Goal: Task Accomplishment & Management: Use online tool/utility

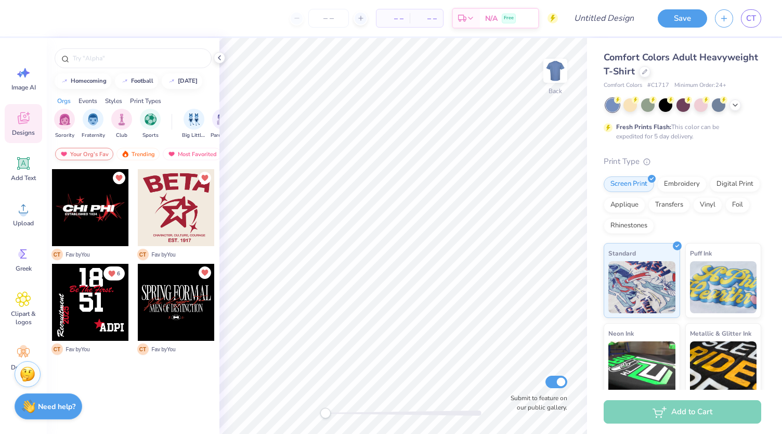
click at [94, 152] on div "Your Org's Fav" at bounding box center [84, 154] width 58 height 12
click at [178, 157] on div "Most Favorited" at bounding box center [192, 154] width 59 height 12
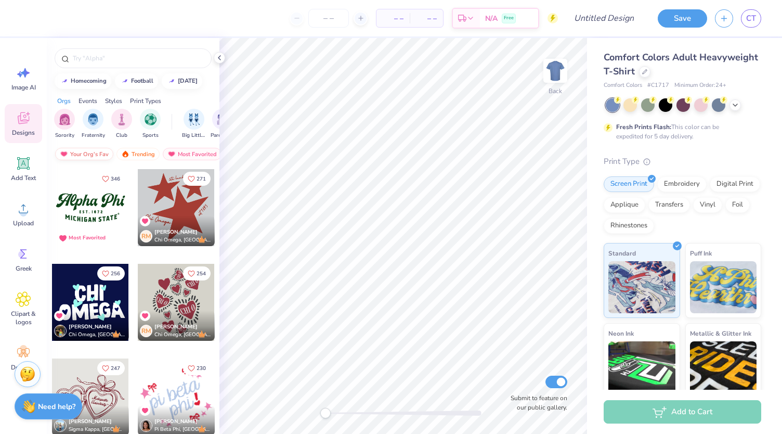
click at [85, 152] on div "Your Org's Fav" at bounding box center [84, 154] width 58 height 12
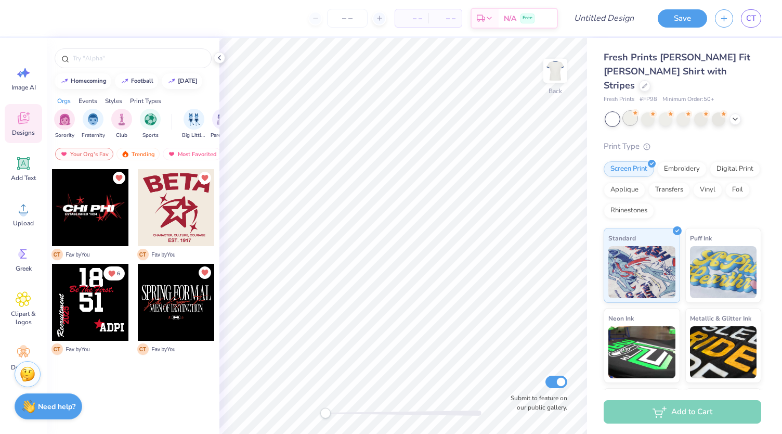
click at [631, 111] on div at bounding box center [631, 118] width 14 height 14
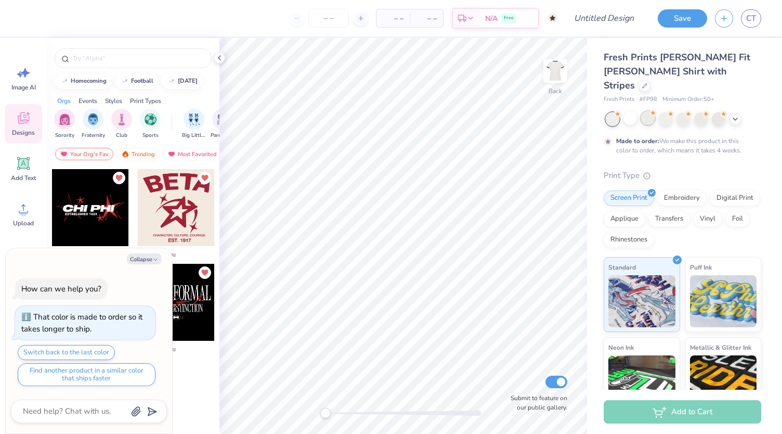
click at [650, 111] on div at bounding box center [648, 118] width 14 height 14
click at [735, 114] on icon at bounding box center [735, 118] width 8 height 8
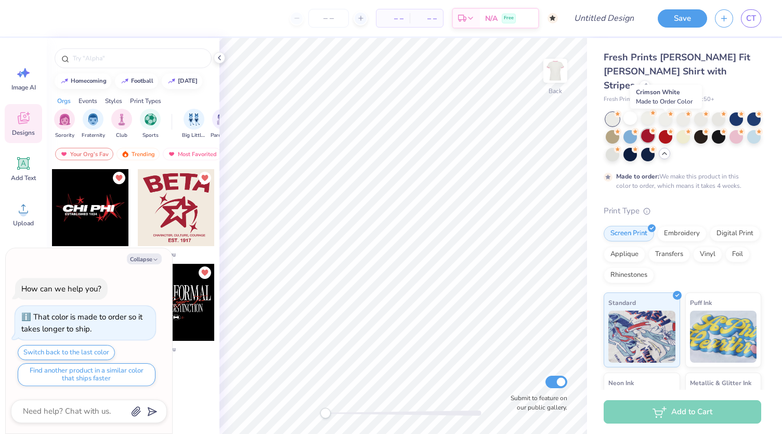
click at [657, 127] on circle at bounding box center [653, 130] width 7 height 7
click at [673, 129] on div at bounding box center [666, 136] width 14 height 14
click at [646, 111] on div at bounding box center [648, 118] width 14 height 14
click at [665, 111] on div at bounding box center [666, 118] width 14 height 14
click at [683, 111] on div at bounding box center [684, 118] width 14 height 14
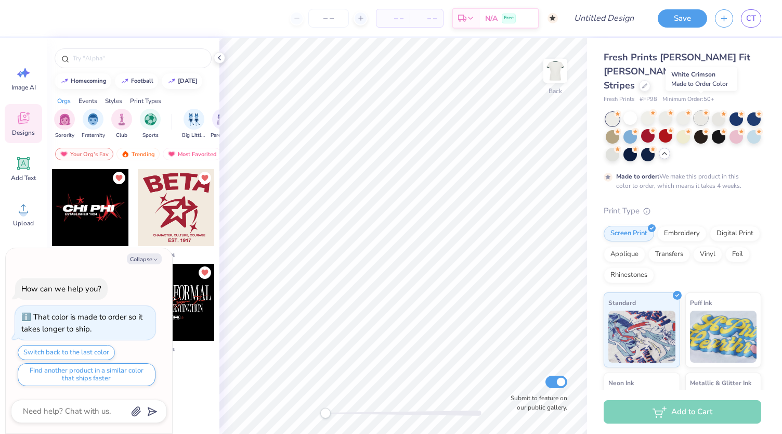
click at [704, 111] on div at bounding box center [702, 118] width 14 height 14
click at [149, 267] on div "Collapse How can we help you? That color is made to order so it takes longer to…" at bounding box center [89, 341] width 166 height 186
click at [145, 258] on button "Collapse" at bounding box center [144, 258] width 35 height 11
type textarea "x"
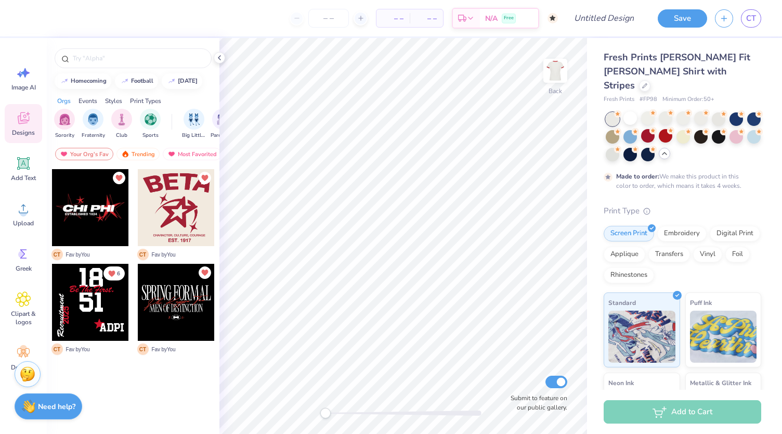
click at [117, 391] on div "C T Fav by You C T Fav by You 6 C T Fav by You C T Fav by You" at bounding box center [133, 321] width 173 height 304
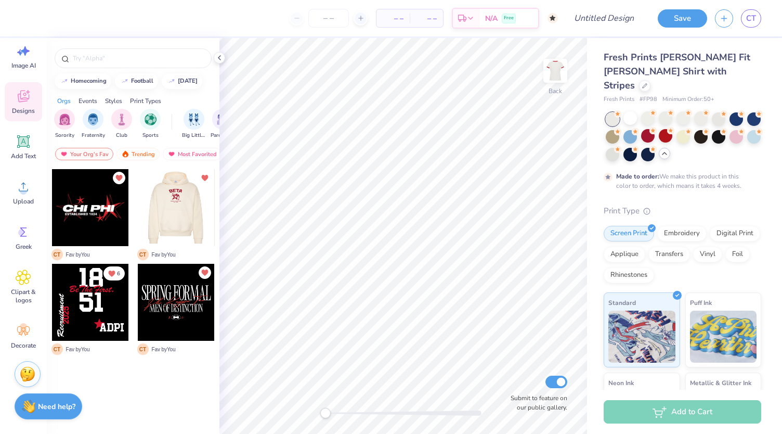
click at [171, 207] on div at bounding box center [175, 207] width 77 height 77
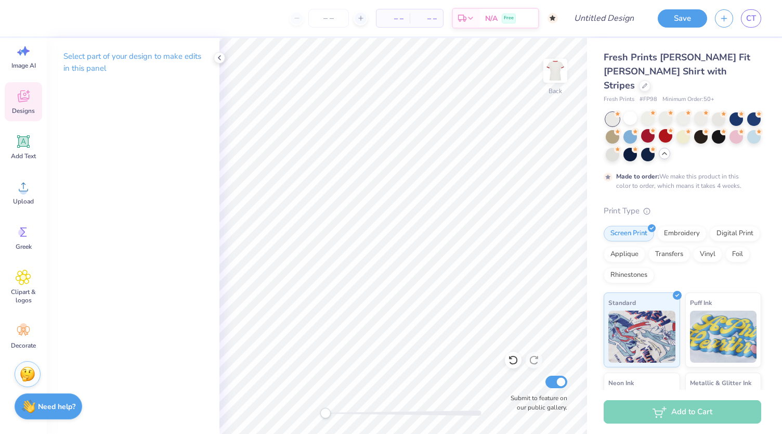
click at [19, 108] on span "Designs" at bounding box center [23, 111] width 23 height 8
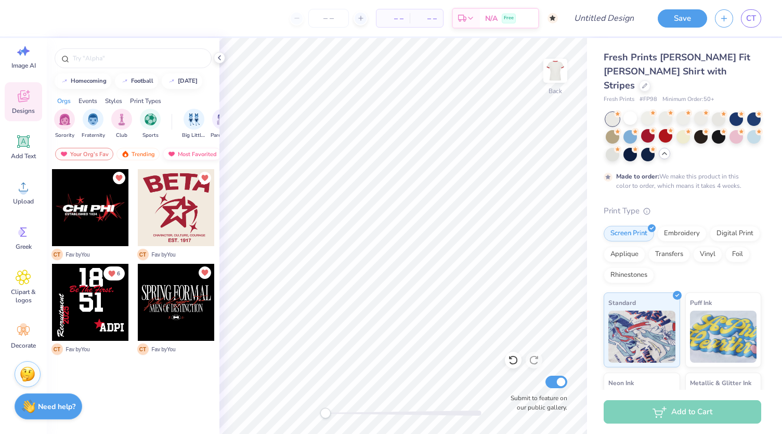
click at [174, 155] on img at bounding box center [172, 153] width 8 height 7
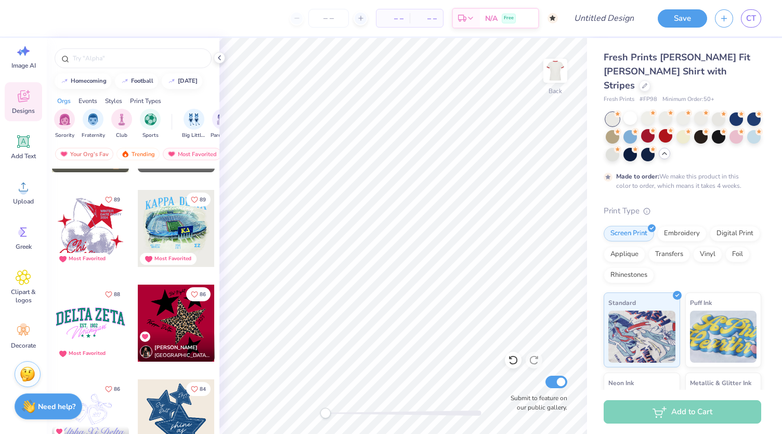
scroll to position [1497, 0]
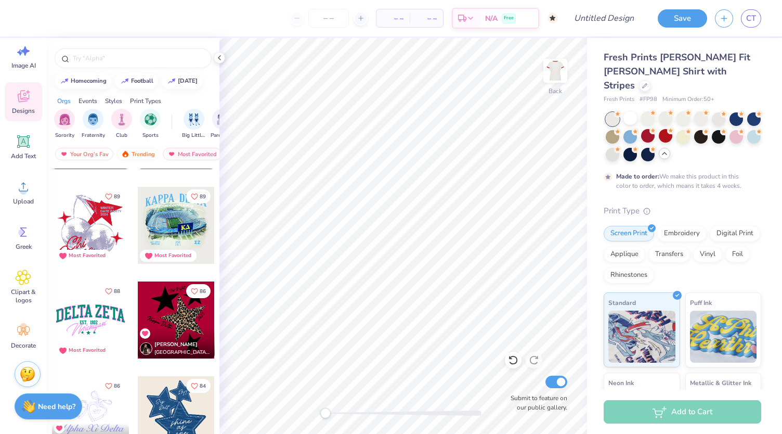
click at [173, 324] on div at bounding box center [176, 319] width 77 height 77
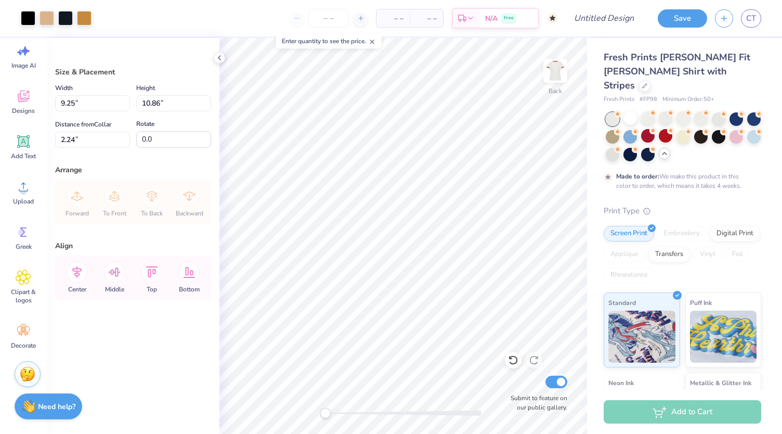
type input "9.25"
type input "10.86"
type input "2.24"
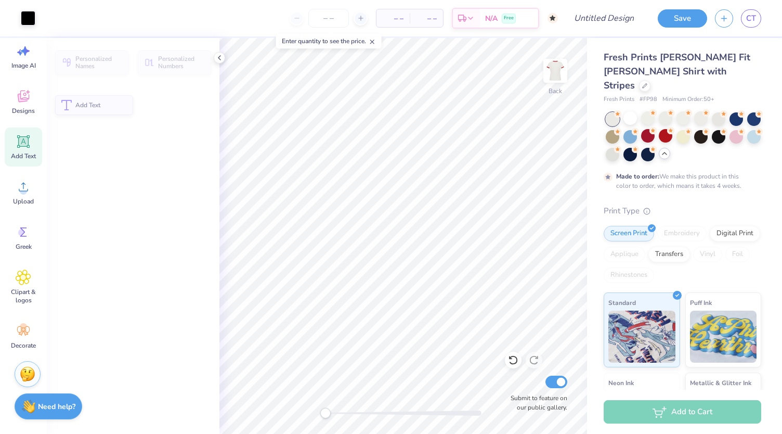
scroll to position [8, 1]
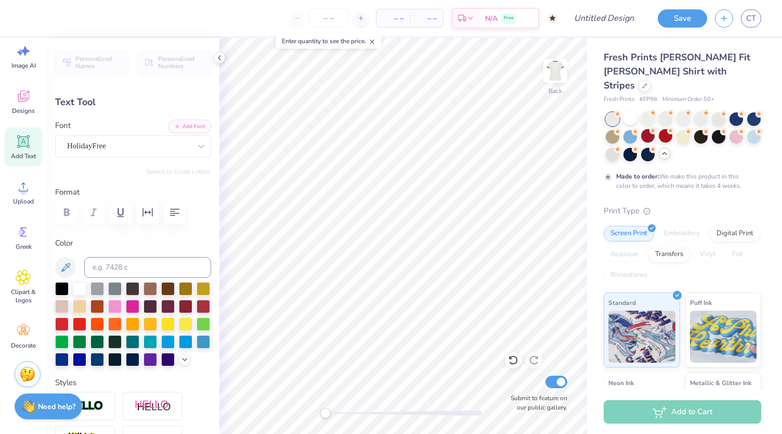
type textarea "K"
type textarea "Duke Business of Retail SOciety"
type input "9.74"
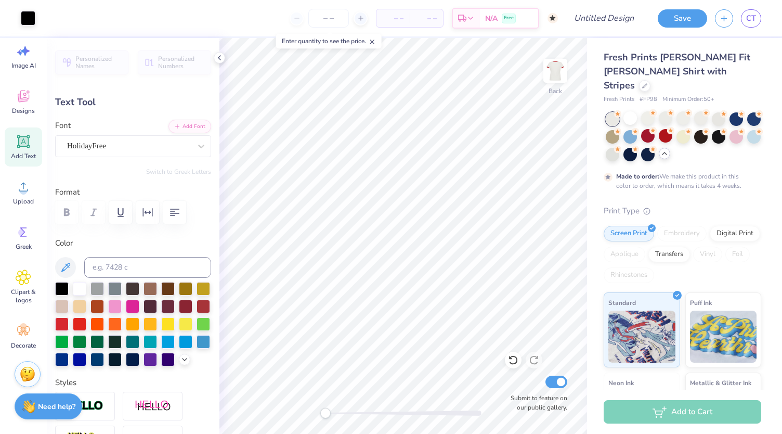
type input "4.57"
type input "5.66"
type input "22.0"
type textarea "Duke Business of Retail SOciety"
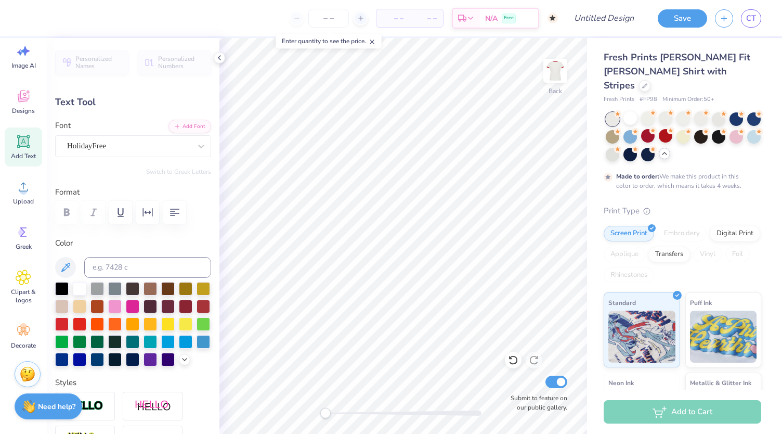
scroll to position [8, 2]
type input "4.95"
type input "3.23"
type input "6.26"
type input "22.0"
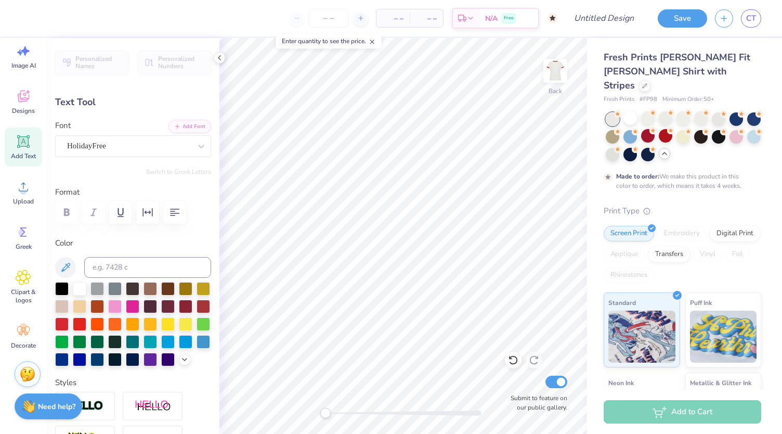
scroll to position [8, 3]
type textarea "Duke Business of Retail Society"
type input "0.0"
type input "2.82"
type input "1.15"
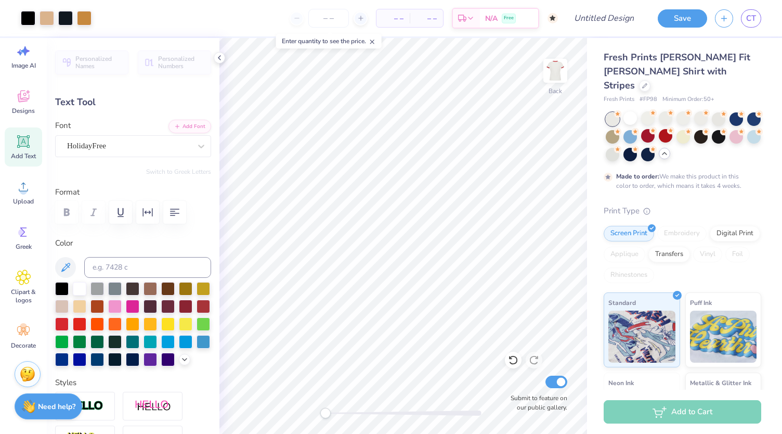
type input "2.07"
type input "0.0"
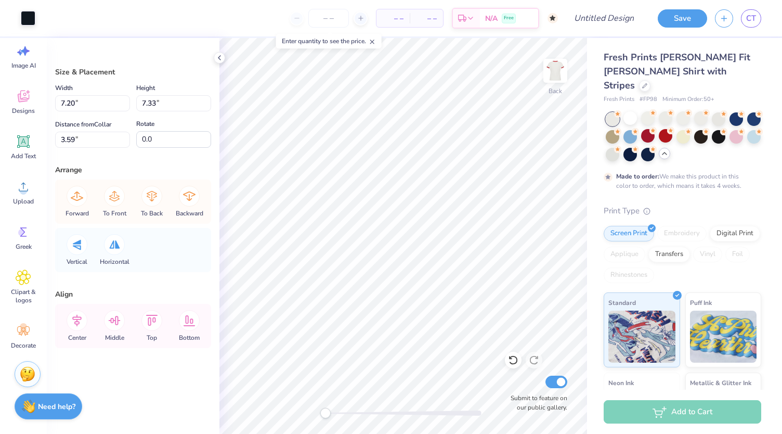
type input "4.45"
type input "4.20"
type input "2.17"
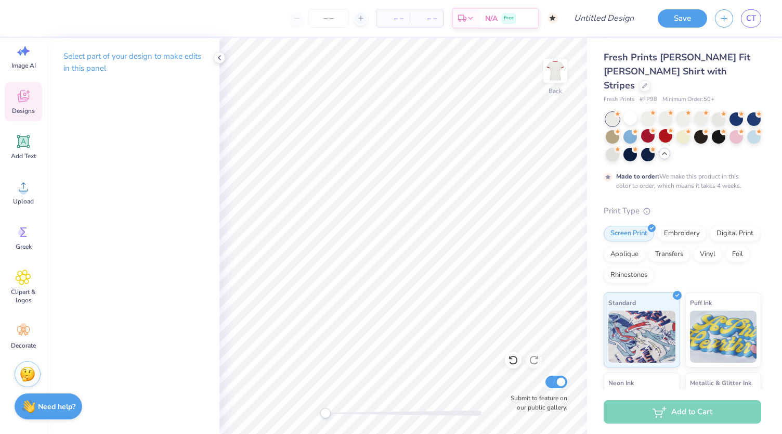
click at [13, 106] on div "Designs" at bounding box center [23, 101] width 37 height 39
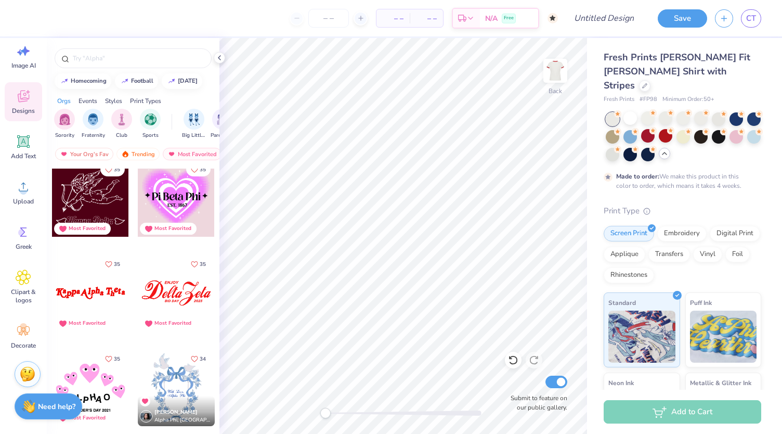
scroll to position [7938, 0]
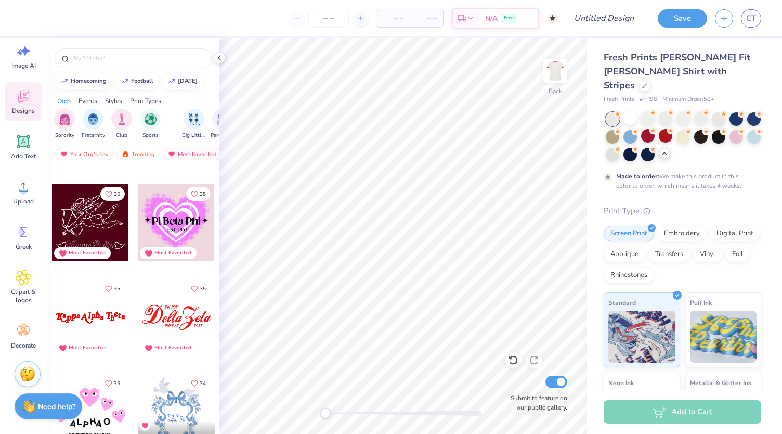
click at [183, 315] on div at bounding box center [176, 317] width 77 height 77
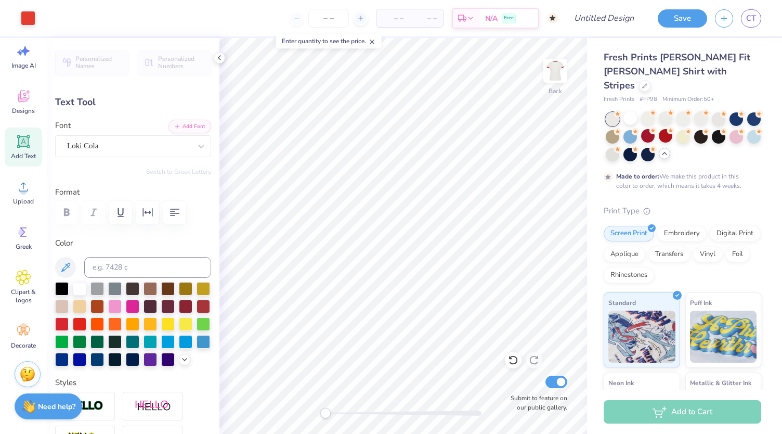
scroll to position [8, 1]
type input "1.11"
type input "2.42"
type input "3.19"
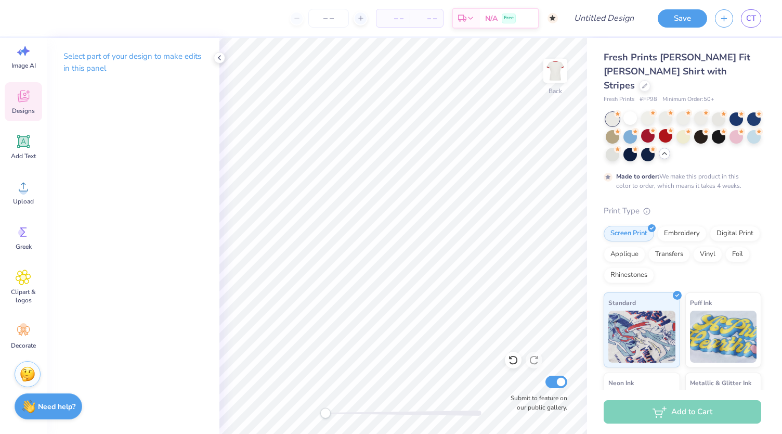
click at [18, 111] on span "Designs" at bounding box center [23, 111] width 23 height 8
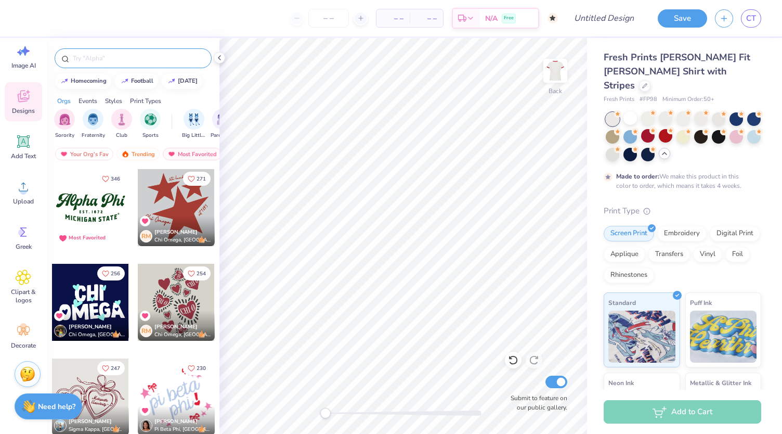
click at [145, 54] on input "text" at bounding box center [138, 58] width 133 height 10
type input "red"
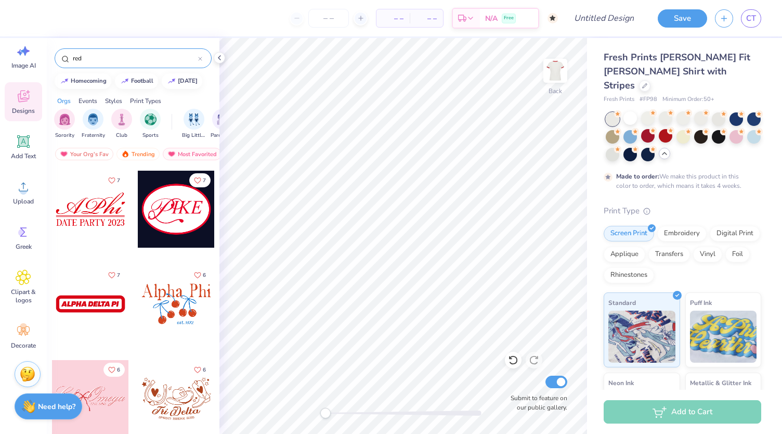
scroll to position [5596, 0]
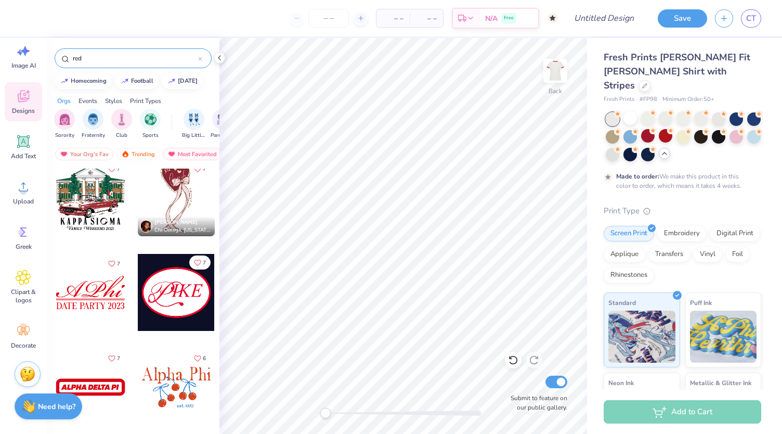
click at [195, 262] on icon "Like" at bounding box center [197, 262] width 7 height 7
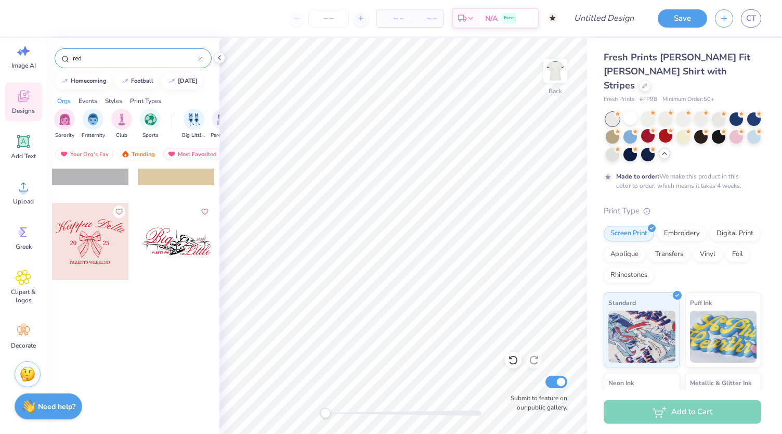
scroll to position [8031, 0]
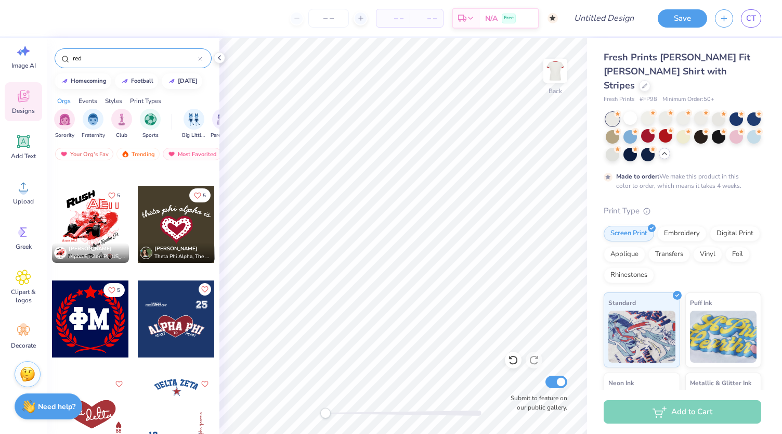
click at [174, 329] on div at bounding box center [176, 318] width 77 height 77
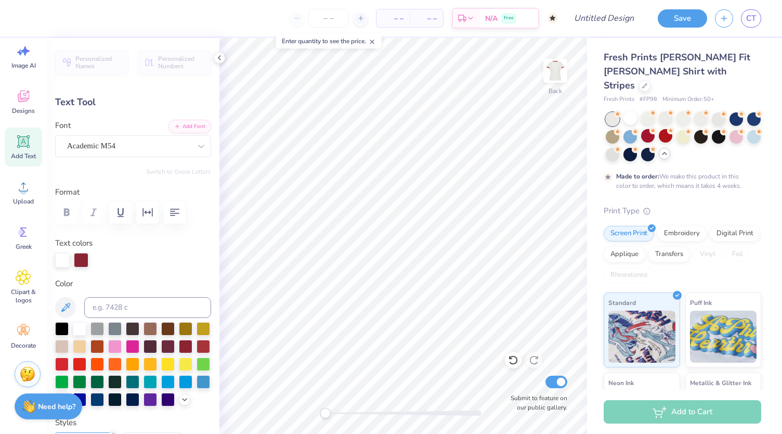
scroll to position [8, 1]
type textarea "A"
type textarea "DBRS"
type input "5.03"
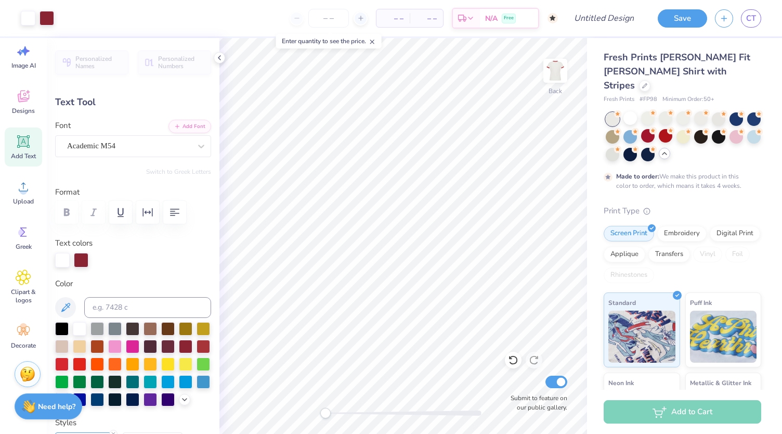
type input "1.67"
type input "6.38"
click at [55, 254] on div at bounding box center [62, 259] width 15 height 15
click at [65, 259] on div at bounding box center [62, 260] width 15 height 15
click at [59, 329] on div at bounding box center [62, 328] width 14 height 14
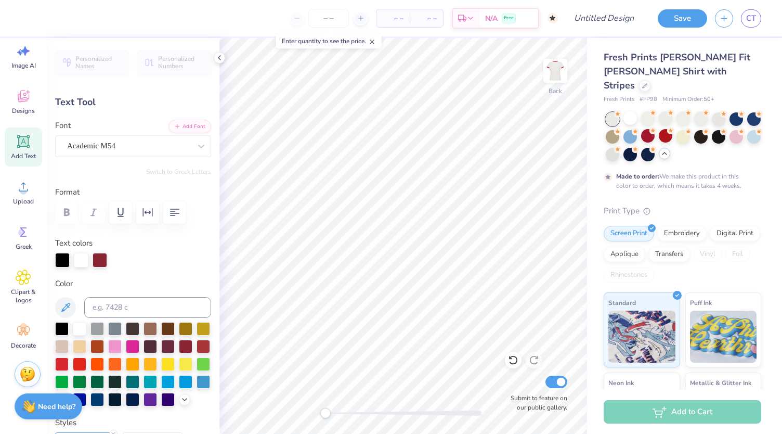
type input "1.74"
type input "1.17"
type input "3.00"
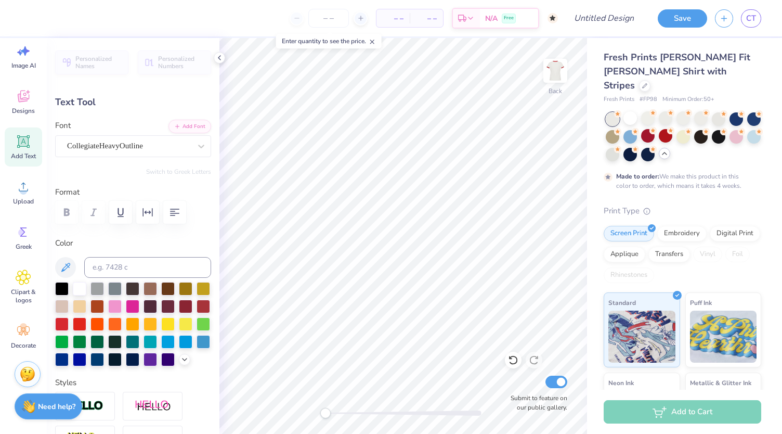
click at [52, 290] on div "Personalized Names Personalized Numbers Text Tool Add Font Font CollegiateHeavy…" at bounding box center [133, 236] width 173 height 396
click at [63, 290] on div at bounding box center [62, 288] width 14 height 14
type input "1.53"
type input "0.25"
type input "3.30"
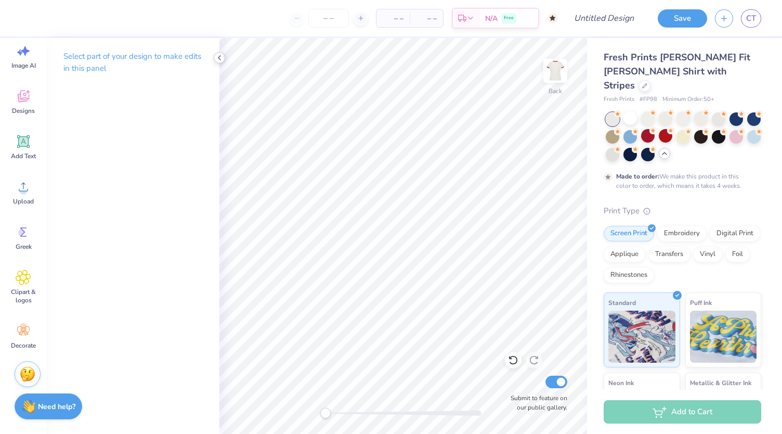
click at [221, 60] on icon at bounding box center [219, 58] width 8 height 8
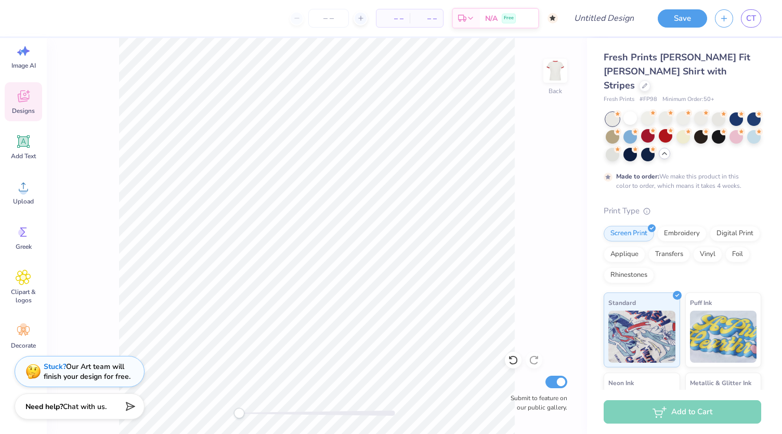
click at [19, 101] on icon at bounding box center [23, 98] width 10 height 8
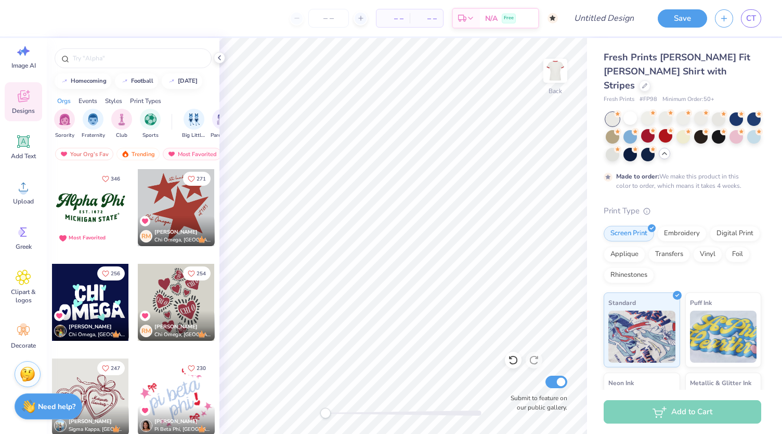
scroll to position [139, 0]
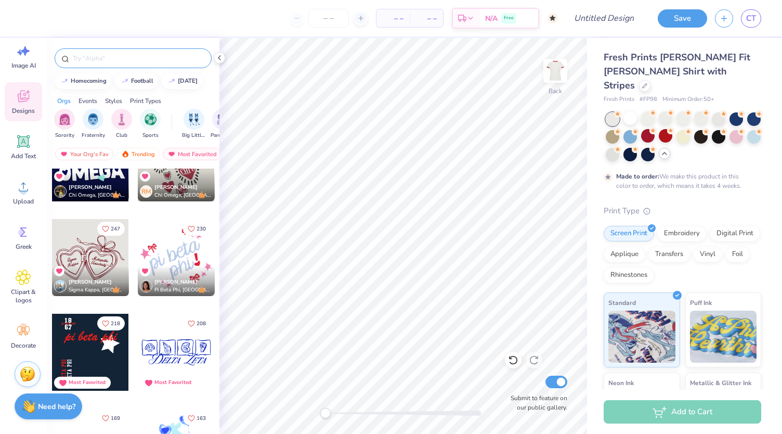
click at [117, 63] on div at bounding box center [133, 58] width 157 height 20
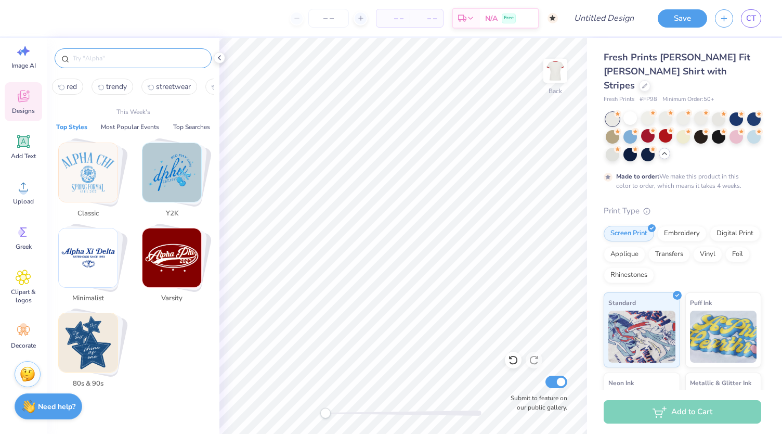
click at [122, 60] on input "text" at bounding box center [138, 58] width 133 height 10
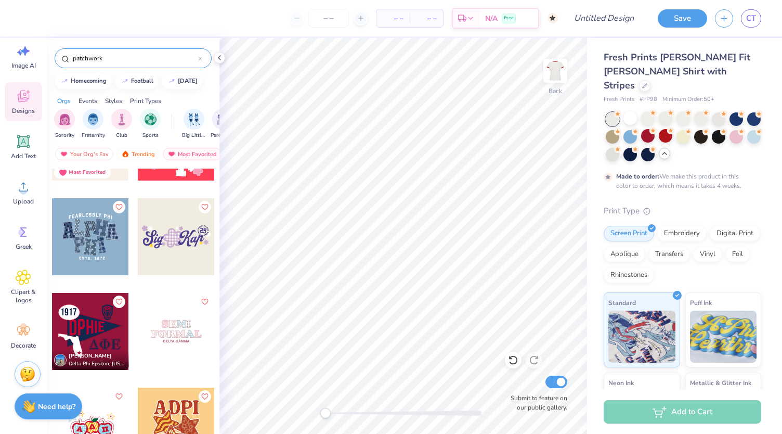
scroll to position [0, 0]
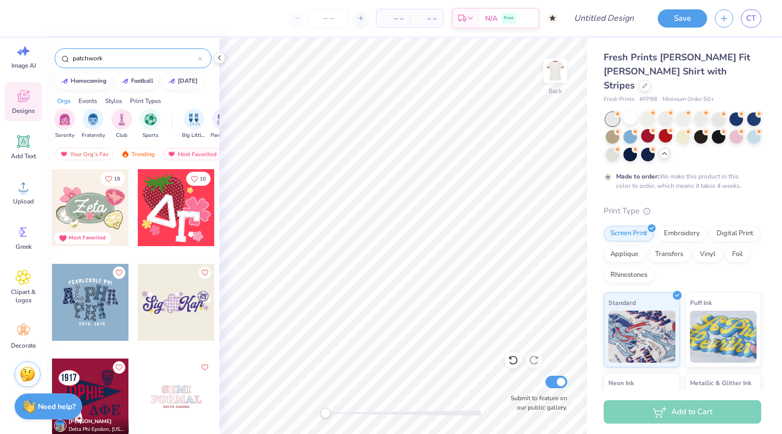
click at [104, 52] on div "patchwork" at bounding box center [133, 58] width 157 height 20
drag, startPoint x: 112, startPoint y: 56, endPoint x: 28, endPoint y: 64, distance: 85.2
click at [28, 64] on div "– – Per Item – – Total Est. Delivery N/A Free Design Title Save CT Image AI Des…" at bounding box center [391, 217] width 782 height 434
type input "card"
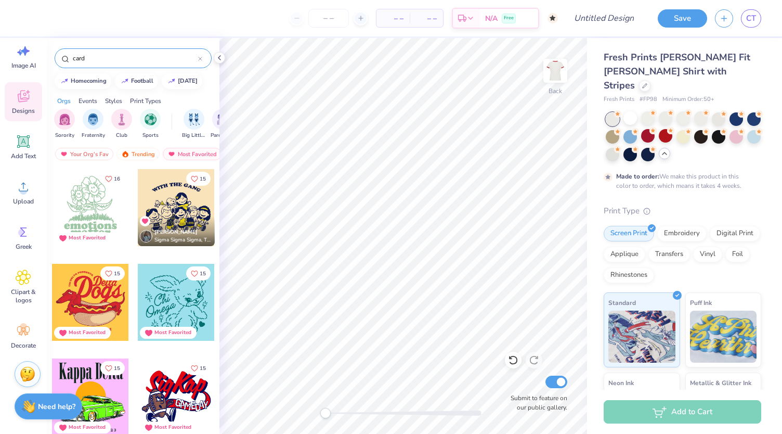
scroll to position [3130, 0]
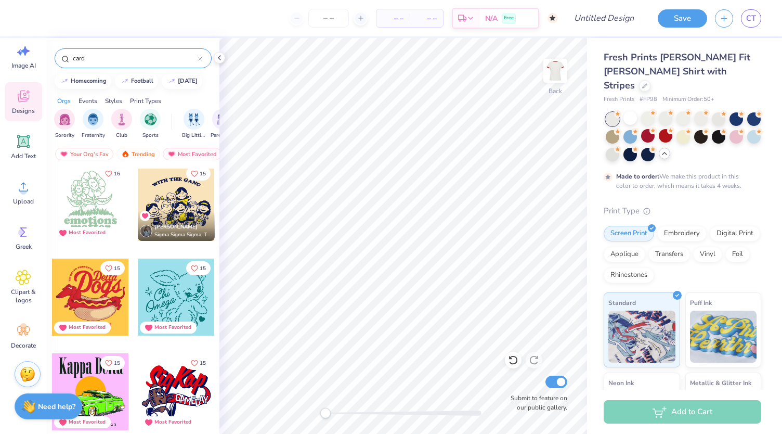
click at [120, 97] on div "Styles" at bounding box center [113, 100] width 17 height 9
drag, startPoint x: 102, startPoint y: 72, endPoint x: 89, endPoint y: 62, distance: 15.9
click at [89, 62] on div "card homecoming football halloween Orgs Events Styles Print Types Sorority Frat…" at bounding box center [133, 255] width 173 height 434
drag, startPoint x: 89, startPoint y: 62, endPoint x: 24, endPoint y: 45, distance: 67.6
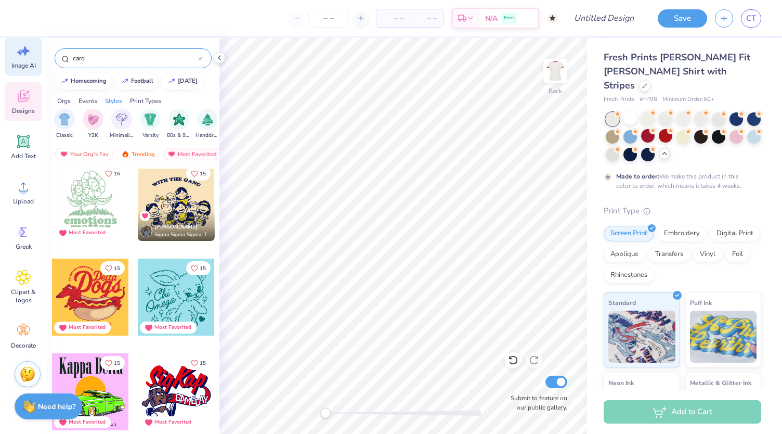
click at [24, 45] on div "– – Per Item – – Total Est. Delivery N/A Free Design Title Save CT Image AI Des…" at bounding box center [391, 217] width 782 height 434
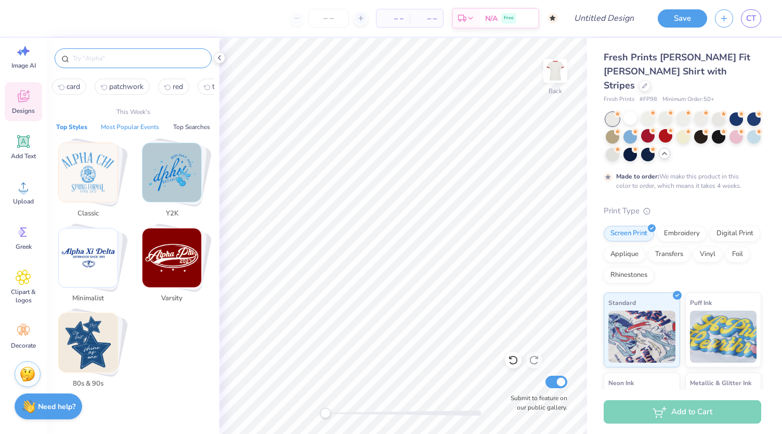
click at [114, 130] on button "Most Popular Events" at bounding box center [130, 127] width 65 height 10
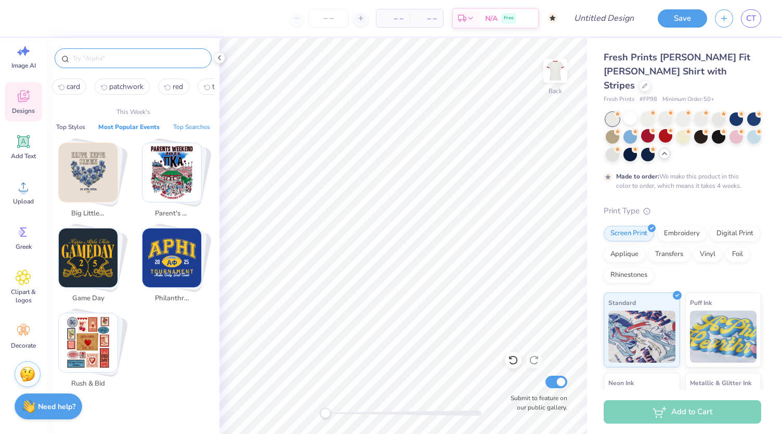
click at [182, 130] on button "Top Searches" at bounding box center [191, 127] width 43 height 10
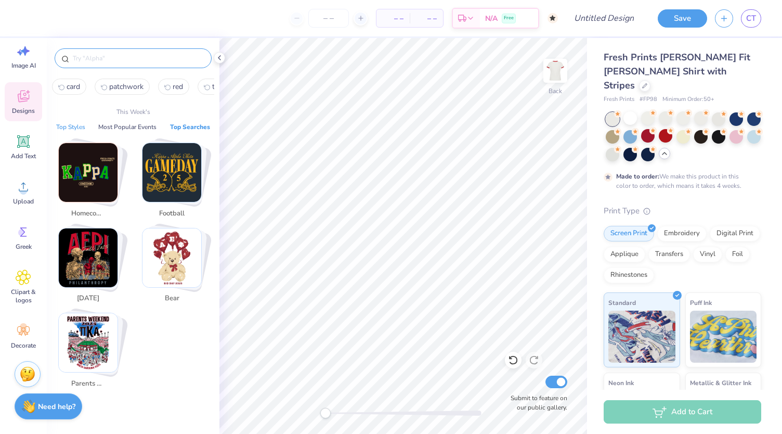
click at [71, 127] on button "Top Styles" at bounding box center [70, 127] width 35 height 10
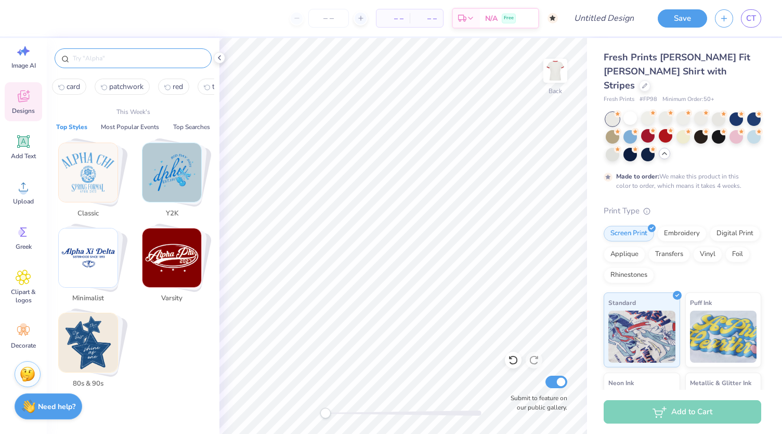
click at [180, 157] on img "Stack Card Button Y2K" at bounding box center [172, 172] width 59 height 59
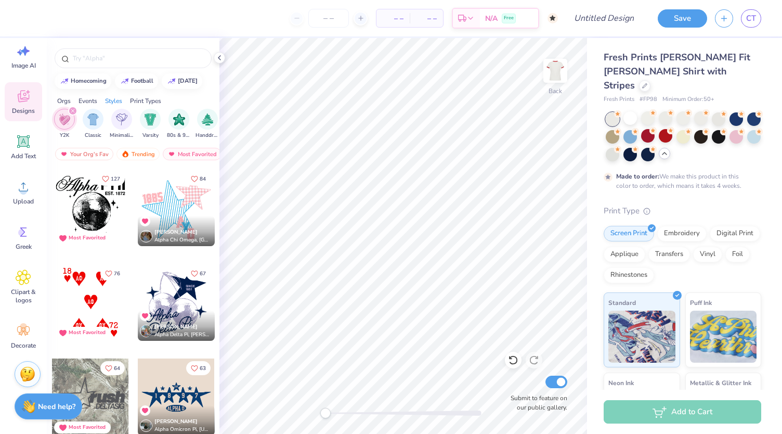
click at [183, 215] on div at bounding box center [176, 207] width 77 height 77
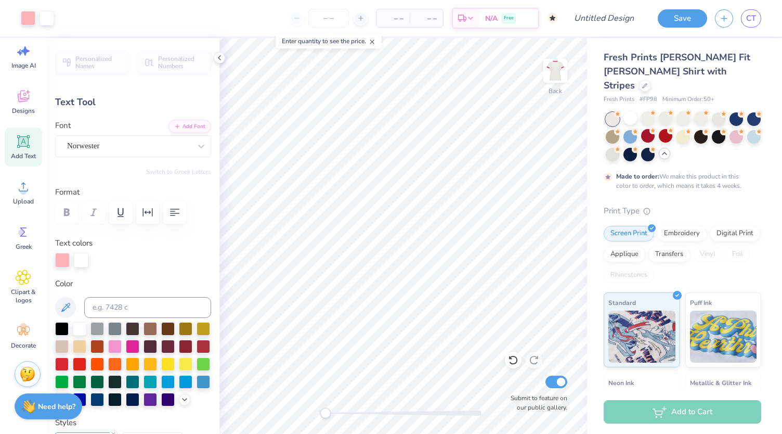
scroll to position [8, 1]
click at [451, 265] on li "Duplicate" at bounding box center [470, 261] width 82 height 20
type input "9.85"
type input "0.98"
type input "7.54"
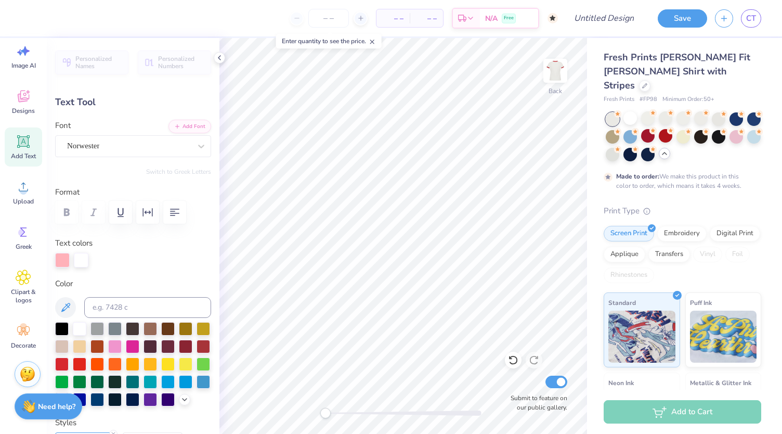
type textarea "D"
type input "0.97"
type input "8.20"
type textarea "B"
type input "0.80"
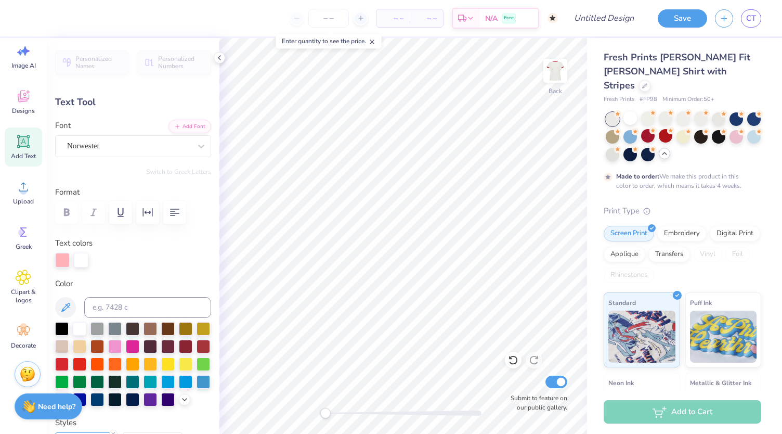
type input "8.85"
type textarea "R"
type input "9.85"
type textarea "S"
type input "1.48"
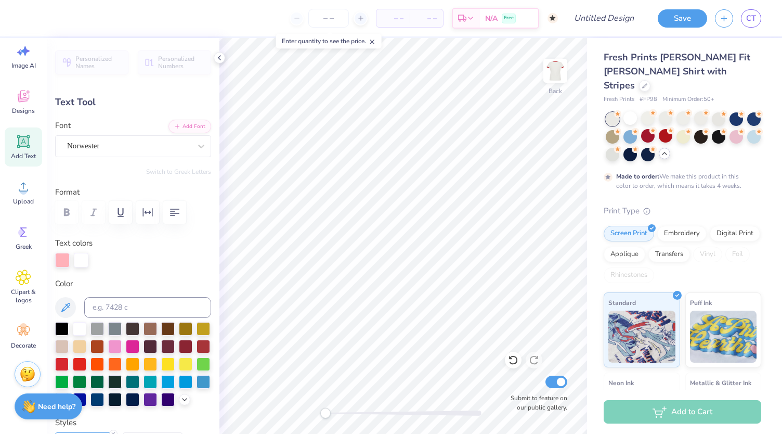
type input "9.77"
type input "0.82"
type input "8.77"
type input "0.80"
click at [57, 260] on div at bounding box center [62, 259] width 15 height 15
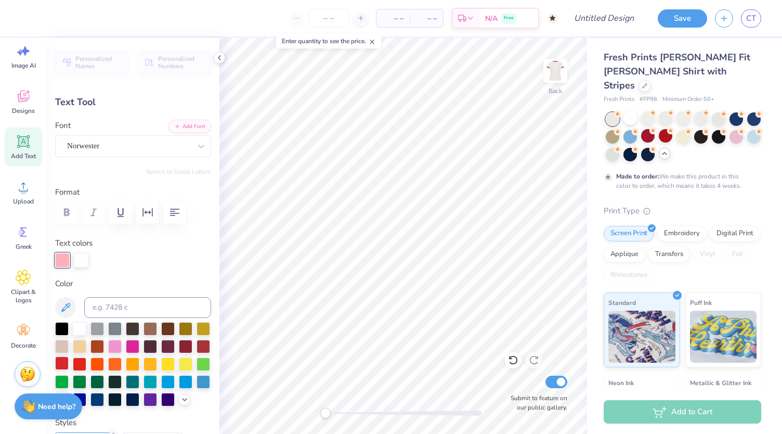
click at [69, 364] on div at bounding box center [62, 363] width 14 height 14
type input "8.11"
click at [64, 258] on div at bounding box center [62, 259] width 15 height 15
click at [79, 326] on div at bounding box center [80, 328] width 14 height 14
click at [87, 261] on div at bounding box center [81, 260] width 15 height 15
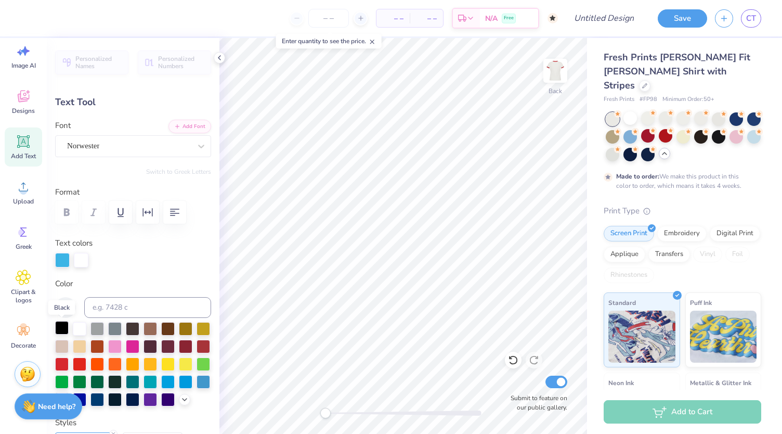
click at [57, 324] on div at bounding box center [62, 328] width 14 height 14
click at [76, 266] on div at bounding box center [81, 259] width 15 height 15
click at [62, 331] on div at bounding box center [62, 328] width 14 height 14
click at [63, 261] on div at bounding box center [62, 260] width 15 height 15
click at [83, 328] on div at bounding box center [80, 328] width 14 height 14
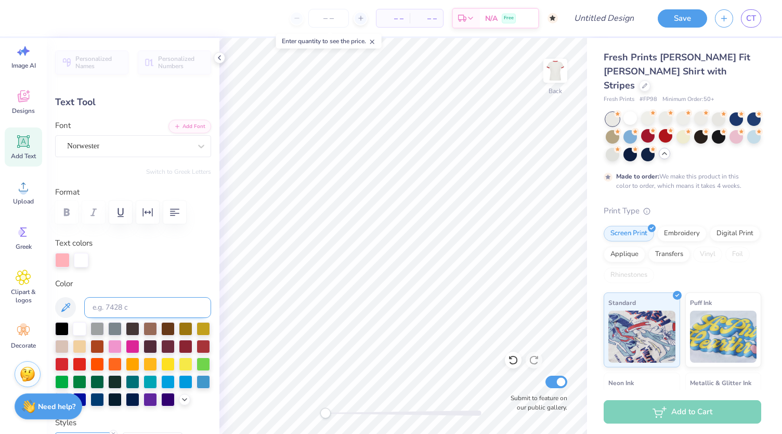
type input "0.82"
type input "8.85"
click at [69, 360] on div at bounding box center [62, 363] width 14 height 14
click at [81, 259] on div at bounding box center [81, 259] width 15 height 15
click at [79, 323] on div at bounding box center [80, 328] width 14 height 14
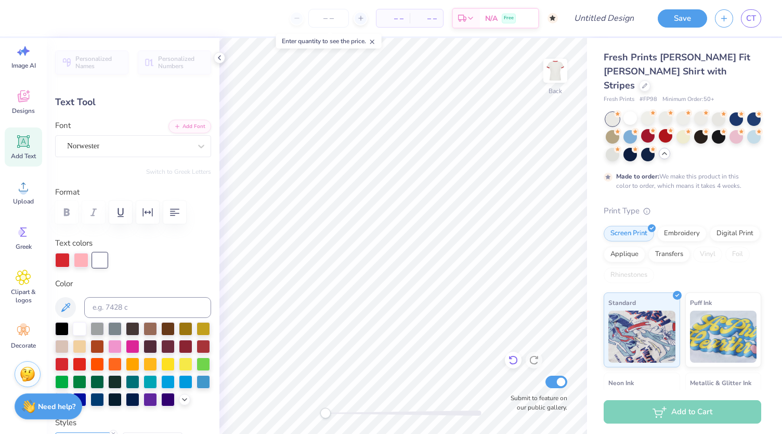
click at [511, 362] on icon at bounding box center [513, 360] width 10 height 10
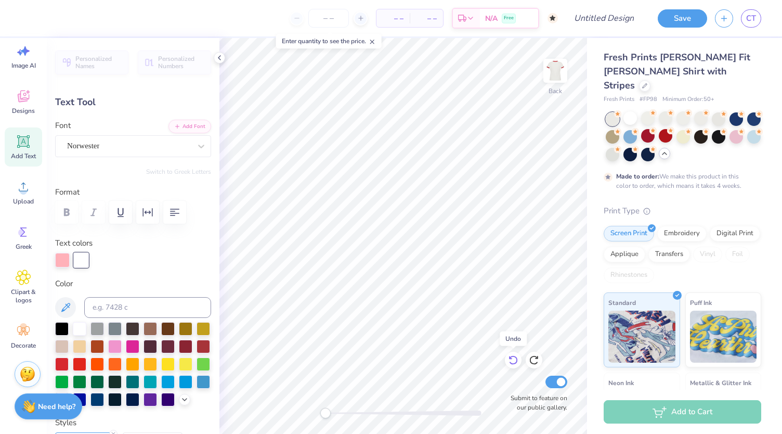
click at [511, 362] on icon at bounding box center [513, 360] width 10 height 10
click at [542, 357] on div at bounding box center [534, 360] width 17 height 17
click at [531, 356] on icon at bounding box center [534, 360] width 10 height 10
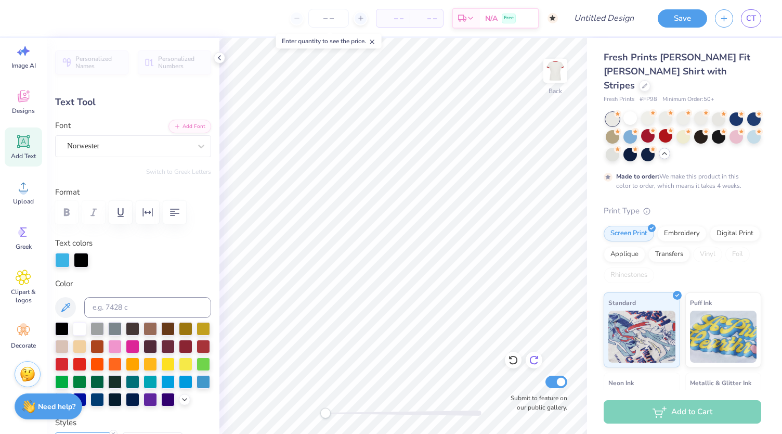
type input "0.80"
type input "8.11"
click at [80, 263] on div at bounding box center [81, 259] width 15 height 15
click at [80, 326] on div at bounding box center [80, 328] width 14 height 14
click at [67, 261] on div at bounding box center [62, 259] width 15 height 15
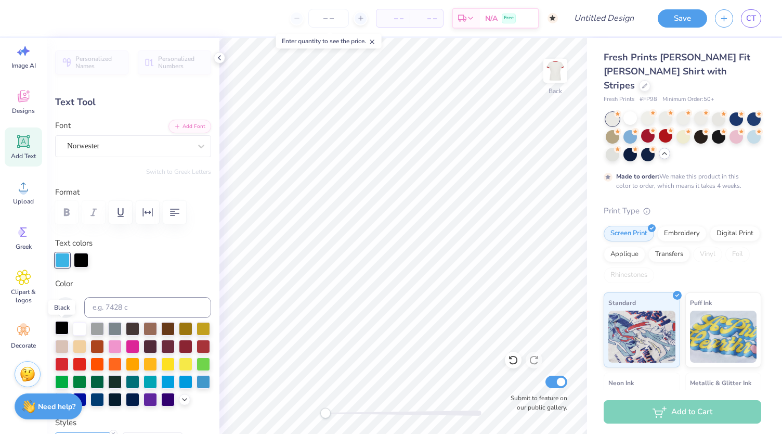
click at [66, 329] on div at bounding box center [62, 328] width 14 height 14
click at [80, 333] on div at bounding box center [80, 328] width 14 height 14
click at [60, 333] on div at bounding box center [62, 328] width 14 height 14
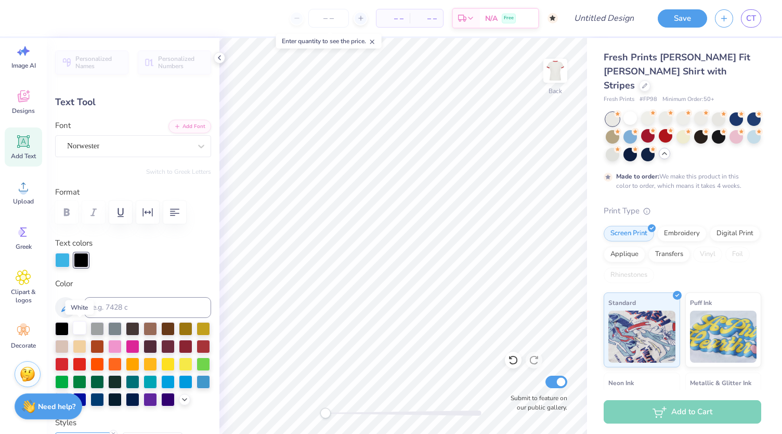
click at [76, 323] on div at bounding box center [80, 328] width 14 height 14
click at [59, 325] on div at bounding box center [62, 328] width 14 height 14
click at [64, 266] on div at bounding box center [62, 259] width 15 height 15
click at [77, 330] on div at bounding box center [80, 328] width 14 height 14
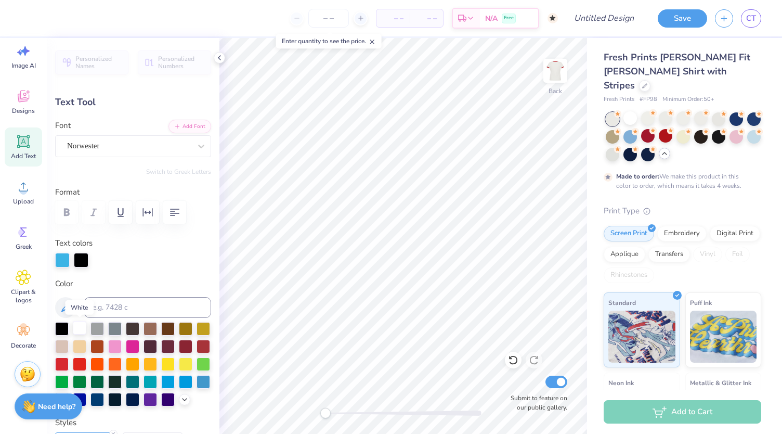
click at [82, 324] on div at bounding box center [80, 328] width 14 height 14
click at [77, 263] on div at bounding box center [81, 259] width 15 height 15
click at [75, 333] on div at bounding box center [80, 328] width 14 height 14
click at [61, 261] on div at bounding box center [62, 259] width 15 height 15
click at [57, 328] on div at bounding box center [62, 328] width 14 height 14
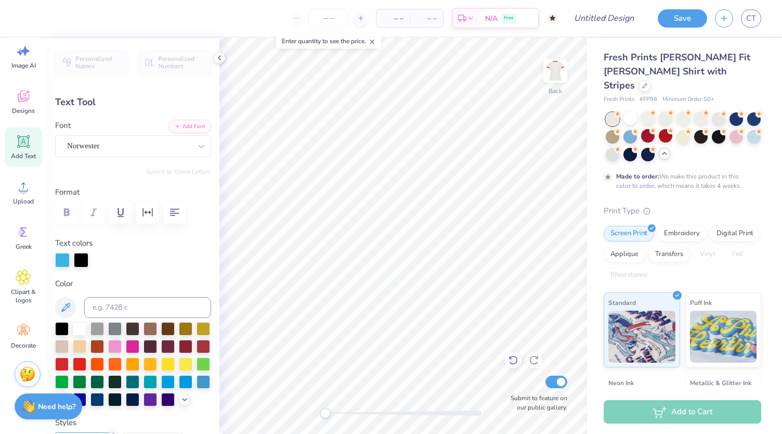
click at [515, 358] on icon at bounding box center [513, 360] width 10 height 10
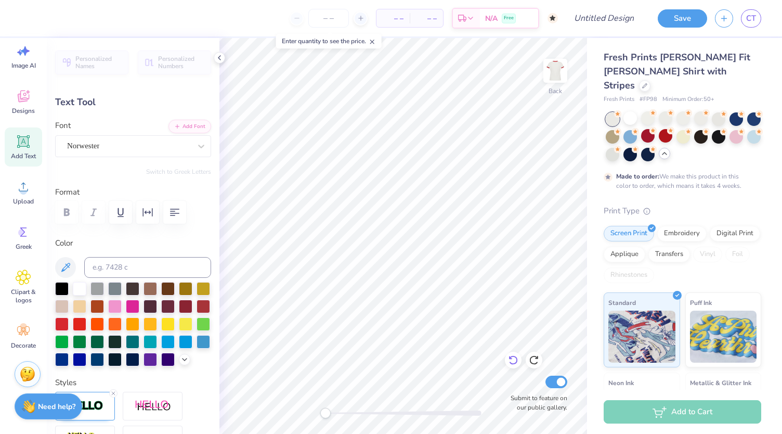
click at [514, 360] on icon at bounding box center [513, 360] width 10 height 10
click at [514, 366] on div at bounding box center [513, 360] width 17 height 17
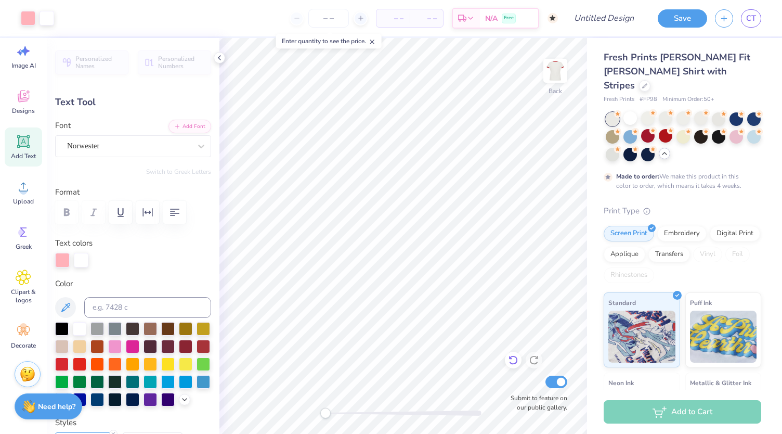
type input "0.82"
type input "8.85"
type input "0.80"
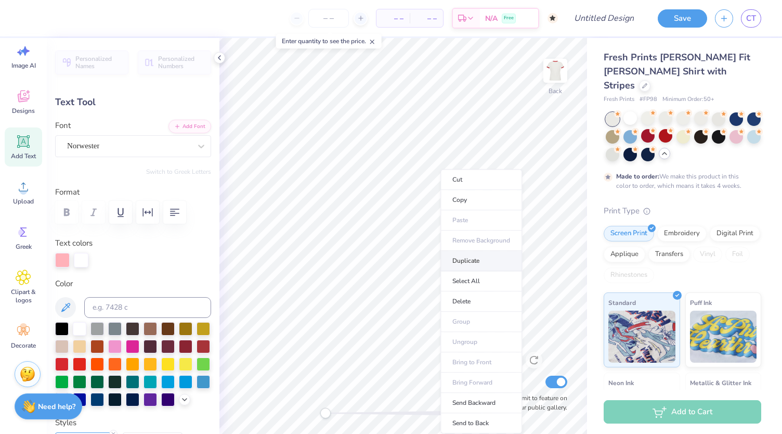
click at [453, 260] on li "Duplicate" at bounding box center [482, 261] width 82 height 20
type input "10.81"
type textarea "B"
click at [468, 262] on li "Duplicate" at bounding box center [479, 261] width 82 height 20
type input "10.81"
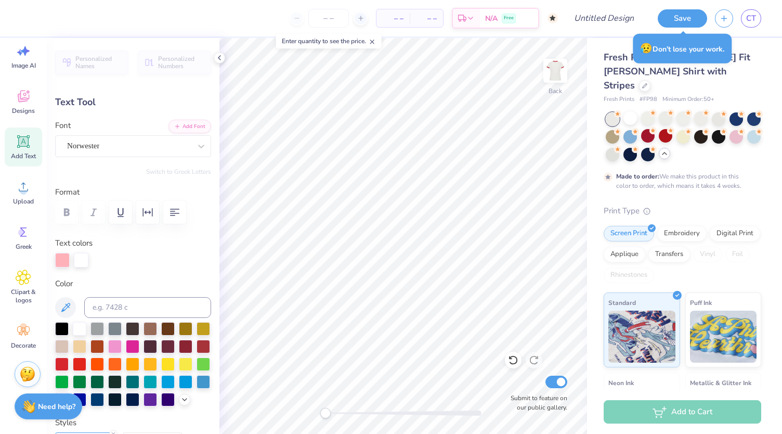
type textarea "R"
type input "8.33"
click at [65, 258] on div at bounding box center [62, 259] width 15 height 15
click at [63, 331] on div at bounding box center [62, 328] width 14 height 14
type input "0.82"
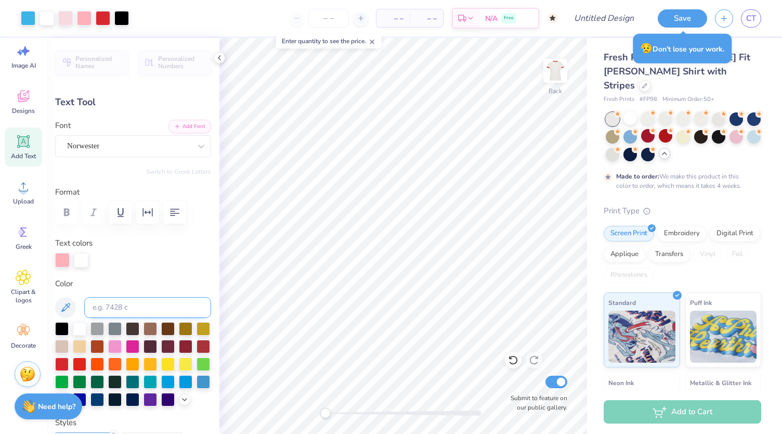
type input "9.07"
click at [63, 259] on div at bounding box center [62, 259] width 15 height 15
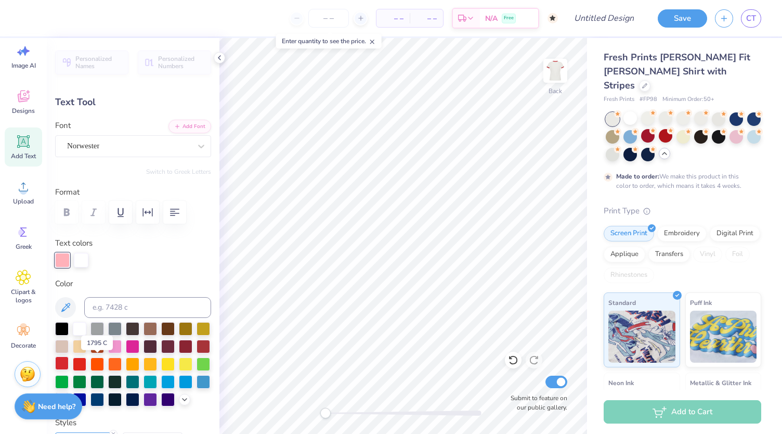
click at [69, 366] on div at bounding box center [62, 363] width 14 height 14
type input "0.80"
type input "9.81"
click at [63, 262] on div at bounding box center [62, 259] width 15 height 15
click at [63, 328] on div at bounding box center [62, 328] width 14 height 14
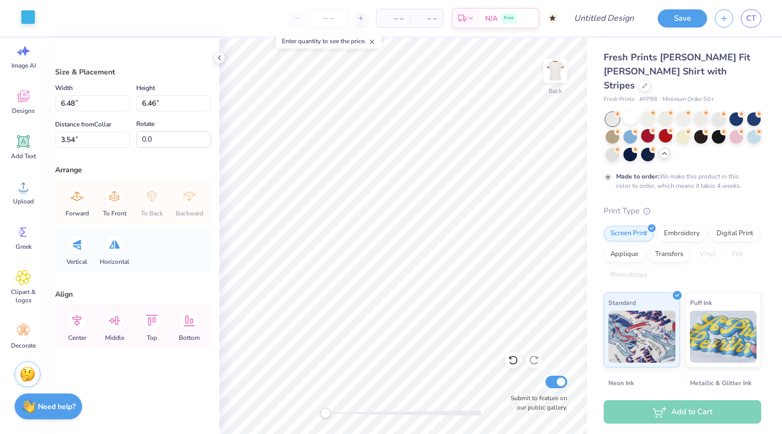
click at [27, 15] on div at bounding box center [28, 17] width 15 height 15
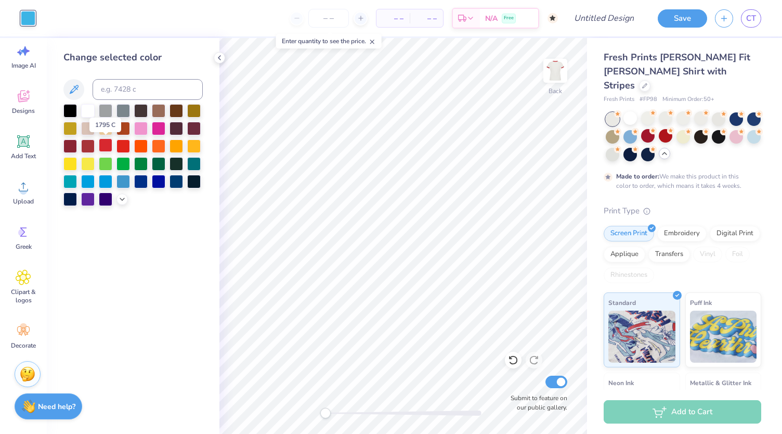
click at [107, 143] on div at bounding box center [106, 145] width 14 height 14
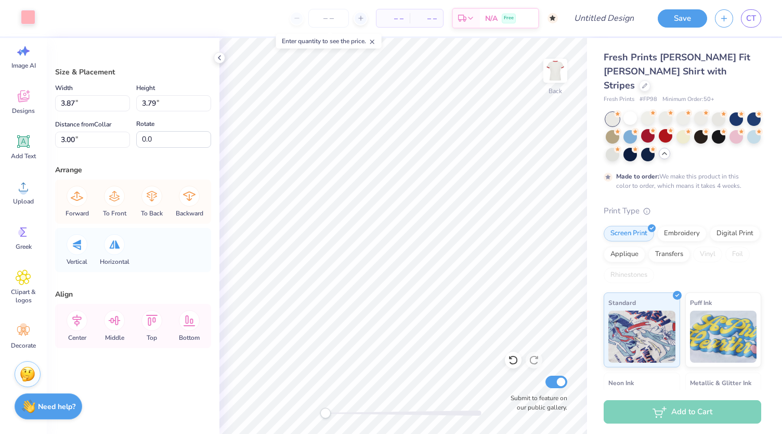
click at [29, 18] on div at bounding box center [28, 17] width 15 height 15
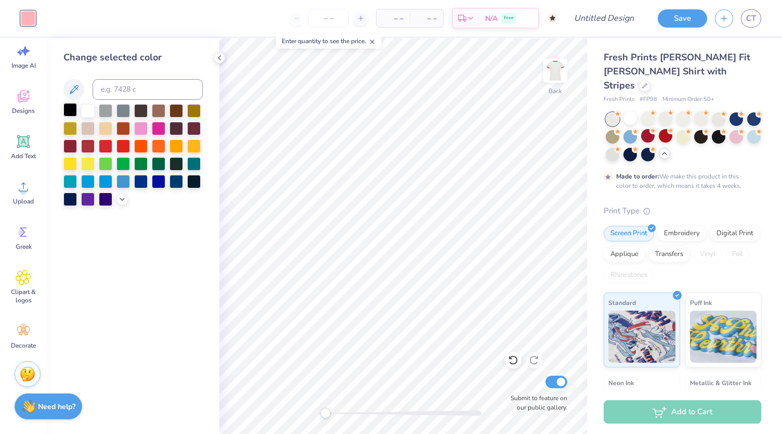
click at [69, 110] on div at bounding box center [70, 110] width 14 height 14
click at [87, 110] on div at bounding box center [88, 110] width 14 height 14
click at [68, 111] on div at bounding box center [70, 110] width 14 height 14
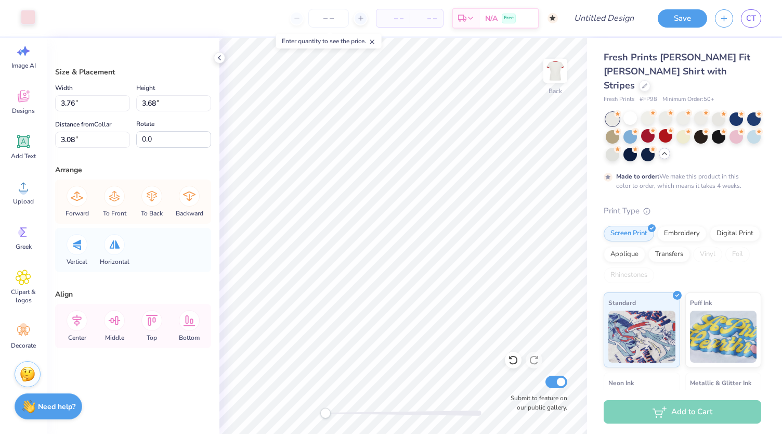
click at [29, 18] on div at bounding box center [28, 17] width 15 height 15
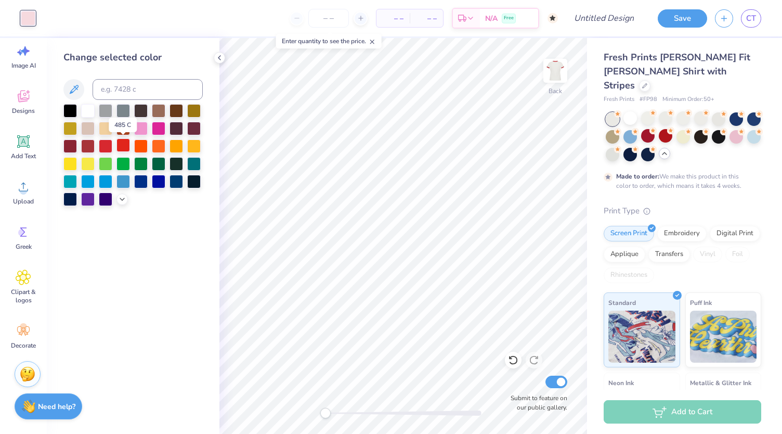
click at [125, 147] on div at bounding box center [124, 145] width 14 height 14
click at [107, 111] on div at bounding box center [106, 110] width 14 height 14
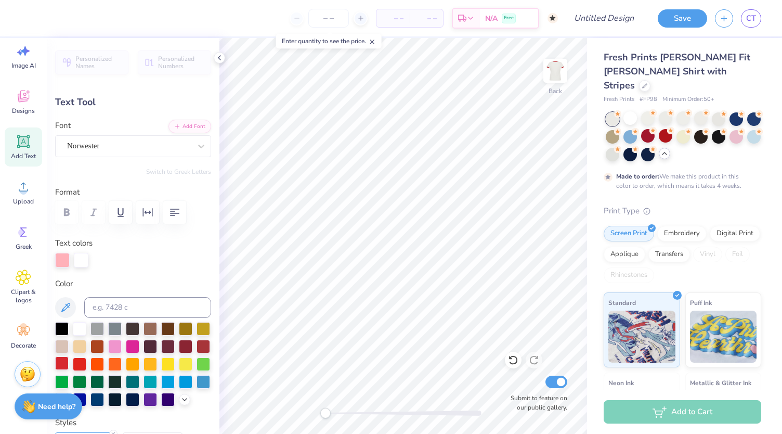
type textarea "2025"
click at [69, 363] on div at bounding box center [62, 363] width 14 height 14
click at [511, 364] on icon at bounding box center [513, 360] width 10 height 10
click at [67, 264] on div at bounding box center [62, 259] width 15 height 15
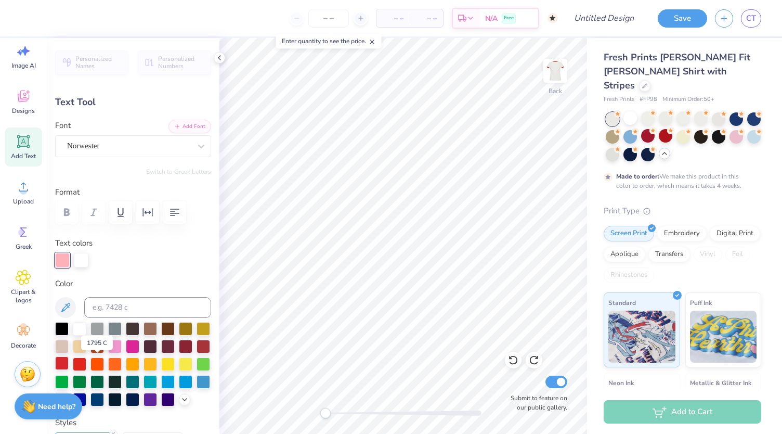
click at [69, 363] on div at bounding box center [62, 363] width 14 height 14
type input "0.0"
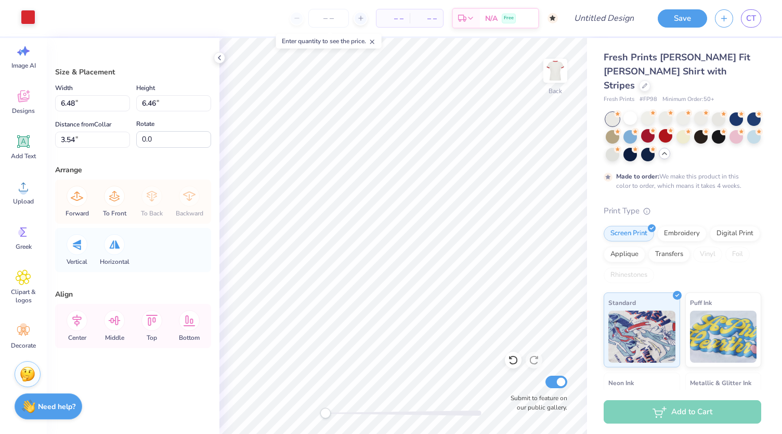
click at [26, 21] on div at bounding box center [28, 17] width 15 height 15
click at [32, 282] on div "Clipart & logos" at bounding box center [23, 286] width 37 height 47
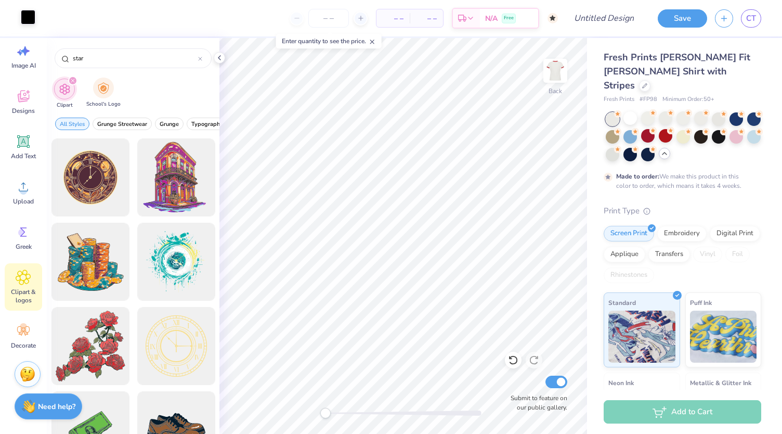
type input "star"
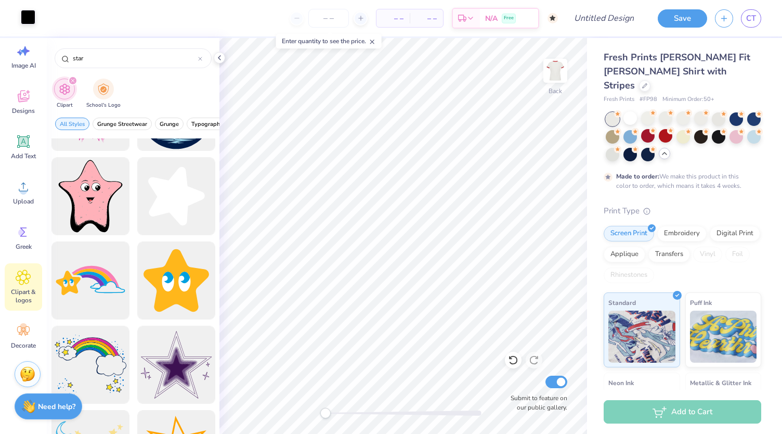
scroll to position [734, 0]
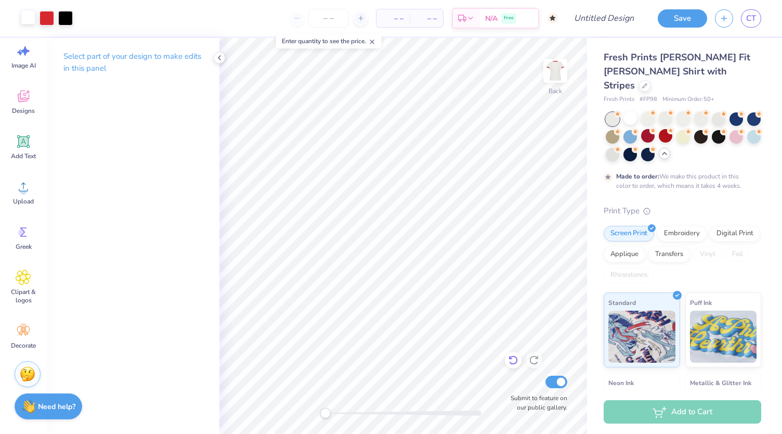
click at [513, 357] on icon at bounding box center [513, 360] width 10 height 10
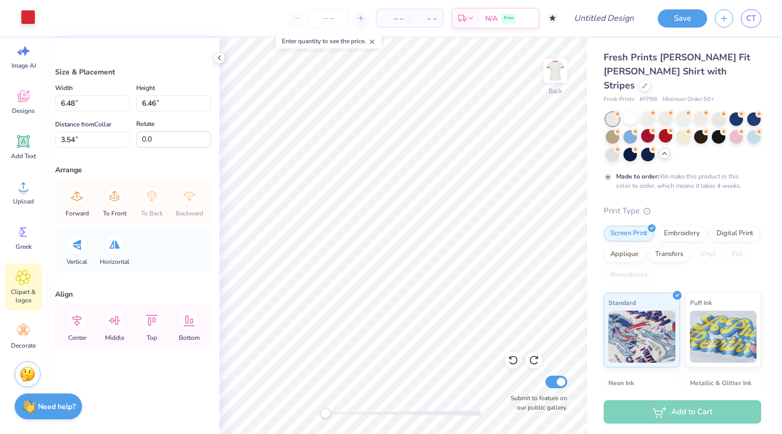
click at [24, 269] on icon at bounding box center [23, 277] width 15 height 16
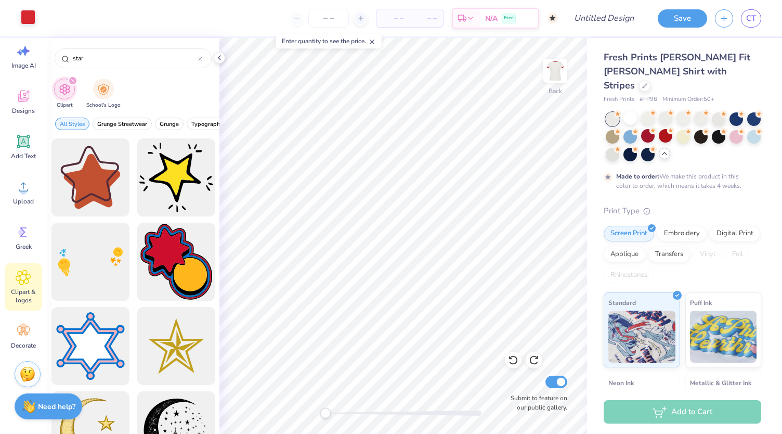
drag, startPoint x: 98, startPoint y: 62, endPoint x: 0, endPoint y: 50, distance: 99.0
click at [0, 50] on div "Art colors – – Per Item – – Total Est. Delivery N/A Free Design Title Save CT I…" at bounding box center [391, 217] width 782 height 434
type input "card"
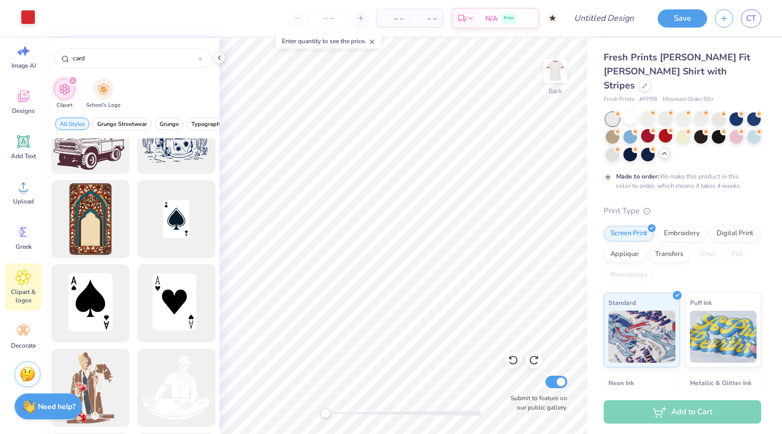
scroll to position [197, 0]
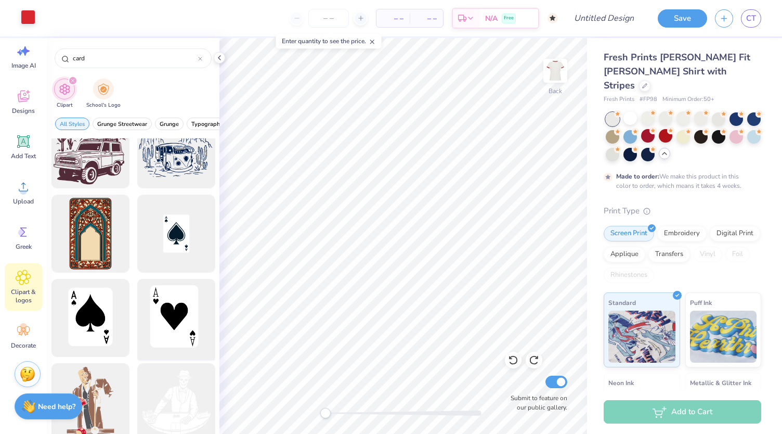
click at [156, 312] on div at bounding box center [176, 318] width 86 height 86
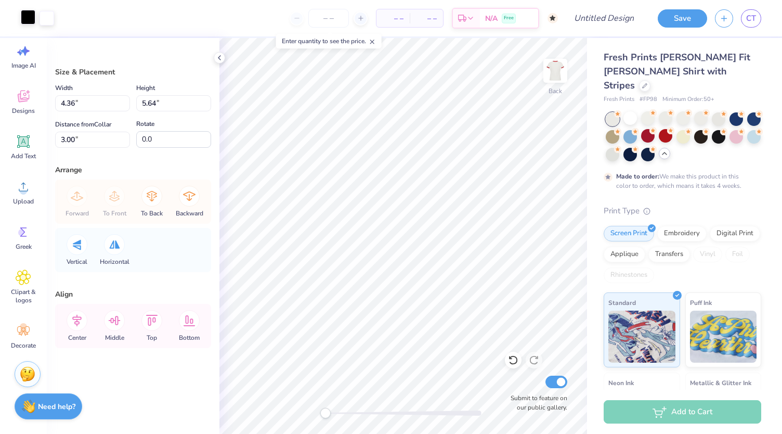
type input "6.48"
type input "6.46"
type input "3.54"
click at [417, 416] on li "Send to Back" at bounding box center [413, 423] width 82 height 20
type input "-23.1"
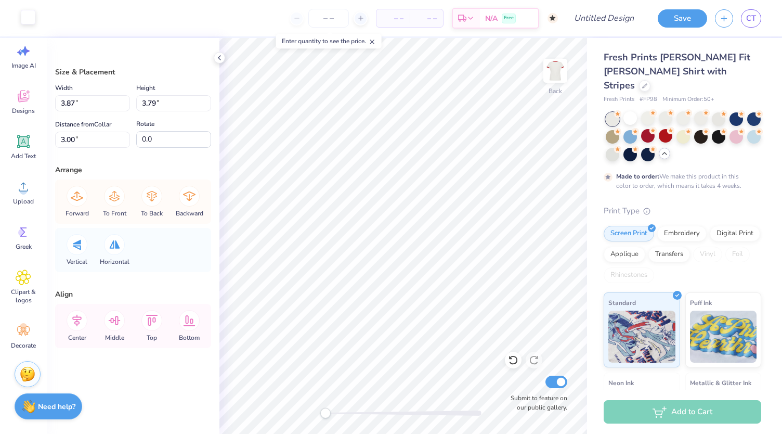
click at [23, 17] on div at bounding box center [28, 17] width 15 height 15
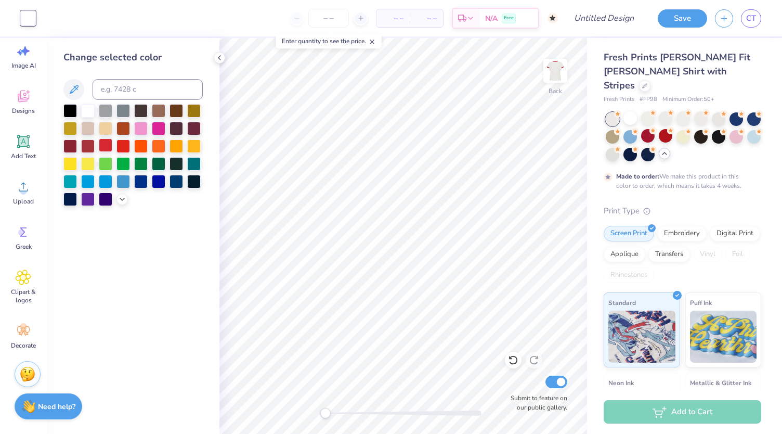
click at [106, 141] on div at bounding box center [106, 145] width 14 height 14
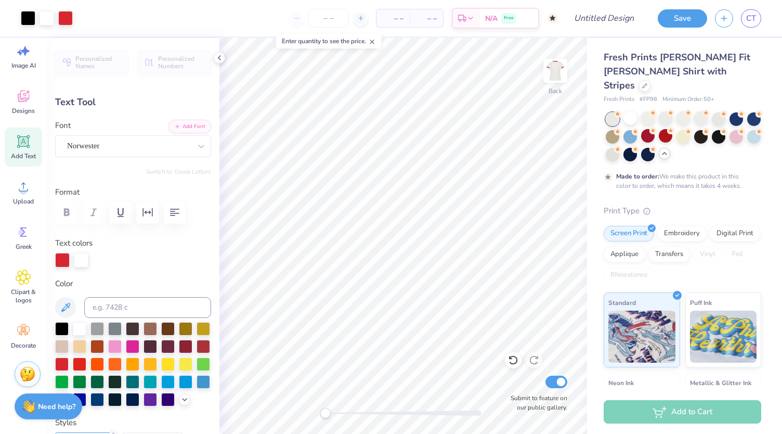
type input "0.0"
type input "3.00"
type input "0.0"
type input "2.36"
type input "1.70"
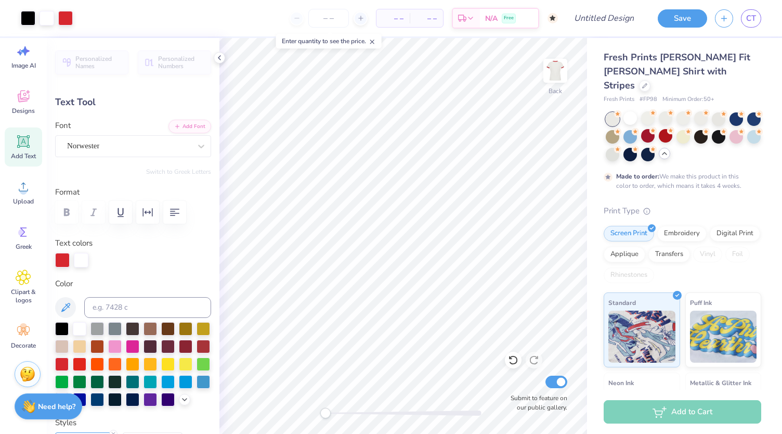
type input "2.80"
type input "-20.6"
type textarea "2025"
type input "0.0"
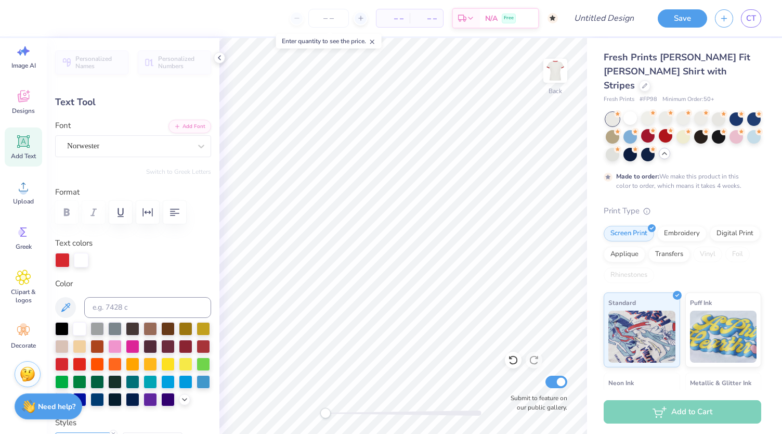
type input "8.33"
type input "0.82"
type input "9.07"
type input "0.80"
type input "8.52"
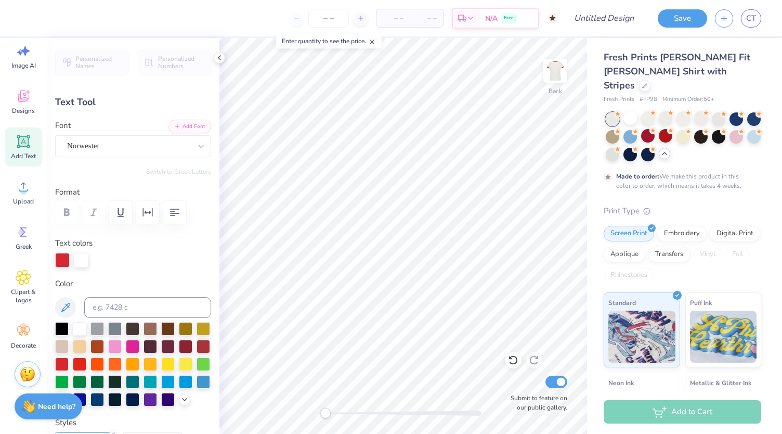
type input "0.82"
type input "9.55"
type input "0.80"
type input "10.48"
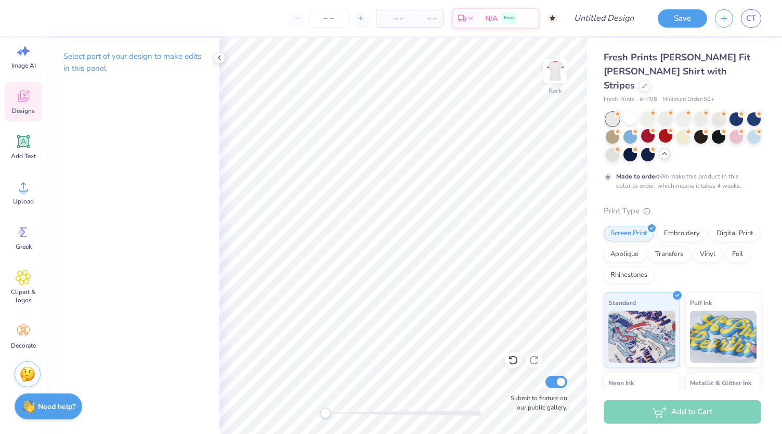
click at [17, 101] on icon at bounding box center [24, 96] width 16 height 16
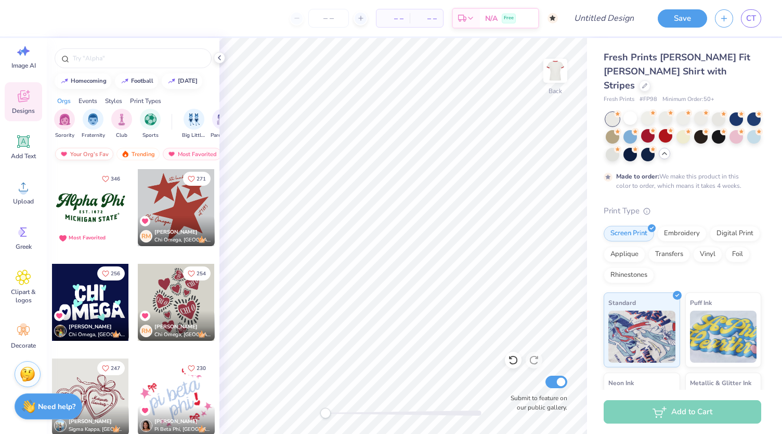
click at [102, 155] on div "Your Org's Fav" at bounding box center [84, 154] width 58 height 12
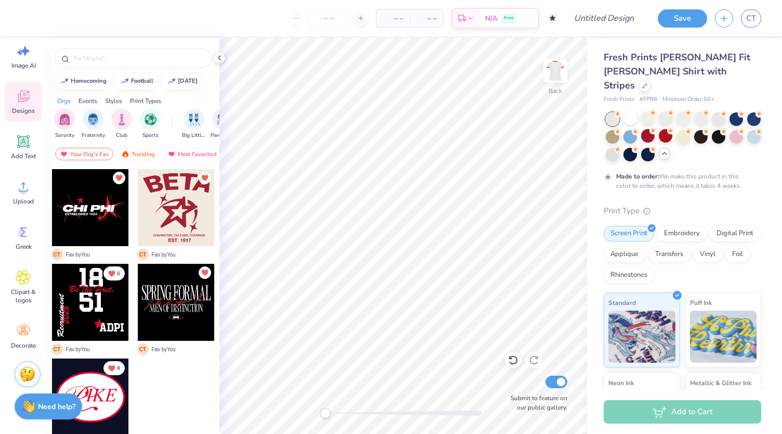
click at [112, 392] on div at bounding box center [90, 396] width 77 height 77
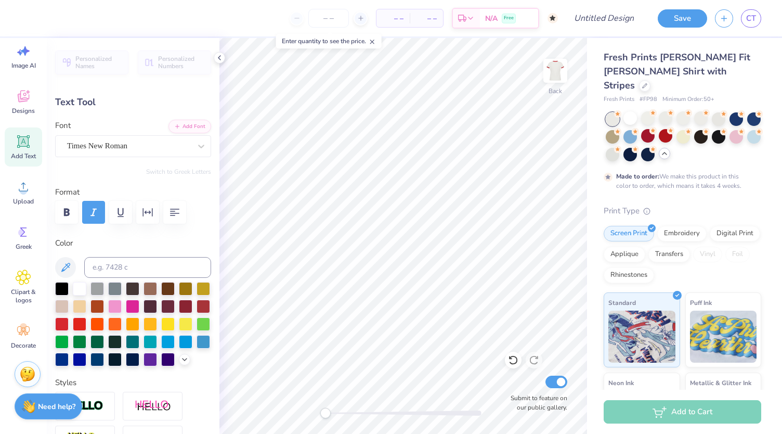
type input "0.75"
type input "0.87"
type input "3.58"
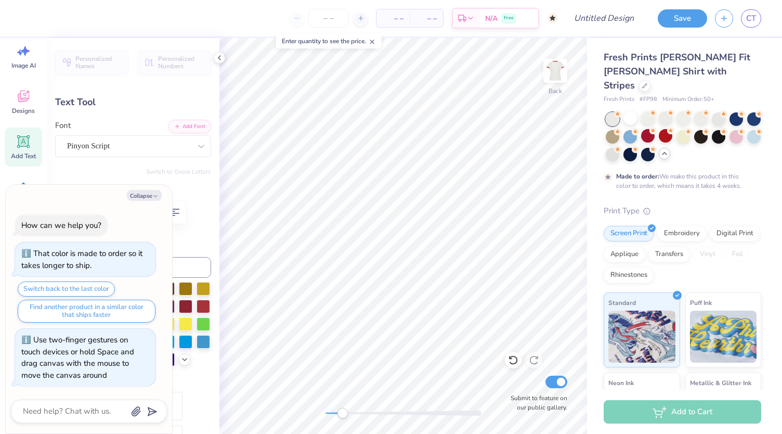
type textarea "x"
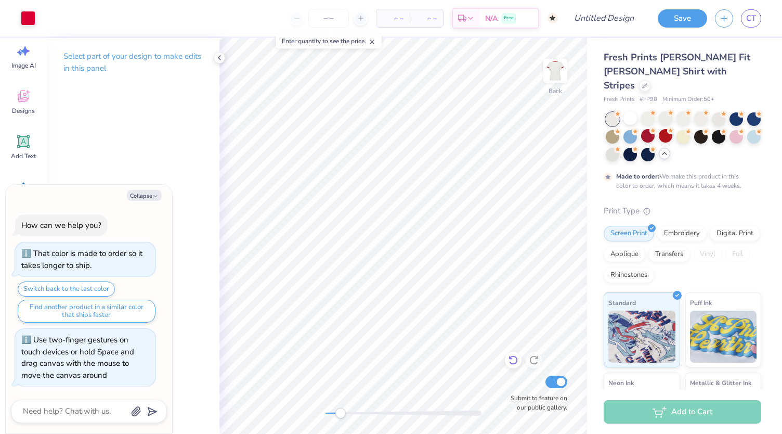
click at [514, 358] on icon at bounding box center [513, 360] width 10 height 10
click at [514, 359] on icon at bounding box center [513, 360] width 10 height 10
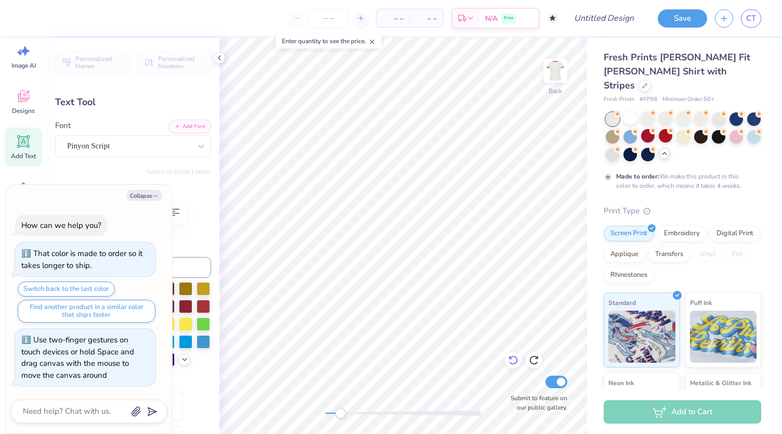
type textarea "x"
type textarea "D"
type textarea "x"
type textarea "DB"
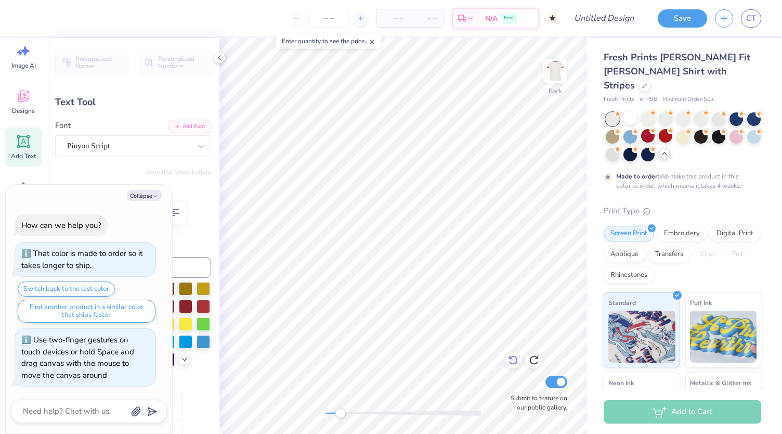
type textarea "x"
type textarea "DBR"
type textarea "x"
type textarea "DBRS"
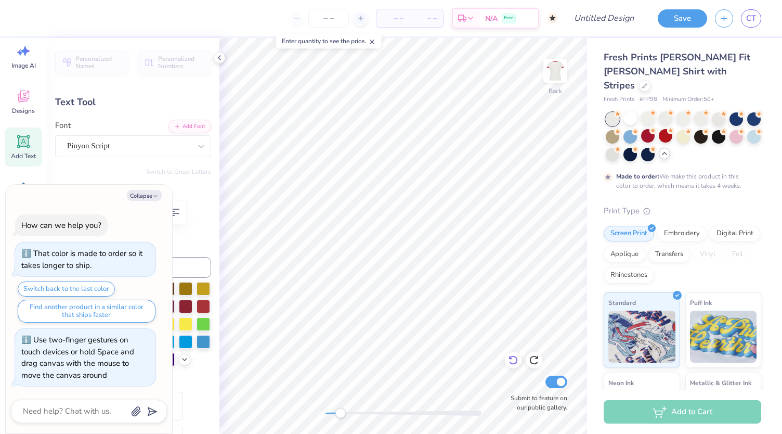
type textarea "x"
type input "3.91"
type input "0.86"
type input "3.65"
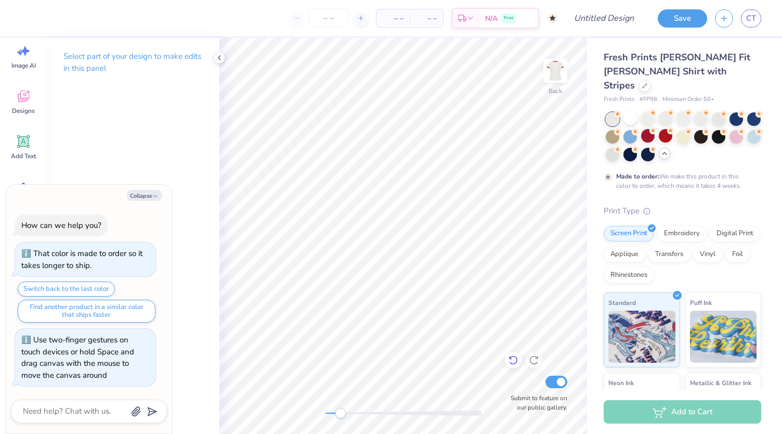
click at [514, 363] on icon at bounding box center [513, 360] width 10 height 10
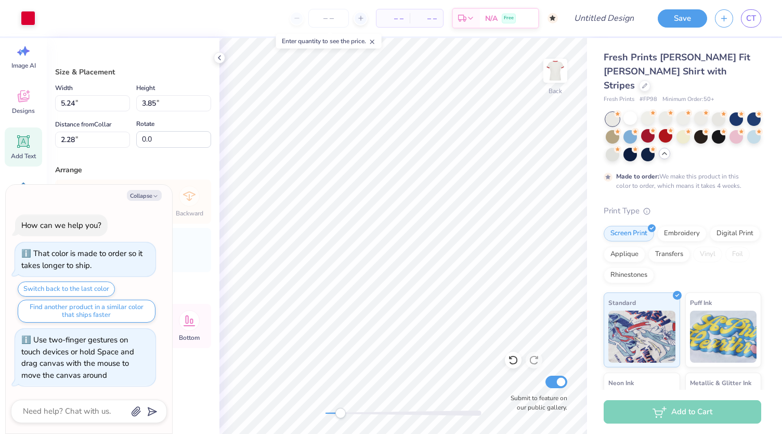
click at [21, 142] on icon at bounding box center [24, 142] width 10 height 10
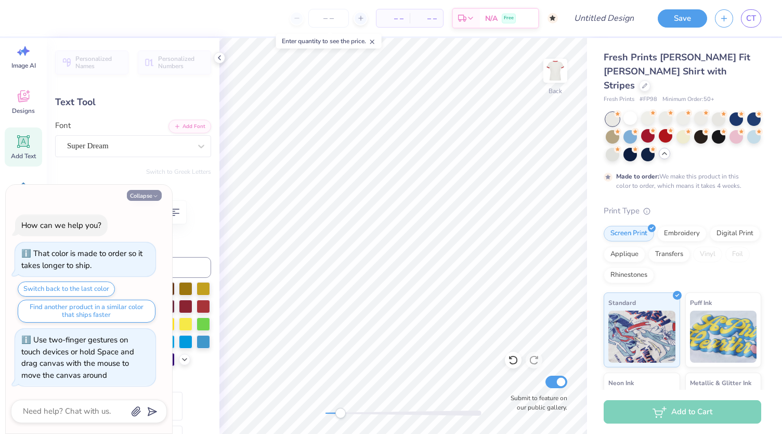
click at [150, 196] on button "Collapse" at bounding box center [144, 195] width 35 height 11
type textarea "x"
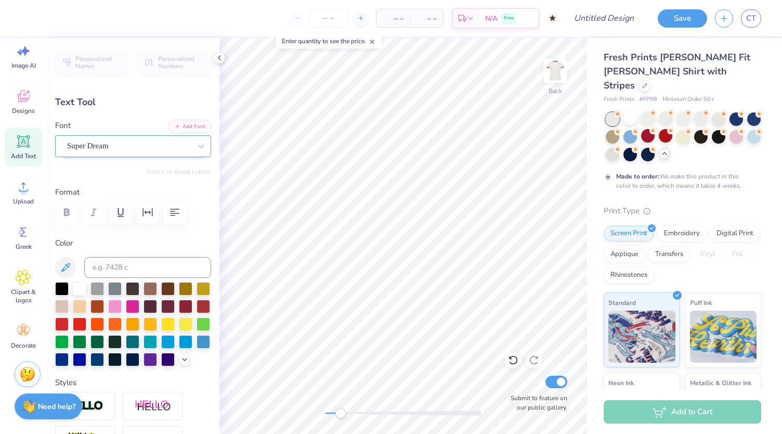
click at [108, 139] on div "Super Dream" at bounding box center [129, 146] width 126 height 16
type input "hangout"
click at [106, 147] on div at bounding box center [129, 146] width 126 height 16
click at [174, 125] on button "Add Font" at bounding box center [190, 126] width 43 height 14
click at [2, 108] on div "Image AI Designs Add Text Upload Greek Clipart & logos Decorate" at bounding box center [23, 236] width 47 height 396
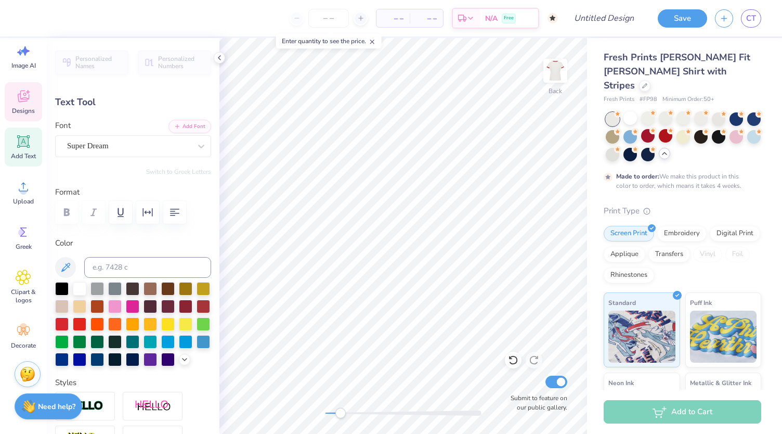
click at [21, 108] on span "Designs" at bounding box center [23, 111] width 23 height 8
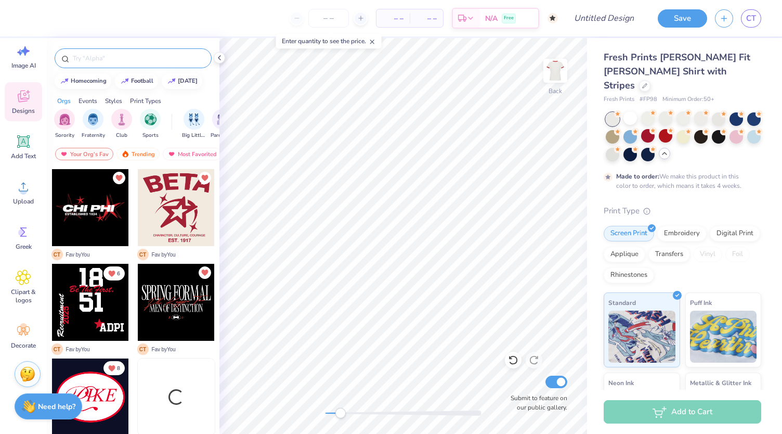
click at [128, 53] on input "text" at bounding box center [138, 58] width 133 height 10
type input "s"
click at [119, 102] on div "Styles" at bounding box center [113, 100] width 17 height 9
click at [119, 126] on div "filter for Minimalist" at bounding box center [121, 118] width 21 height 21
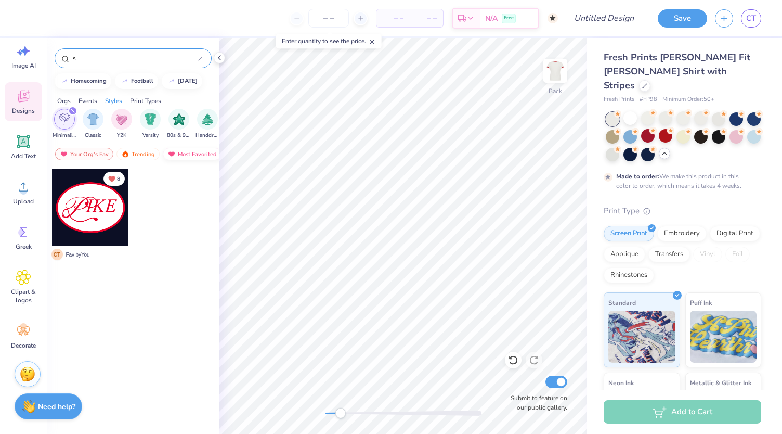
click at [173, 155] on img at bounding box center [172, 153] width 8 height 7
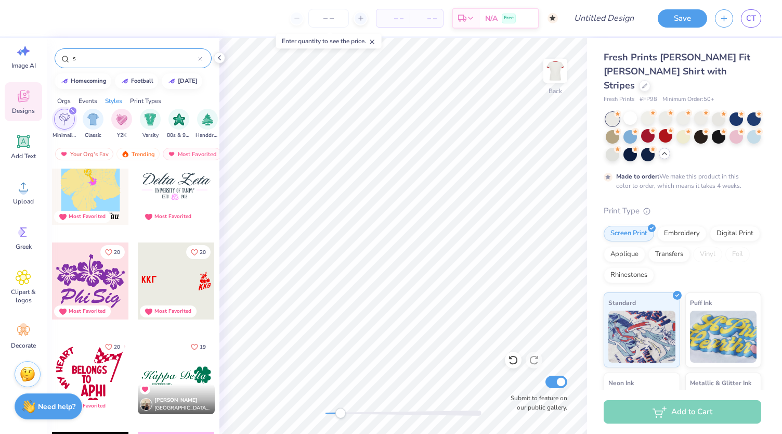
scroll to position [1336, 0]
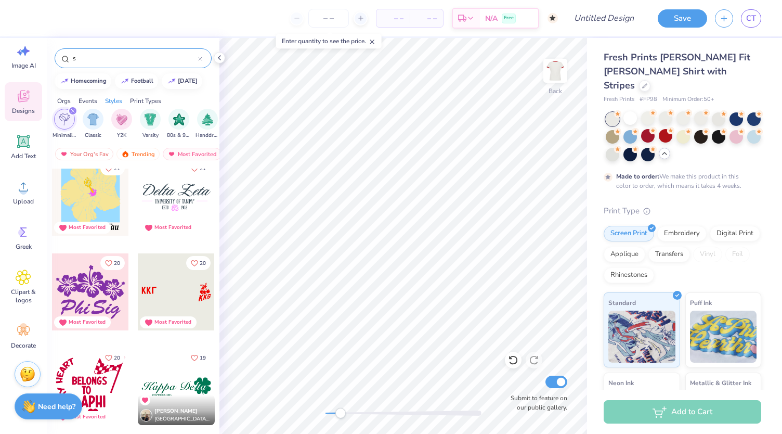
click at [183, 281] on div at bounding box center [176, 291] width 77 height 77
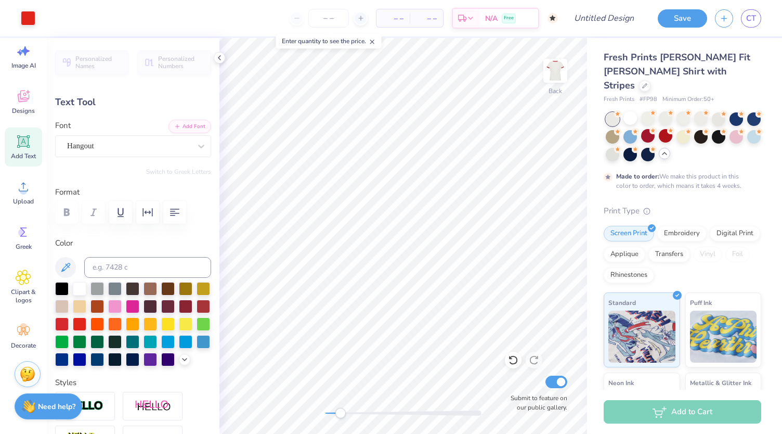
type input "0.0"
type input "0.46"
type input "0.57"
type input "4.41"
type input "0.0"
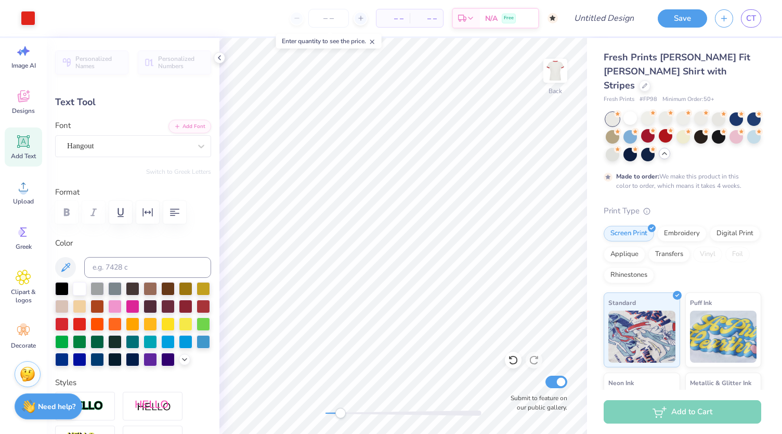
type input "0.29"
type input "0.39"
type input "4.32"
type input "0.0"
type input "4.53"
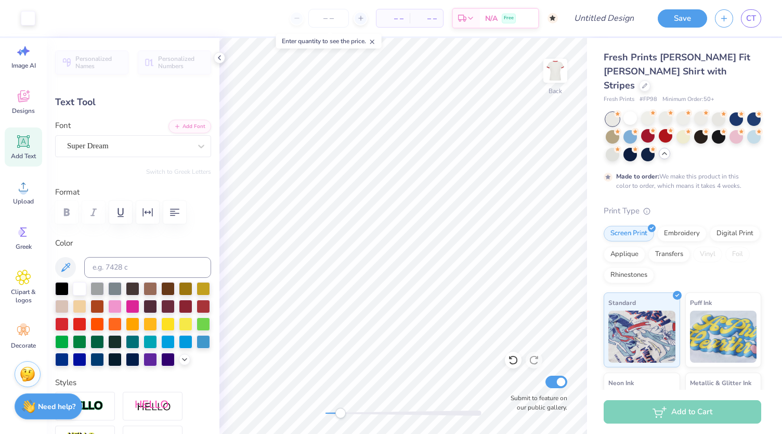
type input "1.31"
type input "9.34"
type input "0.64"
type input "0.79"
type input "3.46"
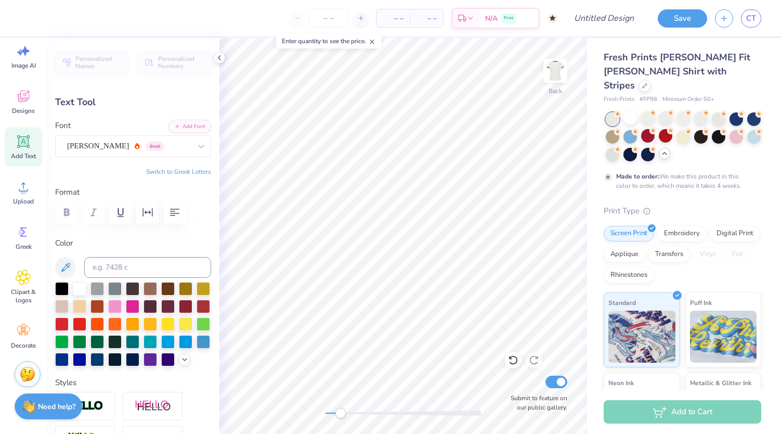
scroll to position [8, 1]
type input "1.02"
type input "0.78"
type input "3.47"
type textarea "DBRS"
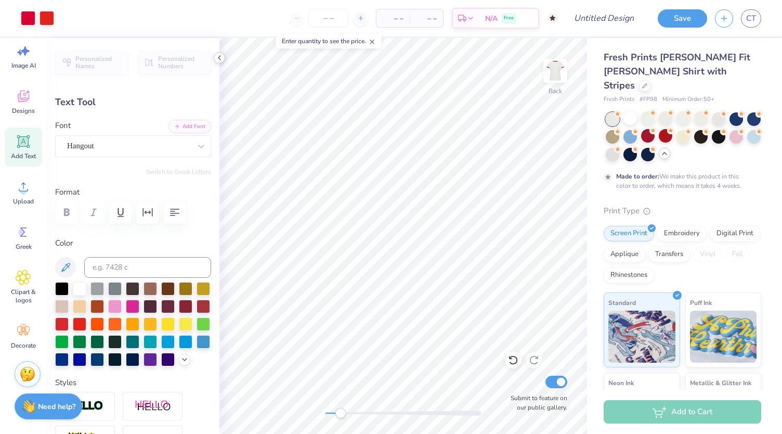
click at [220, 56] on icon at bounding box center [219, 58] width 8 height 8
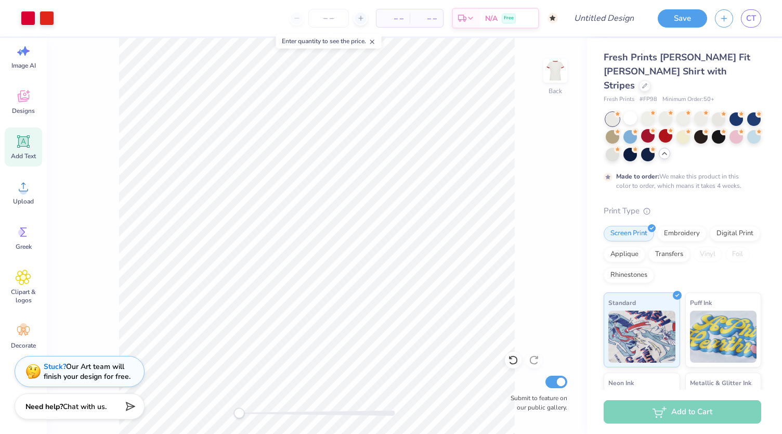
type input "2.22"
type input "0.75"
type input "3.55"
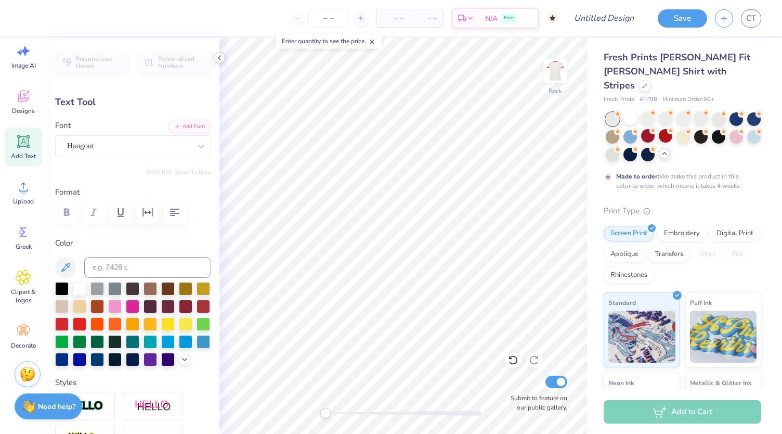
type input "4.14"
type input "1.40"
click at [69, 323] on div at bounding box center [62, 323] width 14 height 14
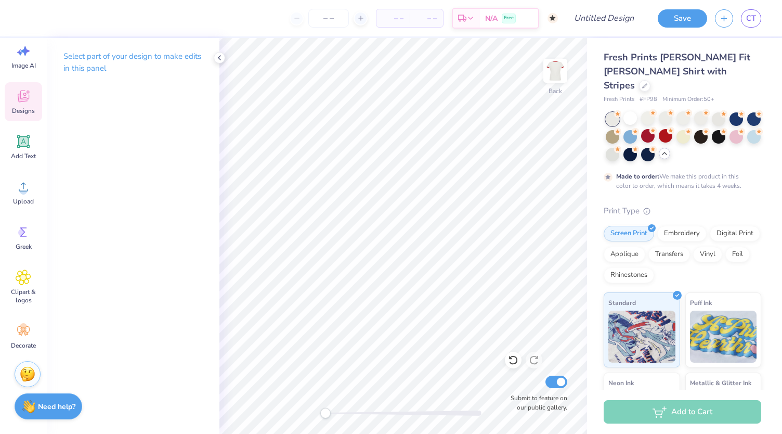
click at [11, 99] on div "Designs" at bounding box center [23, 101] width 37 height 39
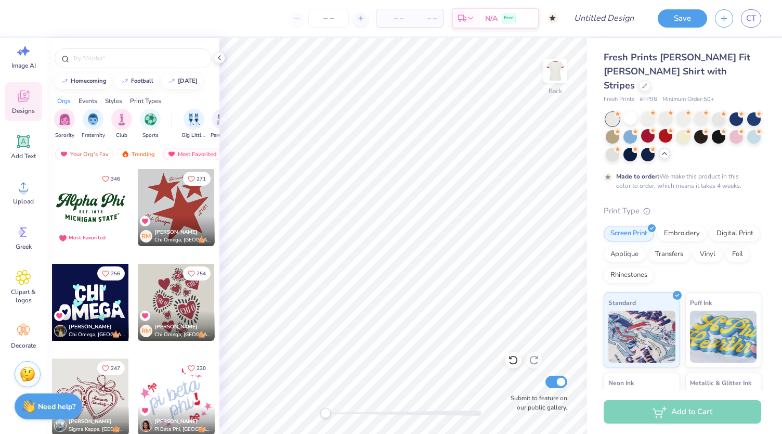
click at [114, 102] on div "Styles" at bounding box center [113, 100] width 17 height 9
click at [115, 116] on div "filter for Minimalist" at bounding box center [121, 118] width 21 height 21
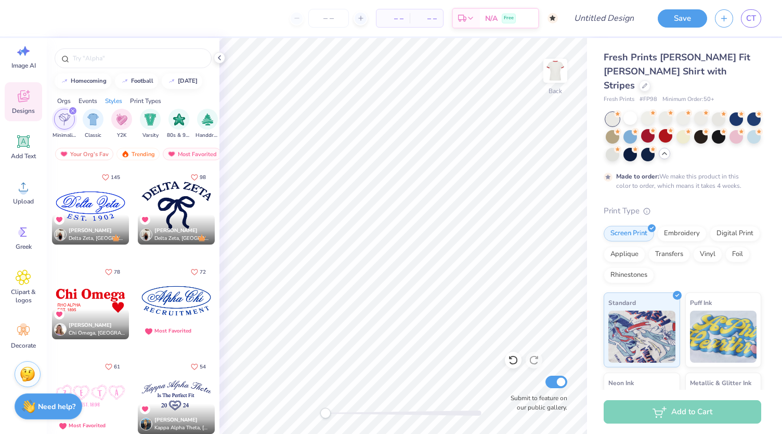
scroll to position [0, 0]
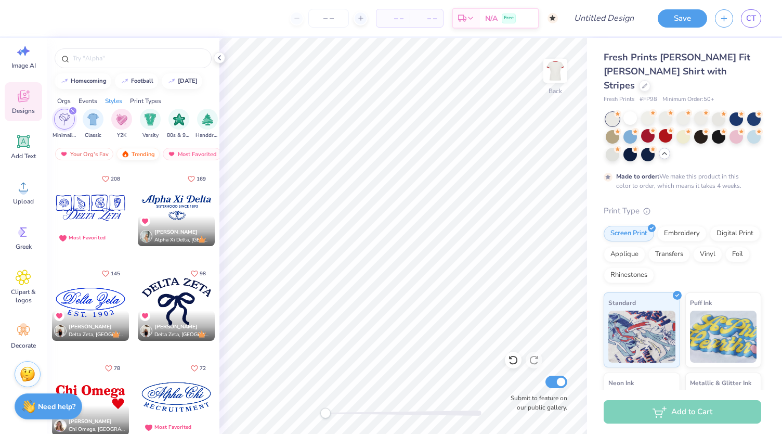
click at [139, 150] on div "Trending" at bounding box center [138, 154] width 43 height 12
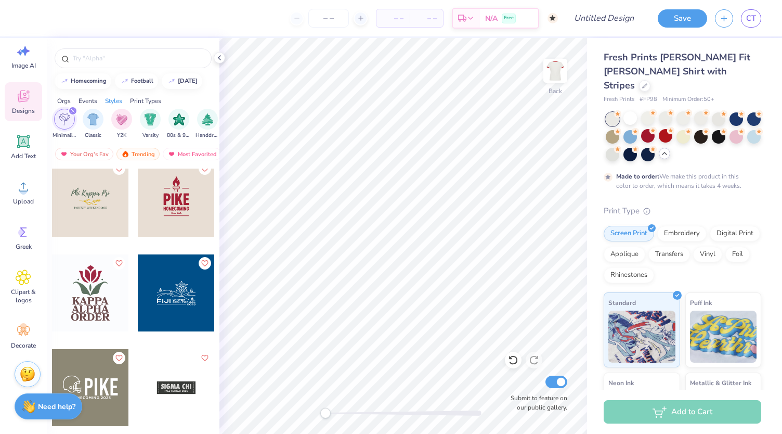
scroll to position [8744, 0]
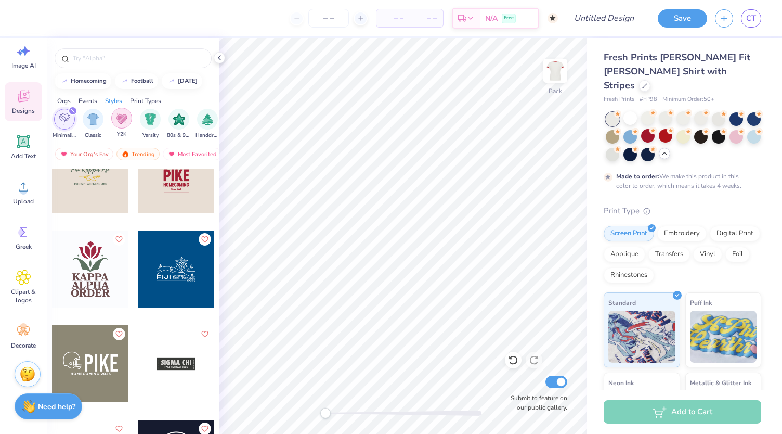
click at [127, 117] on div "filter for Y2K" at bounding box center [121, 118] width 21 height 21
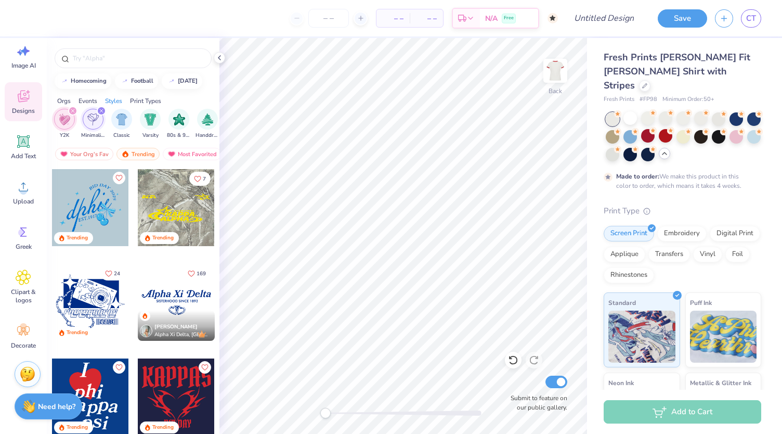
click at [100, 108] on div "filter for Minimalist" at bounding box center [101, 110] width 9 height 9
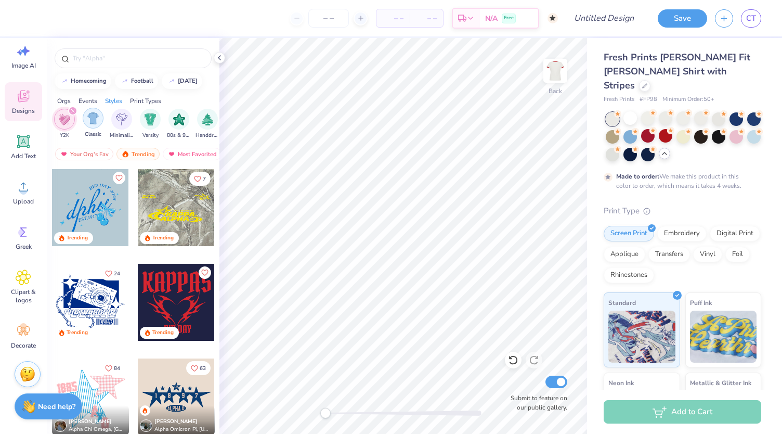
click at [91, 119] on img "filter for Classic" at bounding box center [93, 118] width 12 height 12
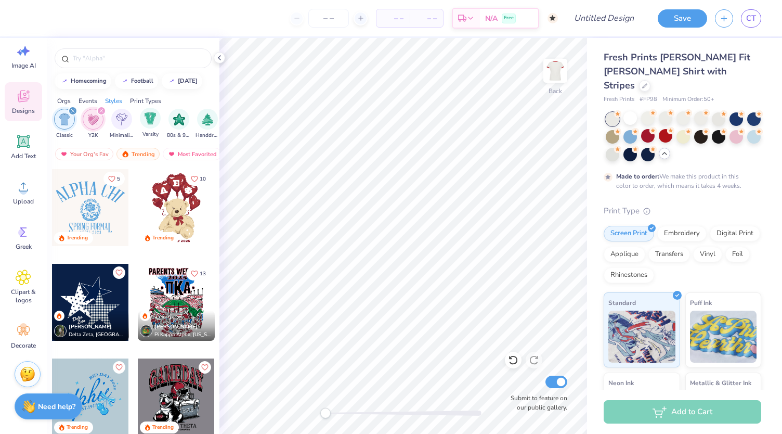
click at [151, 131] on span "Varsity" at bounding box center [151, 135] width 16 height 8
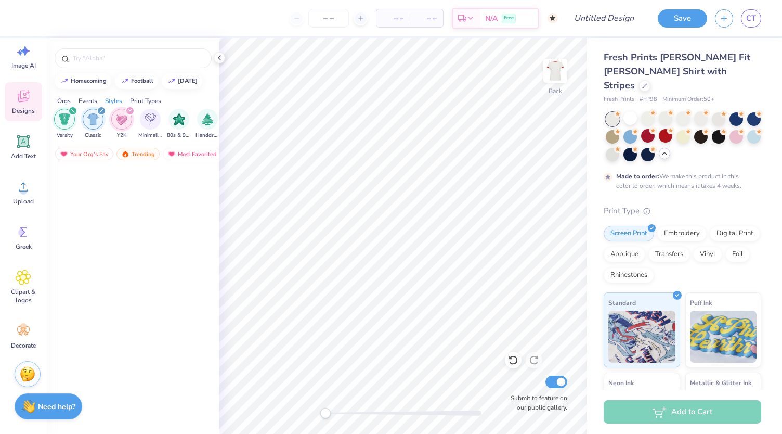
scroll to position [0, 0]
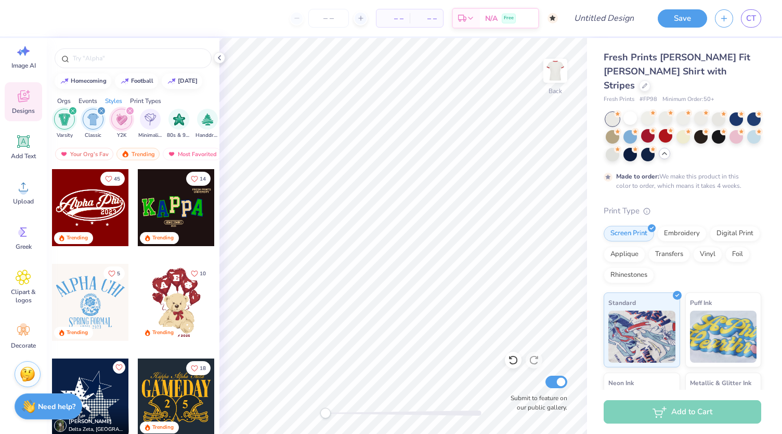
click at [91, 200] on div at bounding box center [90, 207] width 77 height 77
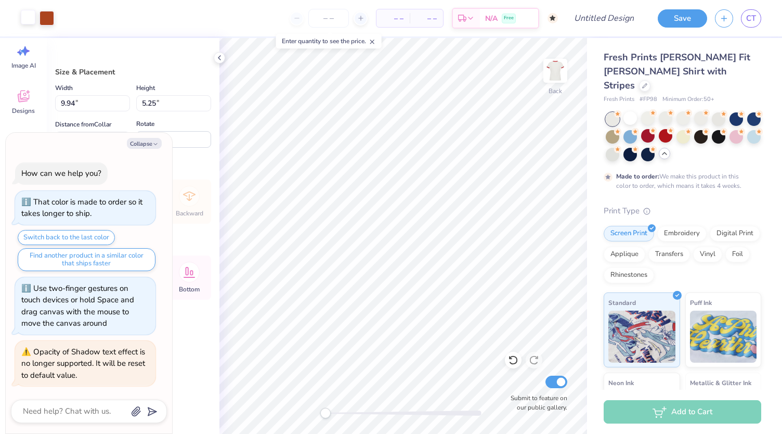
click at [23, 11] on div at bounding box center [28, 17] width 15 height 15
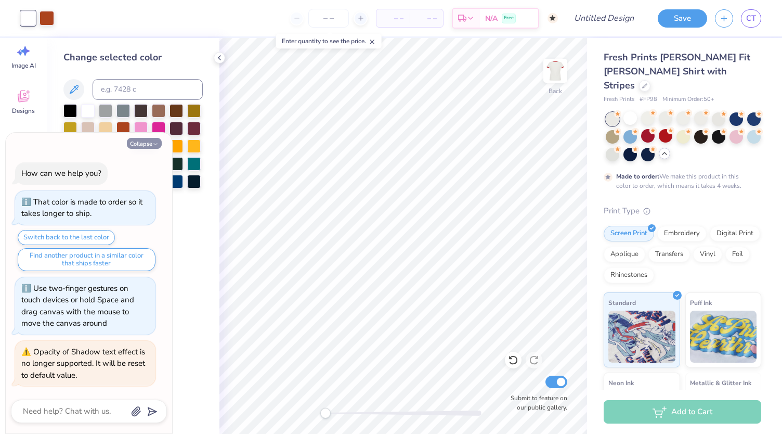
click at [147, 145] on button "Collapse" at bounding box center [144, 143] width 35 height 11
type textarea "x"
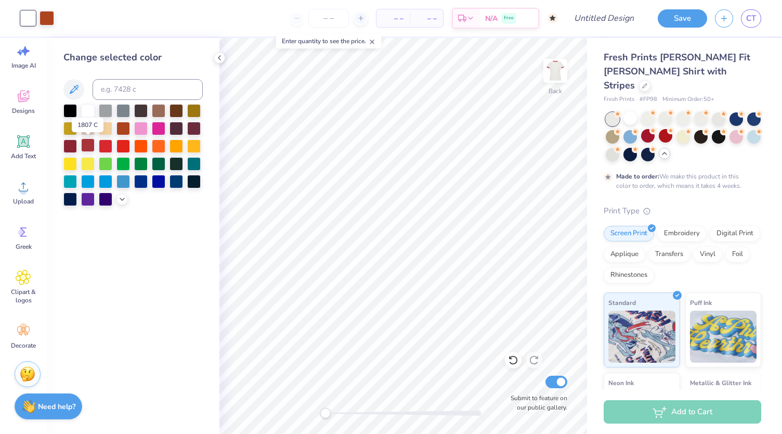
click at [87, 145] on div at bounding box center [88, 145] width 14 height 14
click at [44, 19] on div at bounding box center [47, 17] width 15 height 15
click at [87, 116] on div at bounding box center [88, 110] width 14 height 14
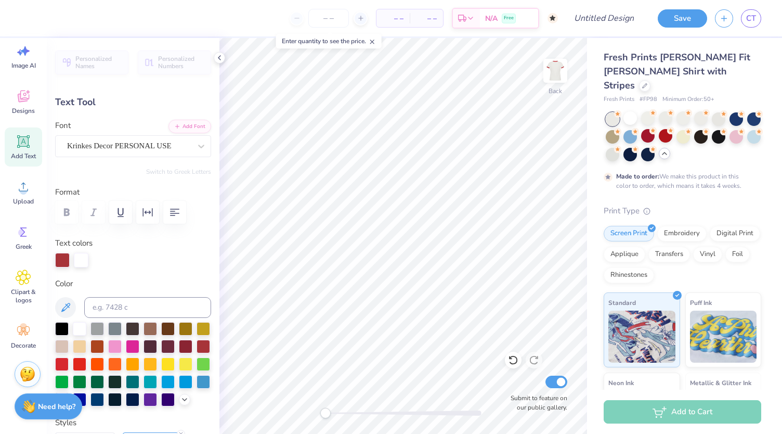
type textarea "A"
type textarea "Duke B"
click at [513, 364] on icon at bounding box center [513, 360] width 9 height 9
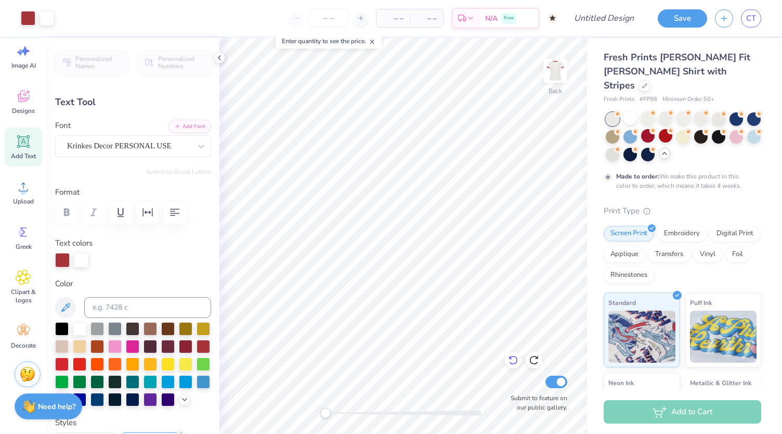
type input "0.0"
type textarea "A"
type textarea "DBRS"
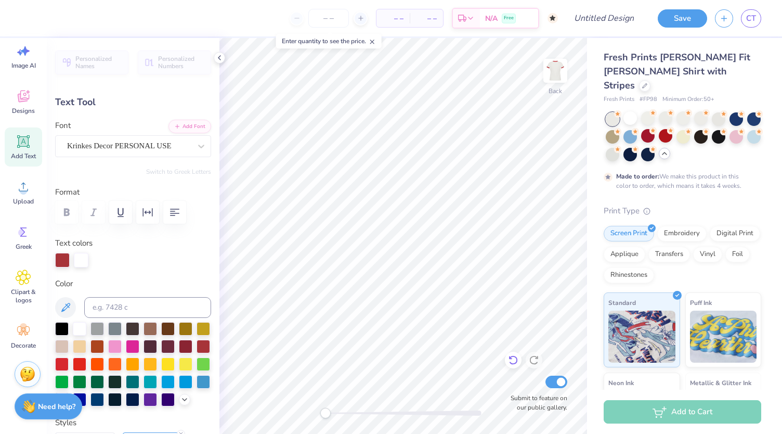
scroll to position [8, 2]
type input "2.23"
type input "0.83"
type input "5.82"
type input "0.0"
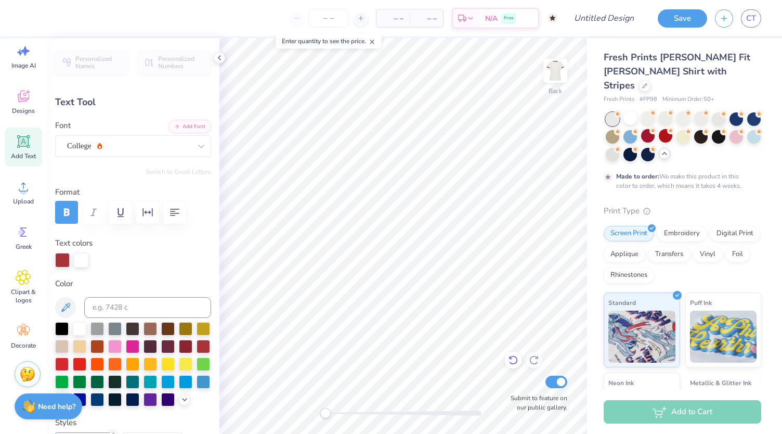
scroll to position [8, 2]
type textarea "2025"
type input "8.58"
type input "2.48"
type input "3.56"
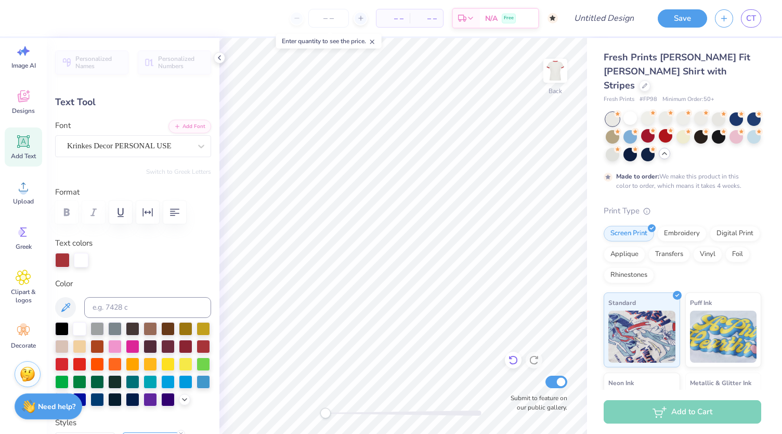
type input "-4.6"
click at [200, 139] on div at bounding box center [201, 146] width 19 height 19
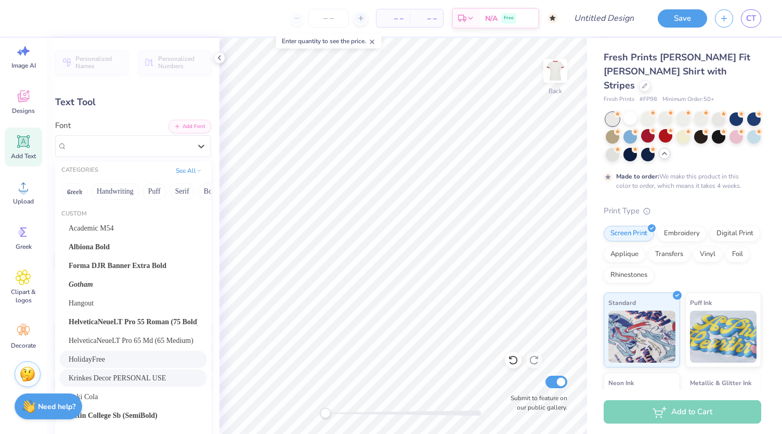
click at [139, 359] on div "HolidayFree" at bounding box center [133, 359] width 129 height 11
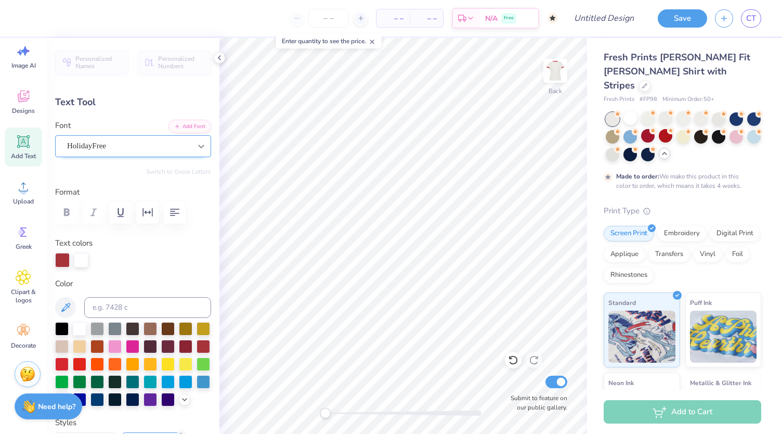
click at [192, 143] on div at bounding box center [201, 146] width 19 height 19
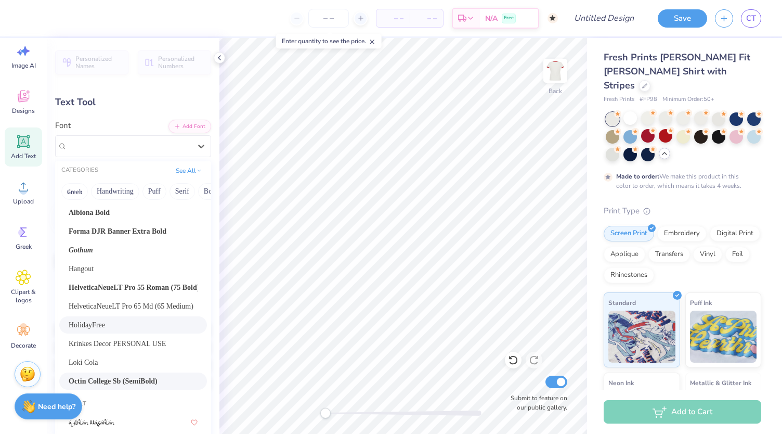
scroll to position [59, 0]
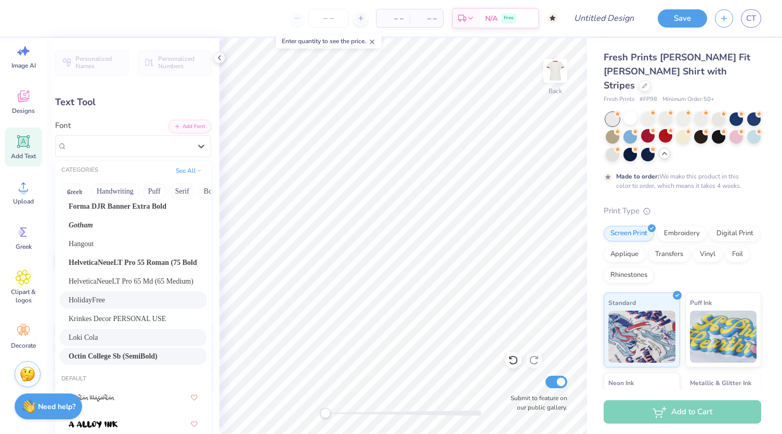
click at [83, 334] on span "Loki Cola" at bounding box center [83, 337] width 29 height 11
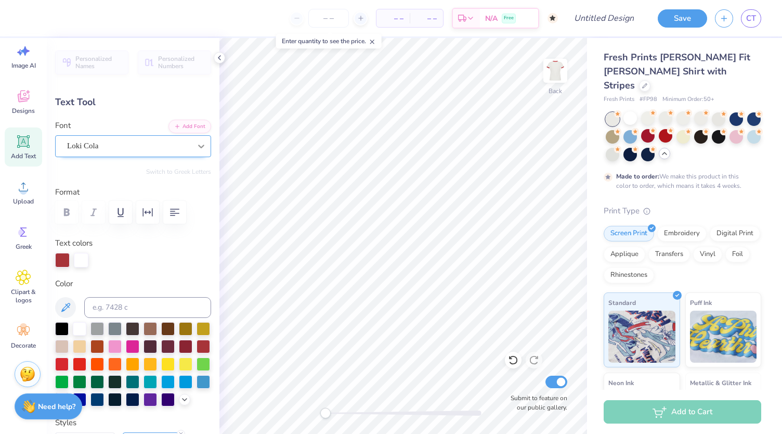
click at [198, 147] on icon at bounding box center [201, 147] width 6 height 4
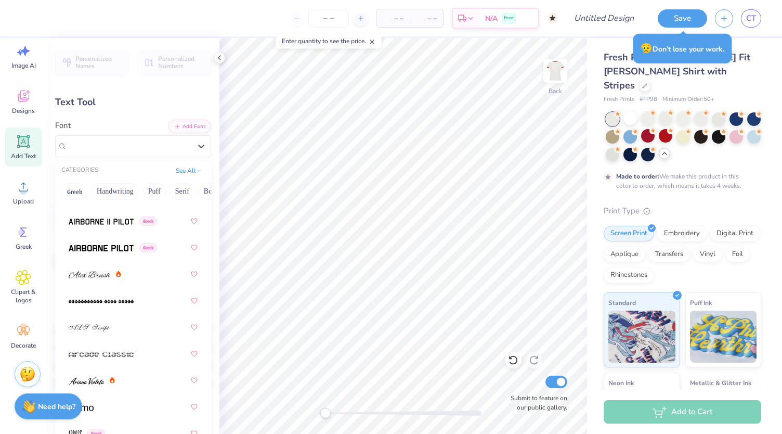
scroll to position [568, 0]
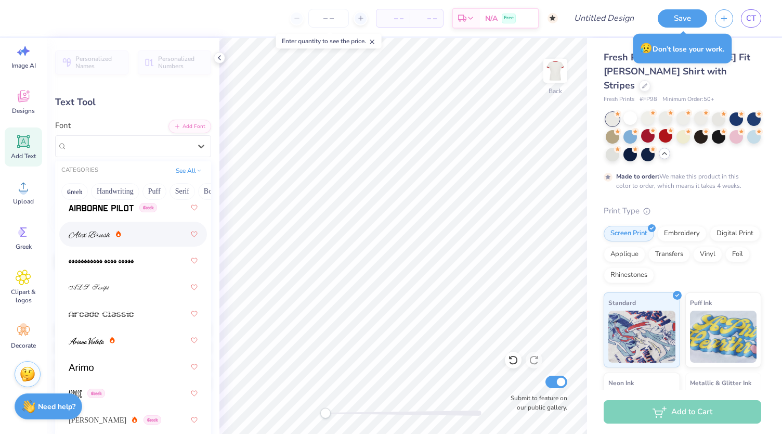
click at [75, 236] on img at bounding box center [90, 234] width 42 height 7
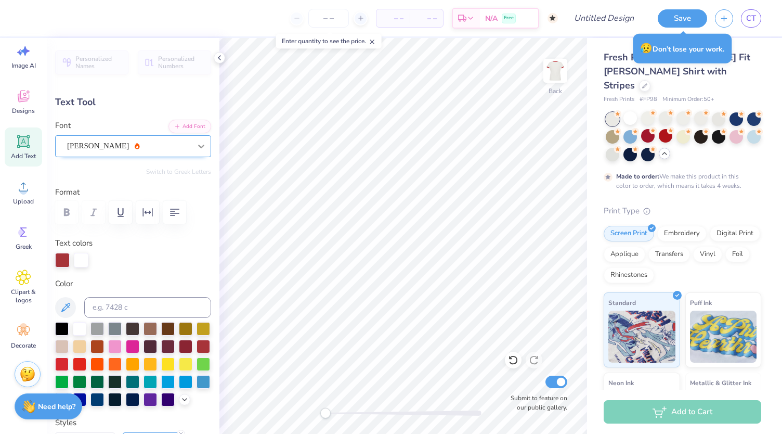
click at [196, 148] on icon at bounding box center [201, 146] width 10 height 10
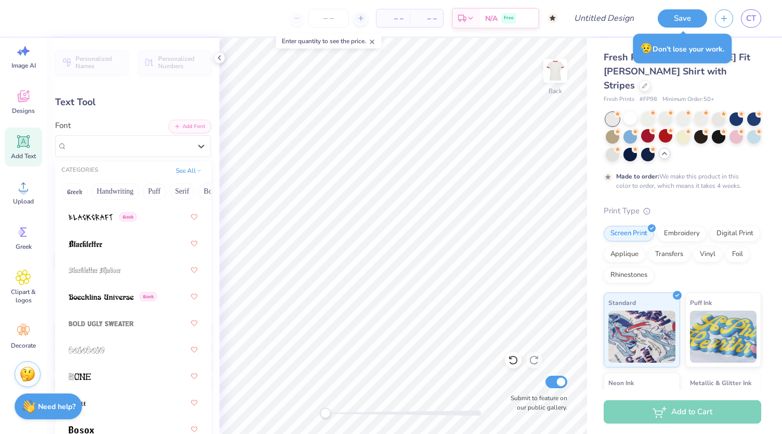
scroll to position [999, 0]
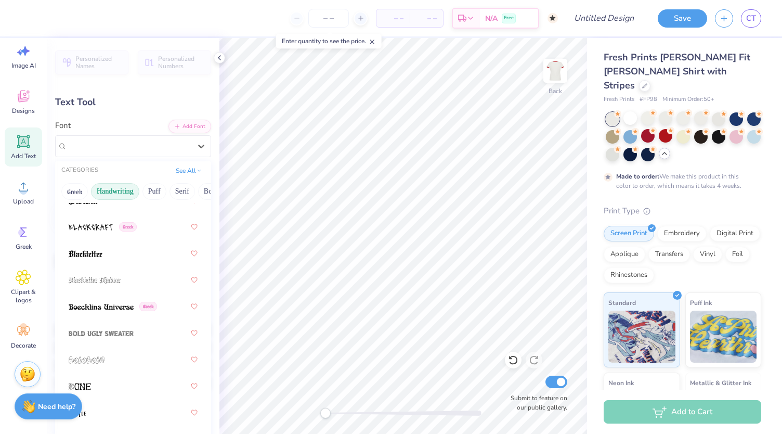
drag, startPoint x: 184, startPoint y: 190, endPoint x: 124, endPoint y: 187, distance: 59.9
click at [124, 187] on div "Greek Handwriting Puff Serif Bold Calligraphy Retro Sans Serif Minimal Fantasy …" at bounding box center [133, 191] width 156 height 23
click at [124, 187] on button "Handwriting" at bounding box center [115, 191] width 48 height 17
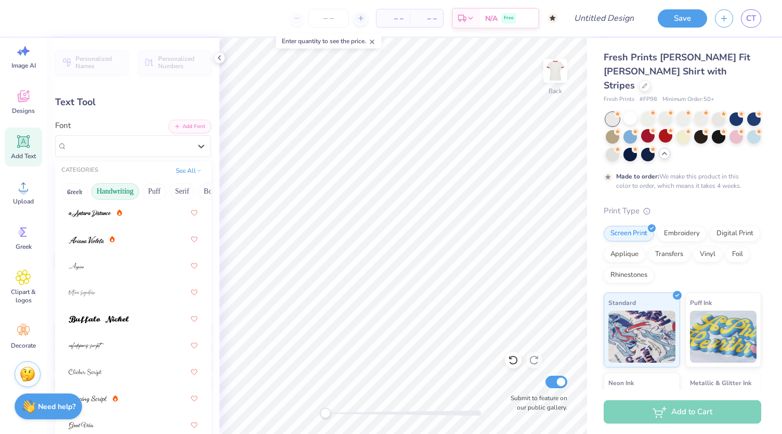
scroll to position [0, 0]
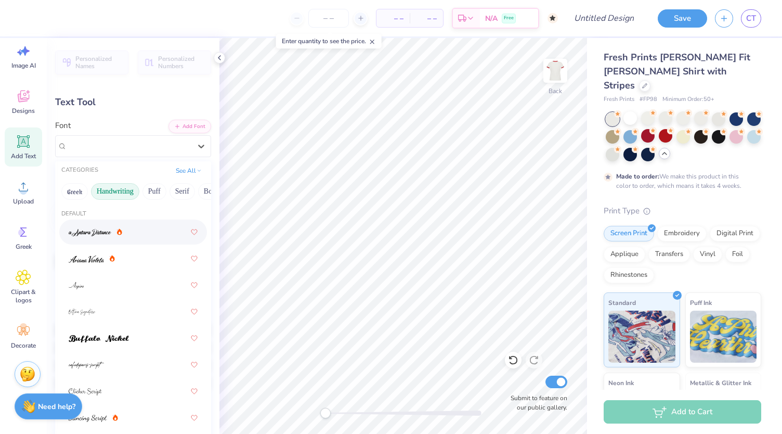
click at [117, 230] on div at bounding box center [96, 232] width 54 height 11
click at [196, 146] on icon at bounding box center [201, 146] width 10 height 10
click at [125, 254] on div at bounding box center [133, 258] width 129 height 19
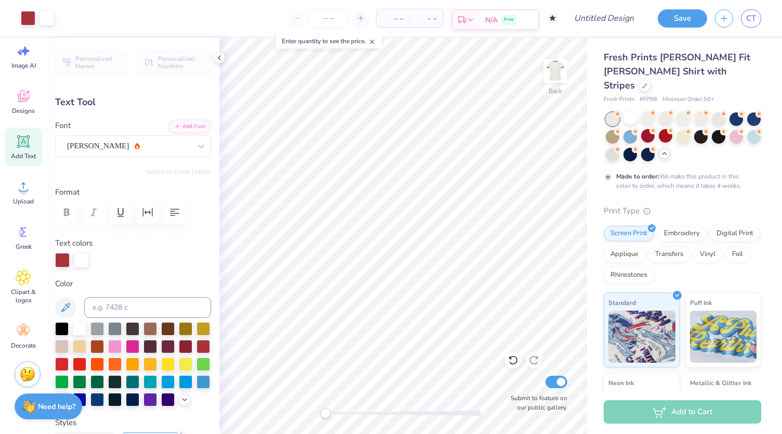
type input "4.61"
type input "1.94"
type input "3.83"
type input "-4.6"
type input "5.91"
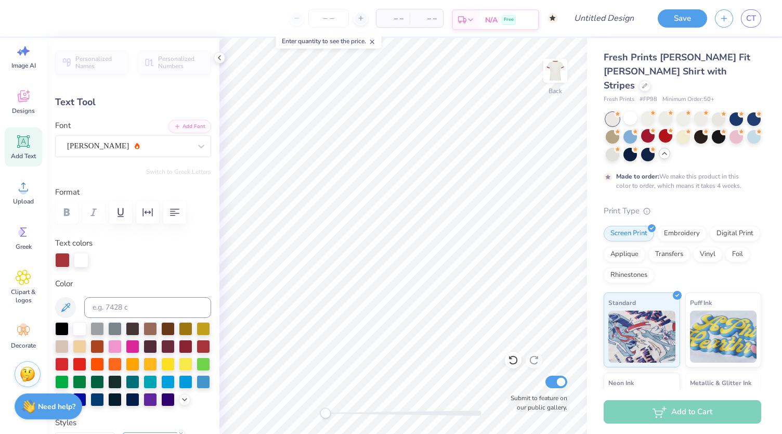
type input "2.49"
type input "3.73"
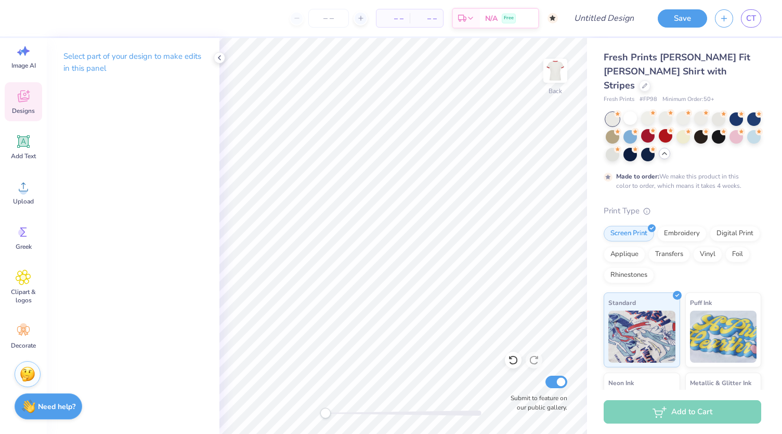
click at [30, 104] on div "Designs" at bounding box center [23, 101] width 37 height 39
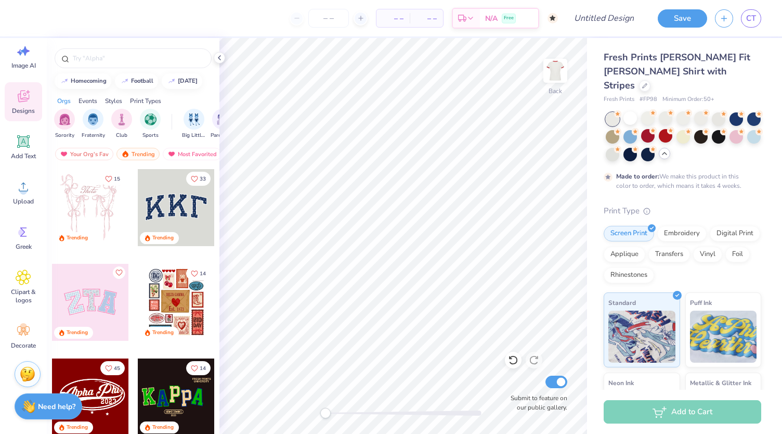
click at [116, 96] on div "Styles" at bounding box center [113, 100] width 17 height 9
click at [117, 126] on div "filter for Minimalist" at bounding box center [121, 118] width 21 height 21
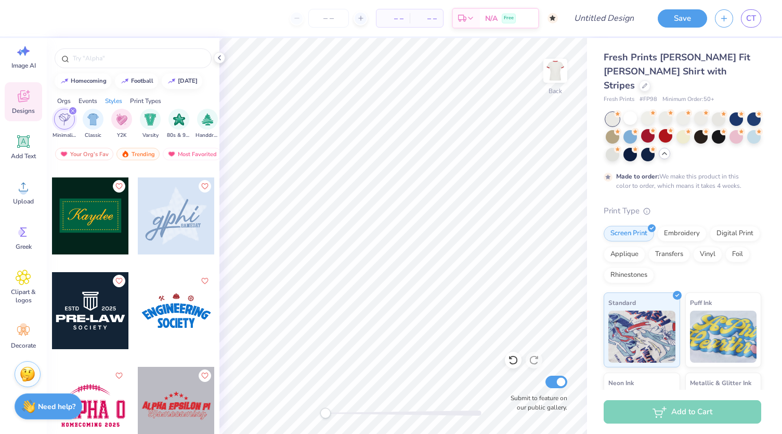
scroll to position [2240, 0]
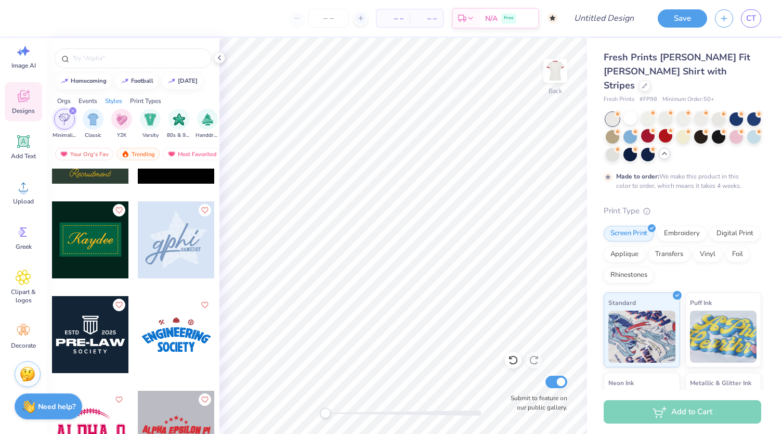
click at [71, 246] on div at bounding box center [90, 239] width 77 height 77
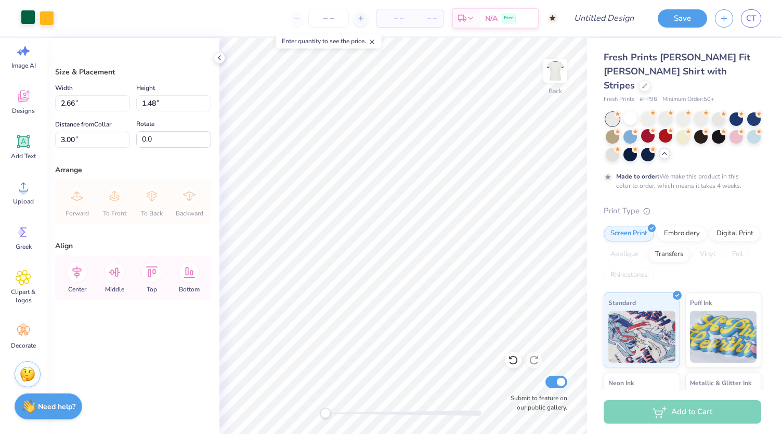
click at [27, 19] on div at bounding box center [28, 17] width 15 height 15
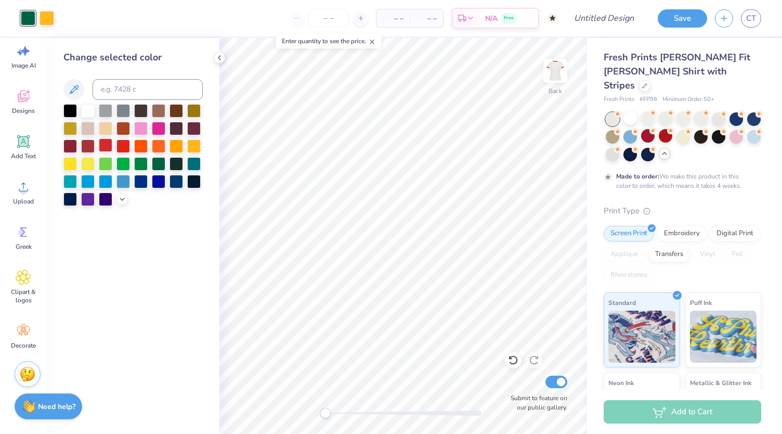
click at [105, 148] on div at bounding box center [106, 145] width 14 height 14
click at [46, 21] on div at bounding box center [47, 17] width 15 height 15
click at [88, 114] on div at bounding box center [88, 110] width 14 height 14
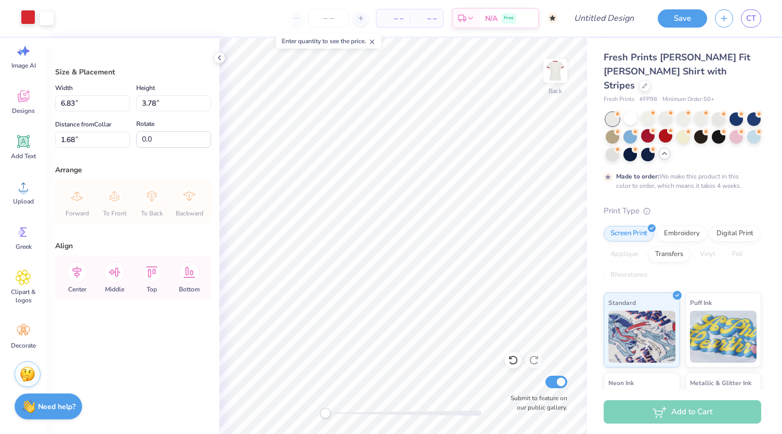
click at [30, 14] on div at bounding box center [28, 17] width 15 height 15
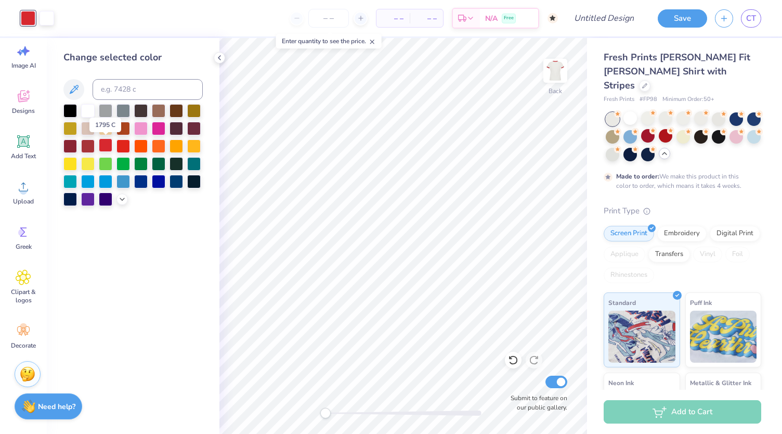
click at [101, 146] on div at bounding box center [106, 145] width 14 height 14
click at [85, 142] on div at bounding box center [88, 145] width 14 height 14
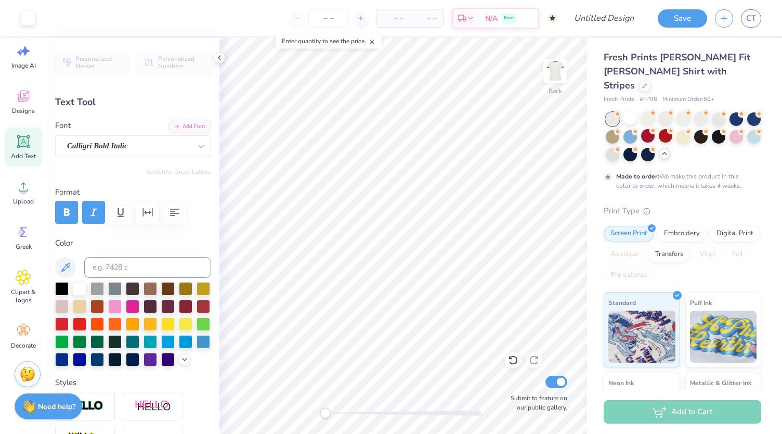
scroll to position [8, 1]
type textarea "B"
type textarea "DBRS"
click at [623, 224] on div "Screen Print" at bounding box center [629, 232] width 50 height 16
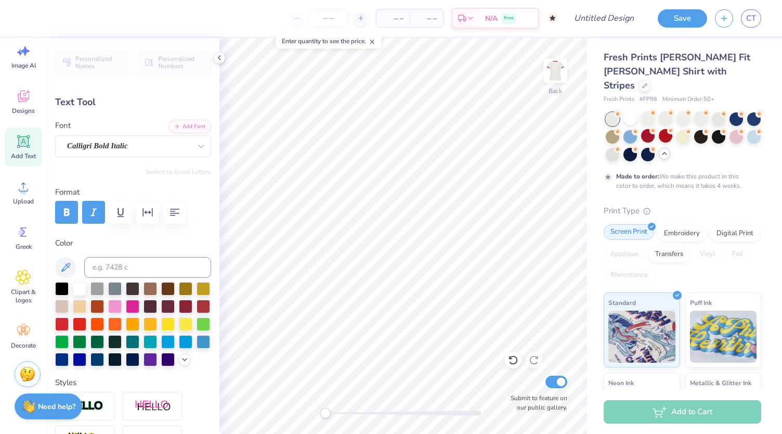
type input "6.48"
type input "1.27"
type input "4.41"
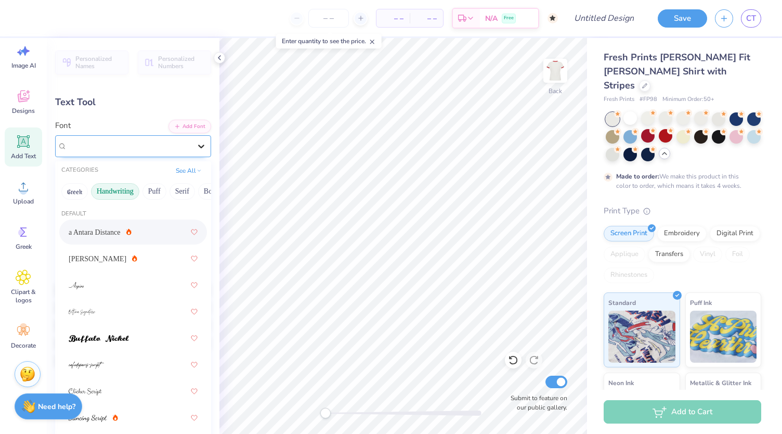
click at [200, 147] on div at bounding box center [201, 146] width 19 height 19
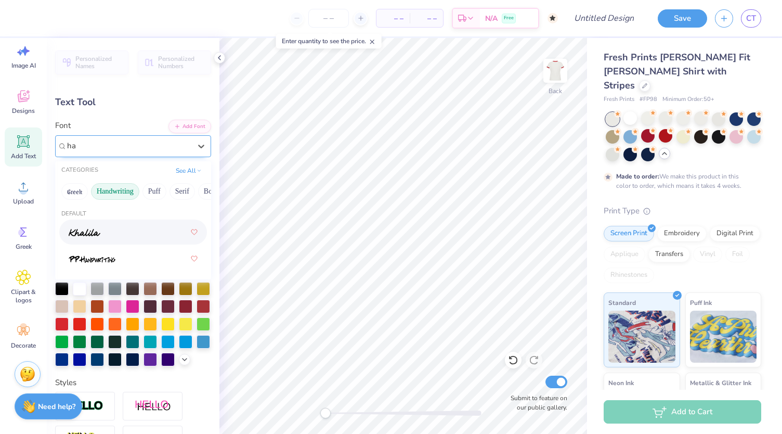
type input "h"
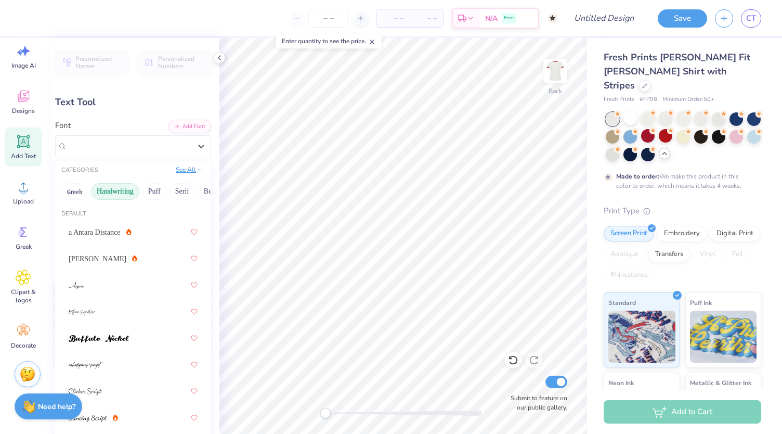
click at [183, 170] on button "See All" at bounding box center [189, 169] width 32 height 10
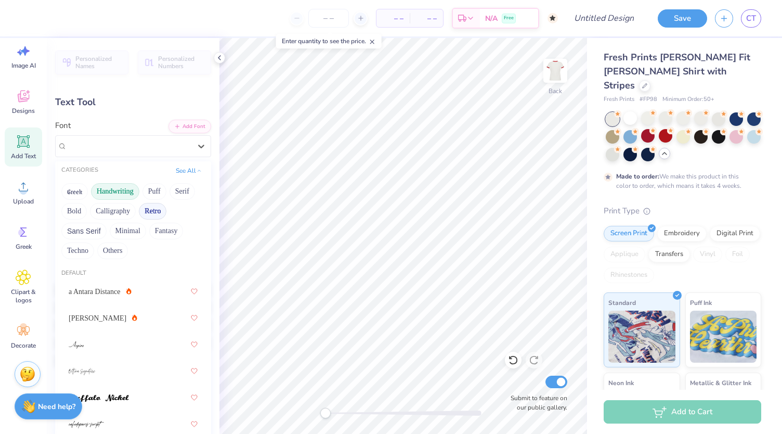
click at [139, 214] on button "Retro" at bounding box center [153, 211] width 28 height 17
click at [125, 232] on button "Minimal" at bounding box center [128, 231] width 36 height 17
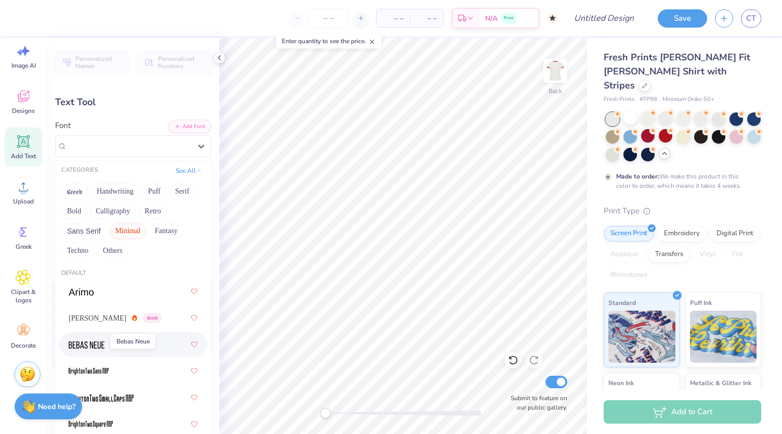
click at [86, 343] on img at bounding box center [87, 344] width 36 height 7
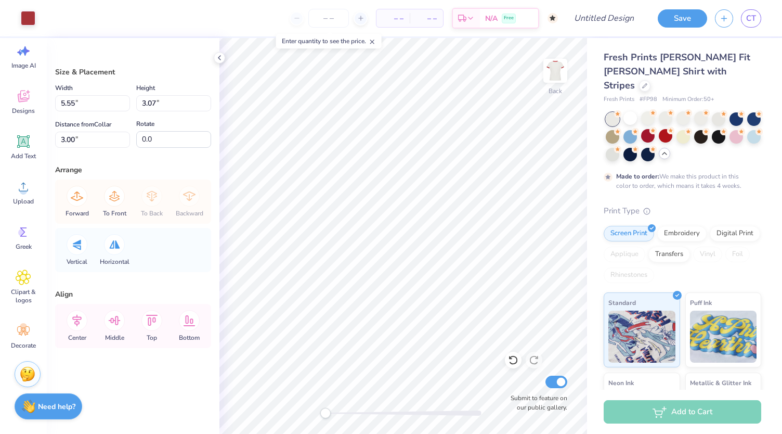
type input "5.55"
type input "3.07"
click at [511, 359] on icon at bounding box center [513, 360] width 10 height 10
type input "6.83"
type input "3.78"
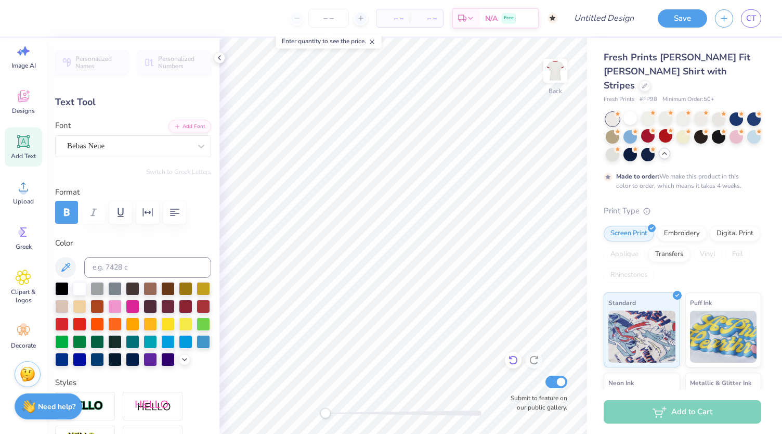
type input "4.77"
type input "2.24"
type input "3.96"
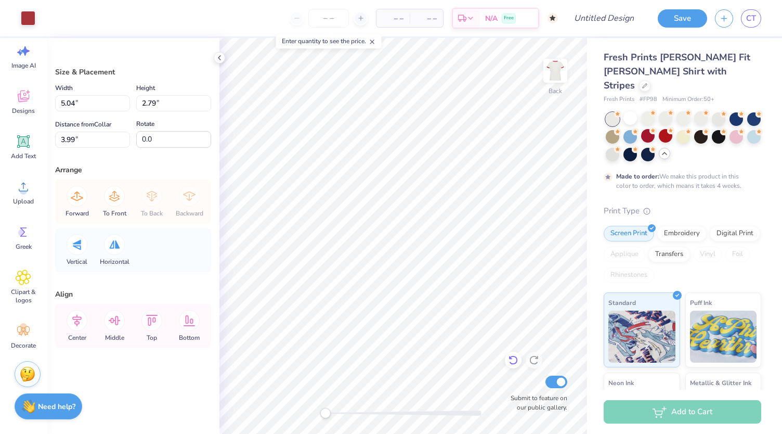
click at [513, 363] on icon at bounding box center [513, 360] width 10 height 10
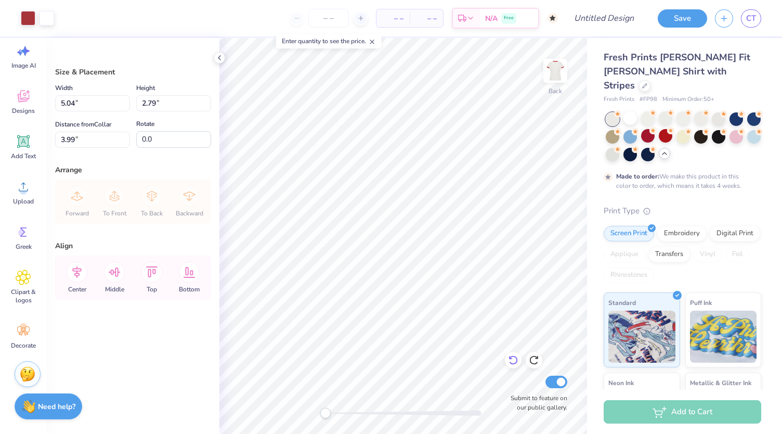
type input "4.10"
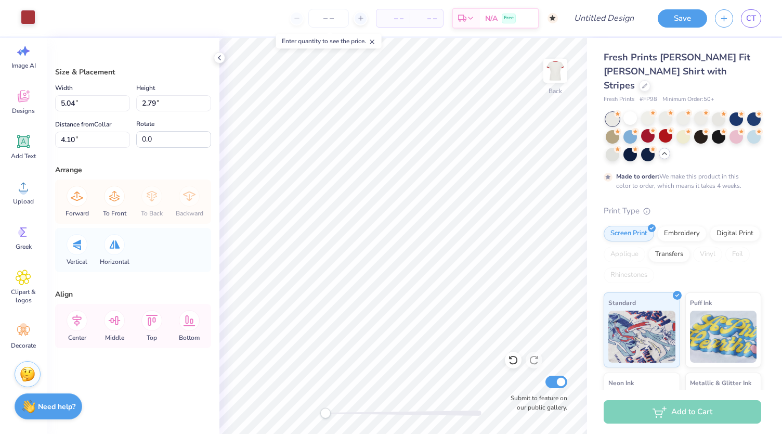
click at [25, 18] on div at bounding box center [28, 17] width 15 height 15
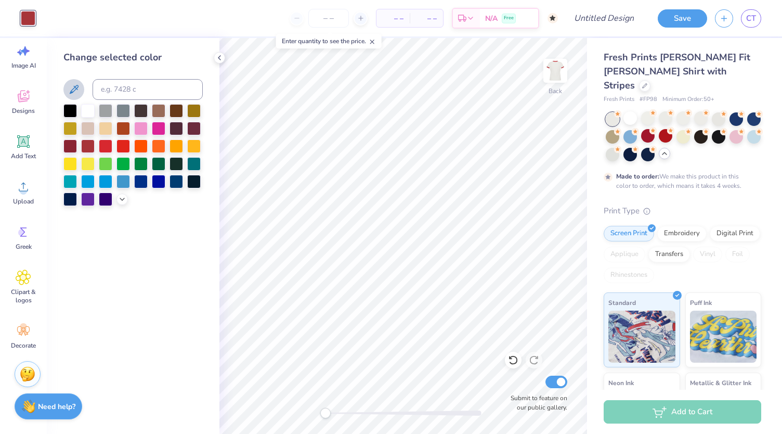
click at [75, 91] on icon at bounding box center [74, 89] width 12 height 12
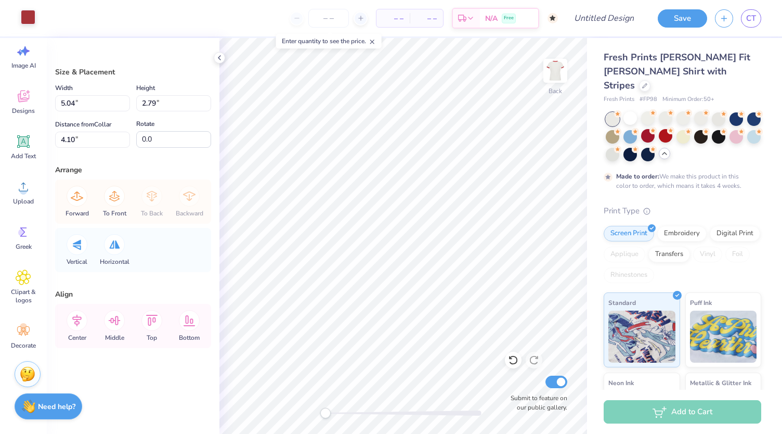
click at [25, 21] on div at bounding box center [28, 17] width 15 height 15
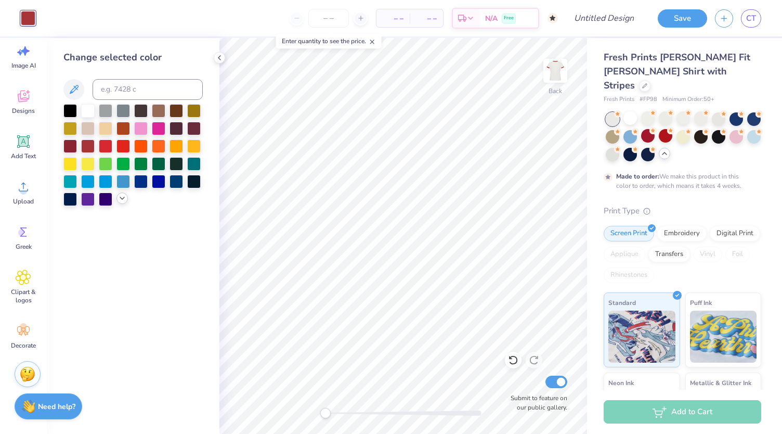
click at [124, 198] on icon at bounding box center [122, 198] width 8 height 8
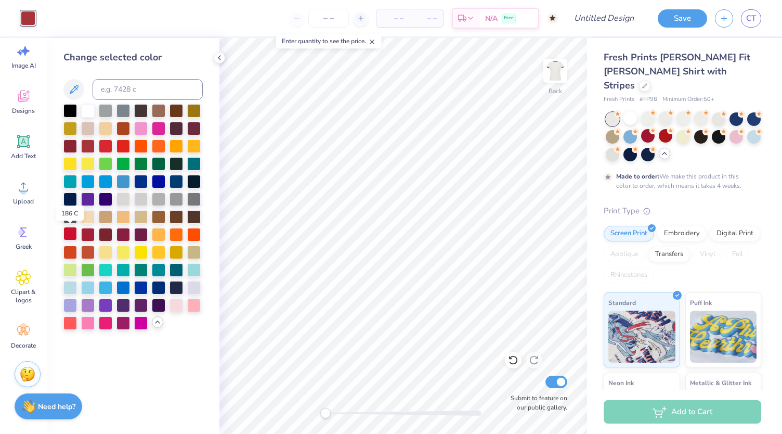
click at [70, 235] on div at bounding box center [70, 234] width 14 height 14
click at [123, 147] on div at bounding box center [124, 145] width 14 height 14
click at [105, 146] on div at bounding box center [106, 145] width 14 height 14
click at [90, 234] on div at bounding box center [88, 234] width 14 height 14
click at [75, 235] on div at bounding box center [70, 234] width 14 height 14
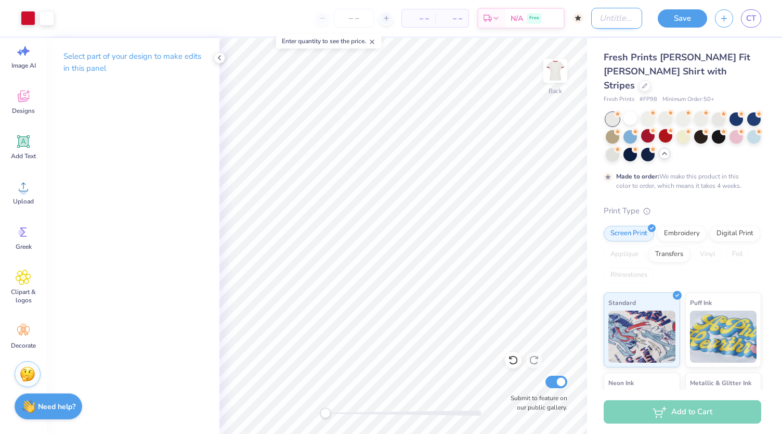
click at [619, 20] on input "Design Title" at bounding box center [616, 18] width 51 height 21
type input "DBRS top"
click at [672, 14] on button "Save" at bounding box center [682, 17] width 49 height 18
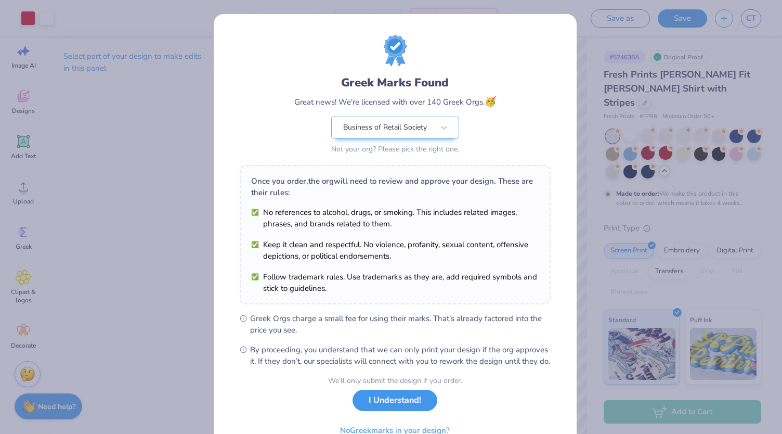
click at [398, 411] on button "I Understand!" at bounding box center [395, 400] width 85 height 21
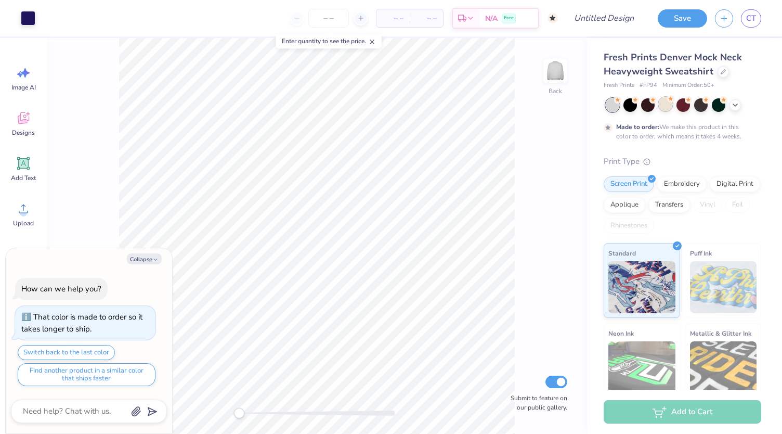
click at [668, 105] on div at bounding box center [666, 104] width 14 height 14
click at [151, 261] on button "Collapse" at bounding box center [144, 258] width 35 height 11
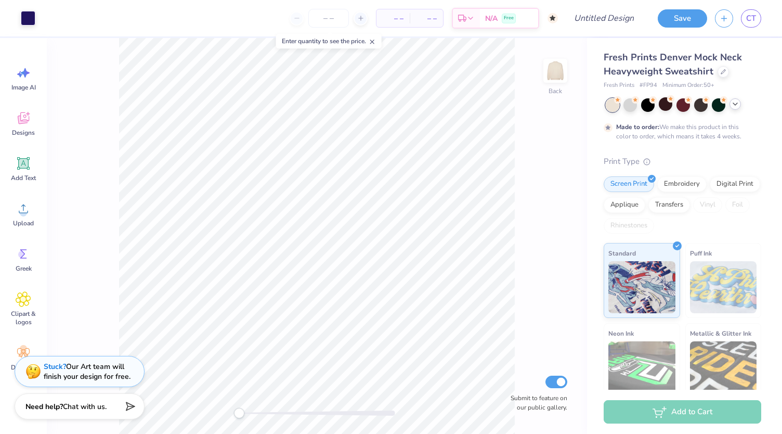
click at [736, 106] on icon at bounding box center [735, 104] width 8 height 8
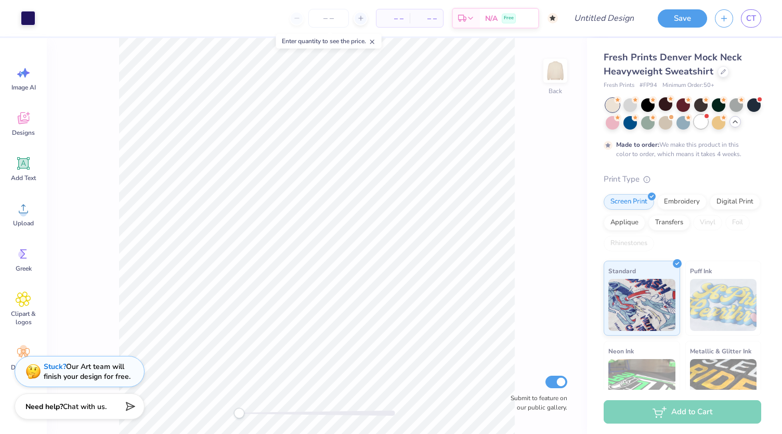
click at [708, 125] on div at bounding box center [702, 122] width 14 height 14
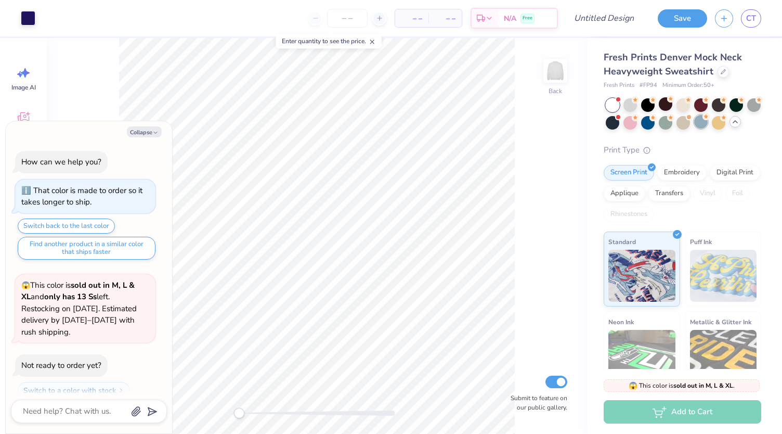
scroll to position [83, 0]
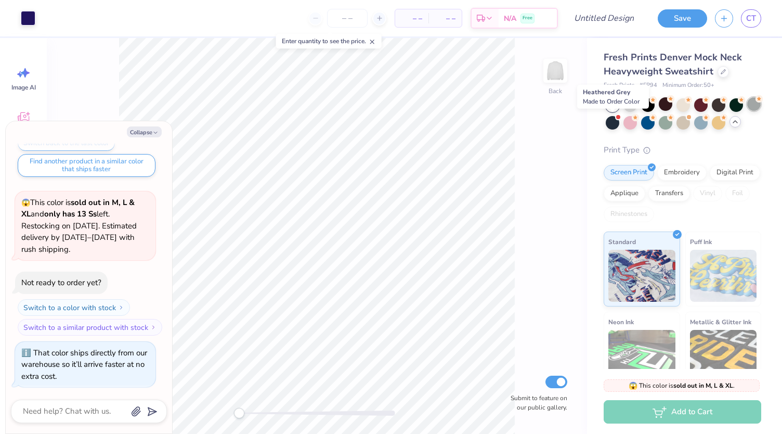
click at [748, 111] on div at bounding box center [755, 104] width 14 height 14
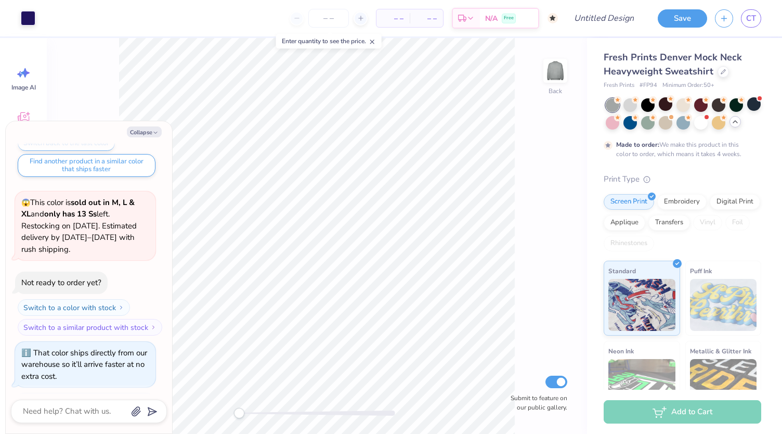
scroll to position [169, 0]
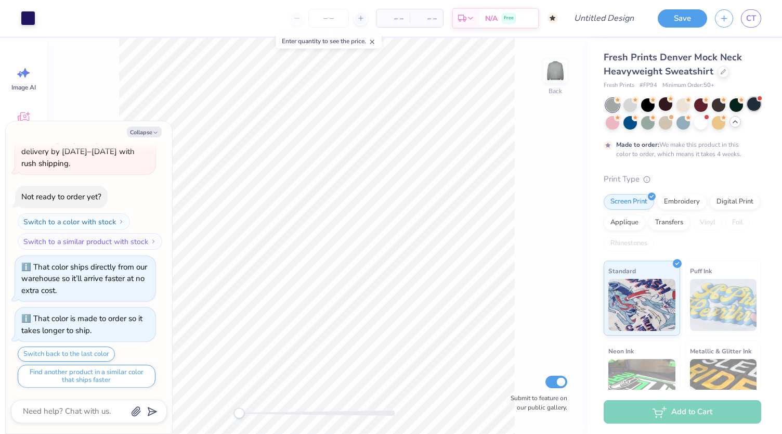
click at [748, 111] on div at bounding box center [755, 104] width 14 height 14
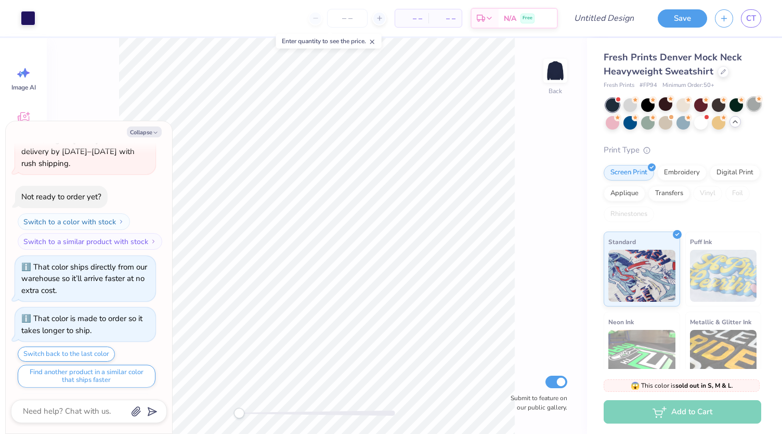
scroll to position [379, 0]
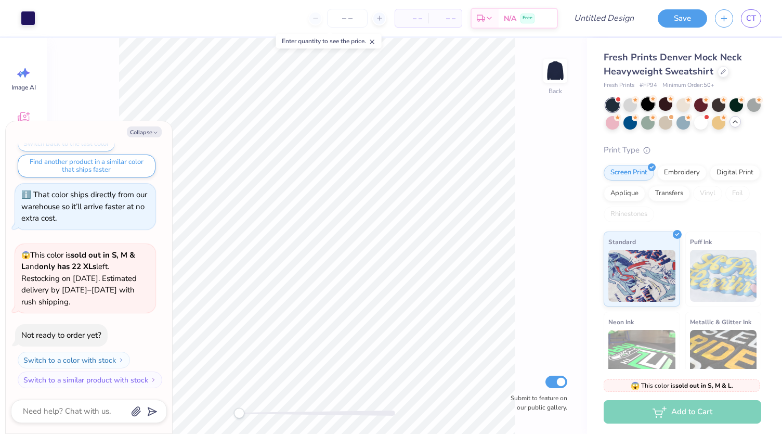
click at [646, 101] on div at bounding box center [648, 104] width 14 height 14
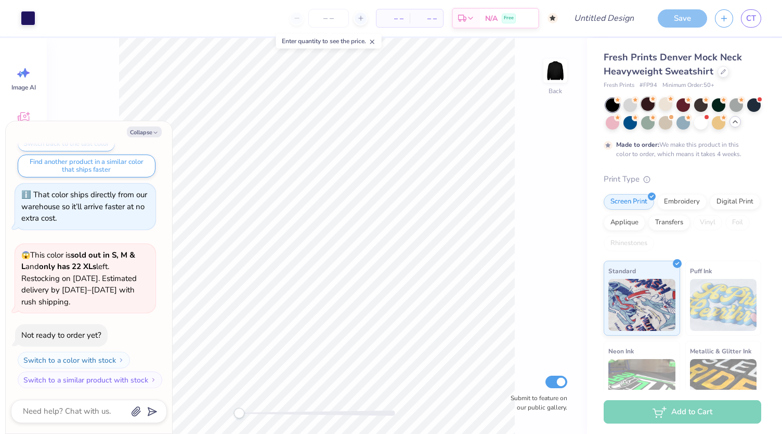
scroll to position [464, 0]
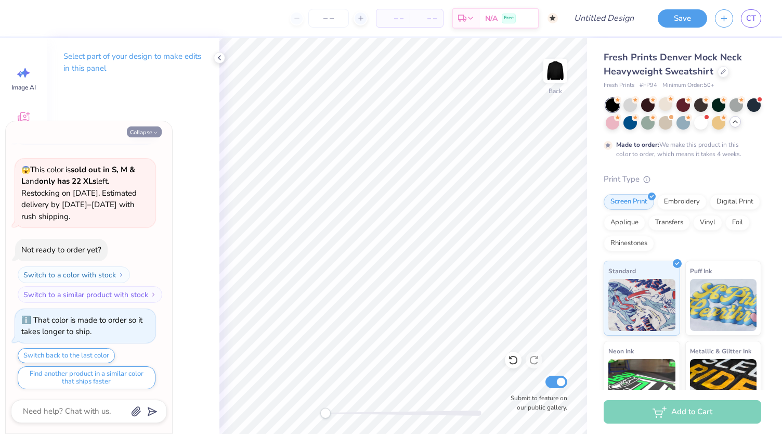
click at [150, 136] on button "Collapse" at bounding box center [144, 131] width 35 height 11
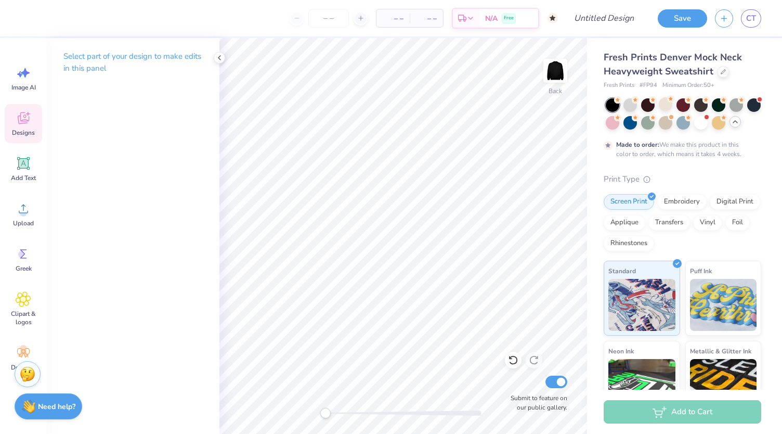
click at [17, 120] on icon at bounding box center [24, 118] width 16 height 16
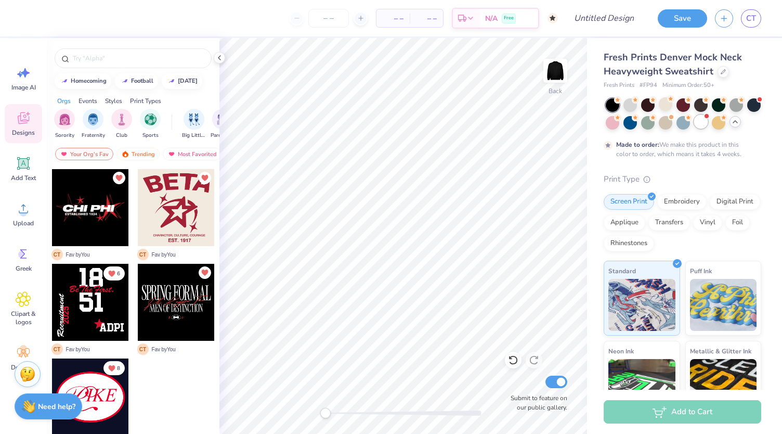
click at [708, 119] on div at bounding box center [702, 122] width 14 height 14
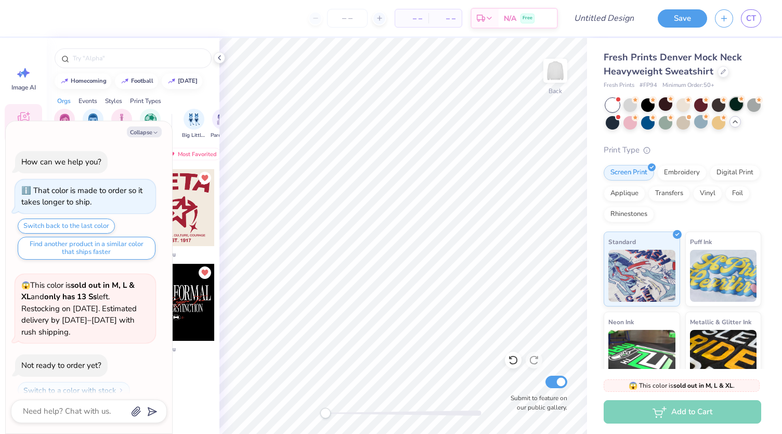
scroll to position [675, 0]
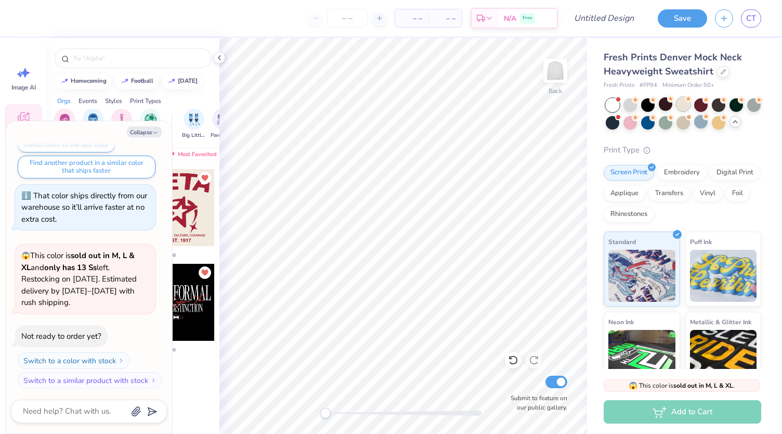
click at [685, 105] on div at bounding box center [684, 104] width 14 height 14
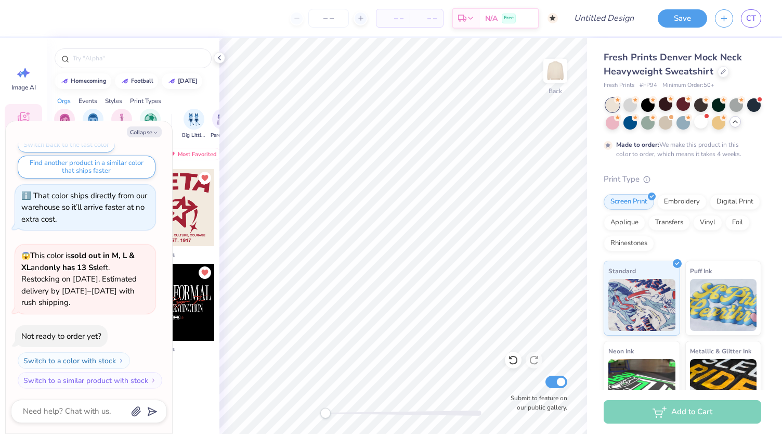
scroll to position [761, 0]
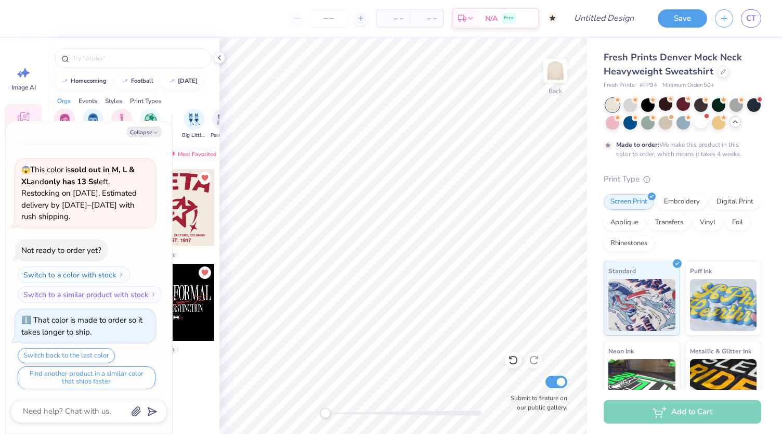
click at [193, 196] on div at bounding box center [176, 207] width 77 height 77
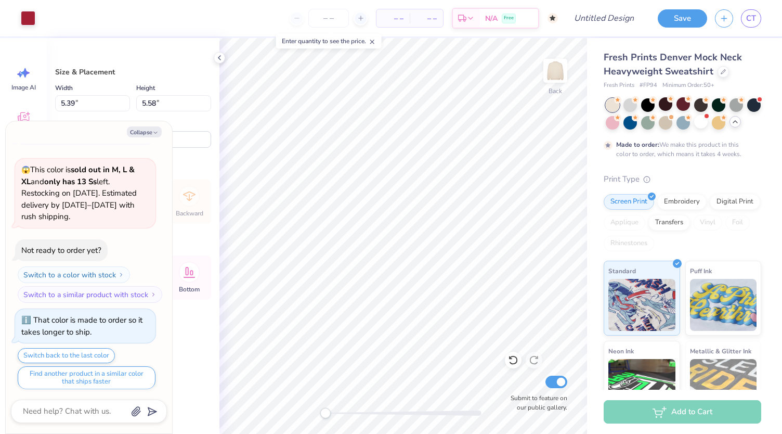
type textarea "x"
type input "8.19"
type input "8.48"
type textarea "x"
type input "9.56"
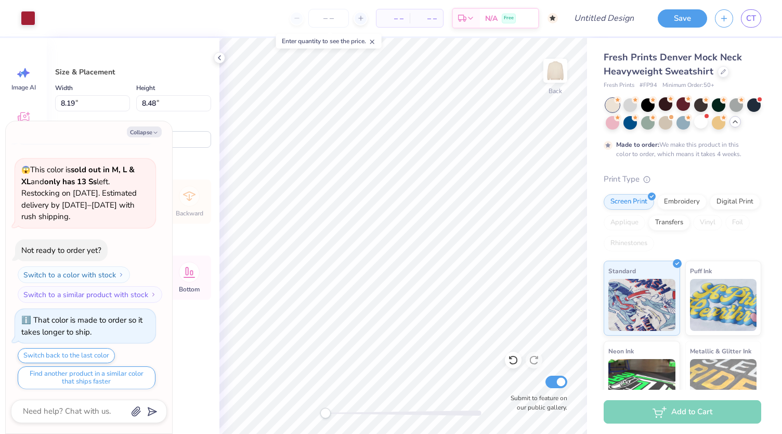
type input "9.91"
type input "1.57"
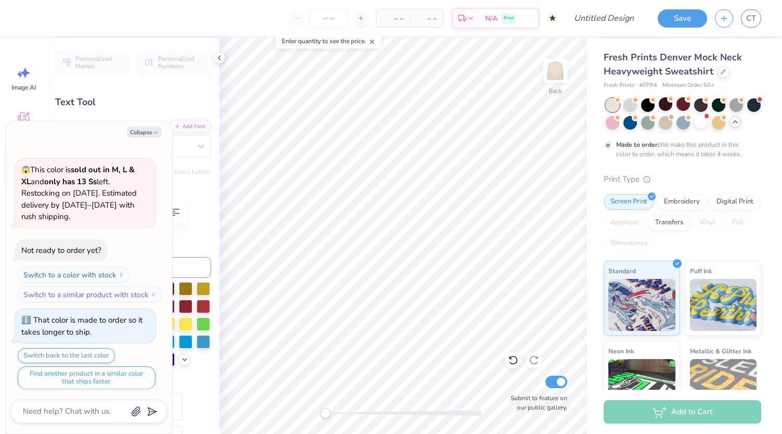
scroll to position [8, 1]
type textarea "x"
type textarea "D"
type textarea "x"
type textarea "DB"
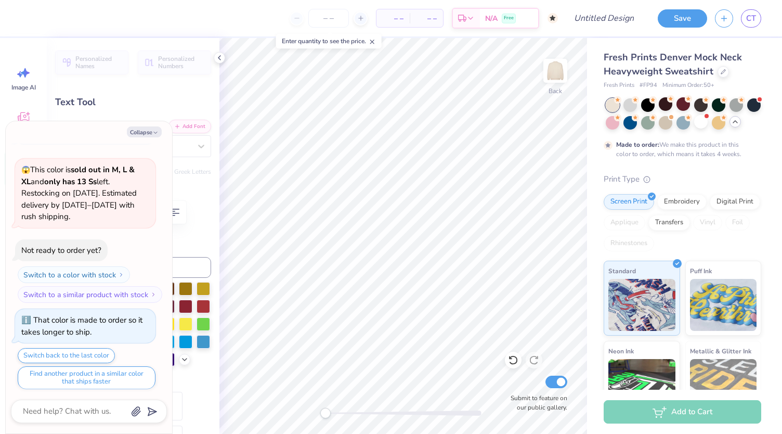
type textarea "x"
type textarea "DBESA"
type textarea "x"
type textarea "DBES"
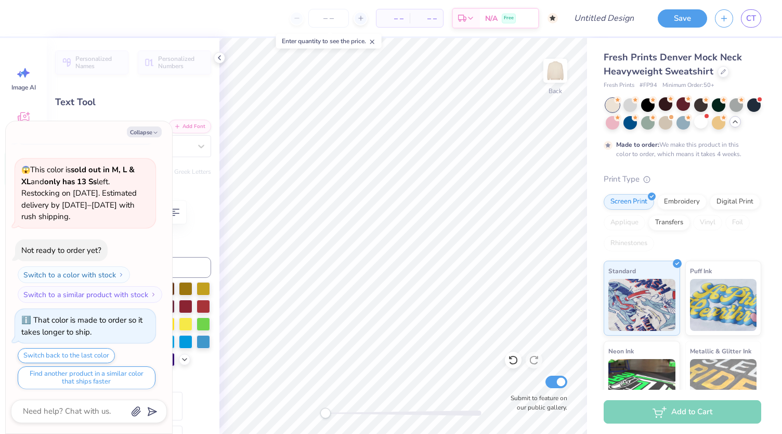
type textarea "x"
type textarea "DBE"
type textarea "x"
type textarea "DB"
type textarea "x"
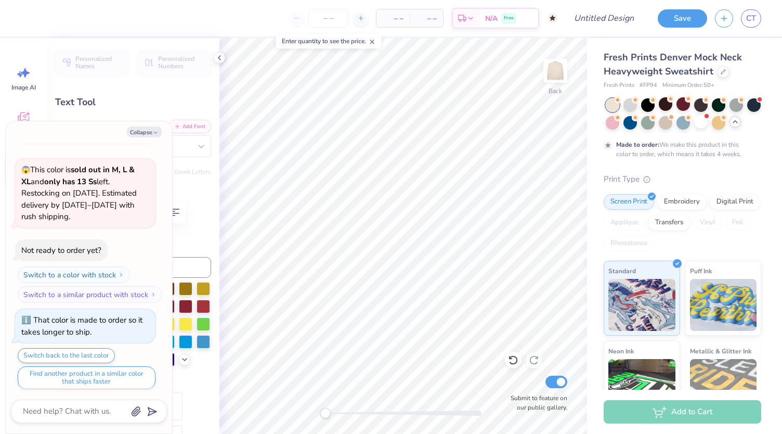
type textarea "DBR"
type textarea "x"
type textarea "DBRS"
type textarea "x"
type input "3.23"
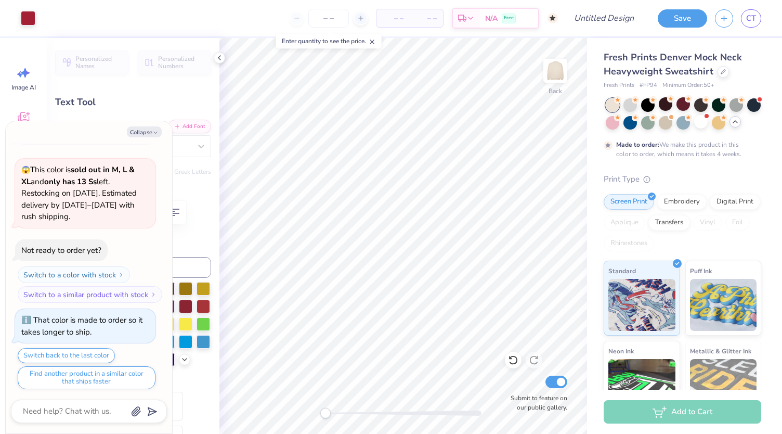
type input "0.53"
type input "10.96"
type textarea "x"
type textarea "EST. 2"
type textarea "x"
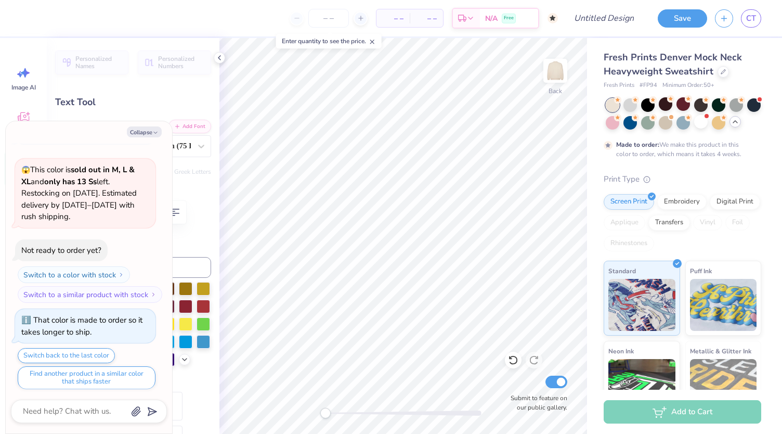
type textarea "EST. 20"
type textarea "x"
type textarea "EST. 202"
type textarea "x"
type textarea "EST. 2024"
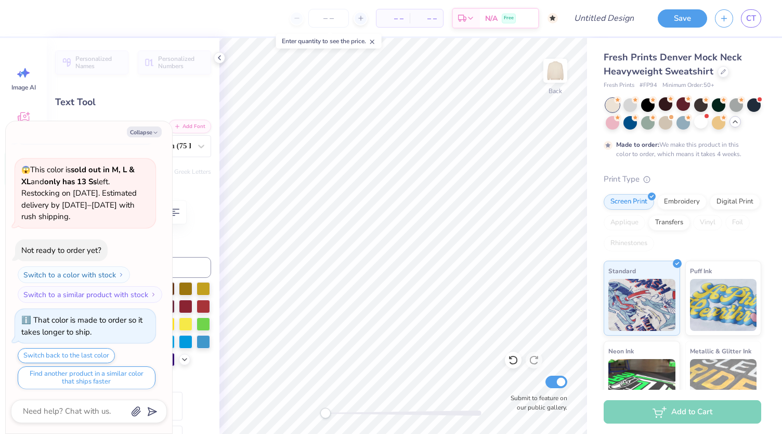
scroll to position [8, 3]
click at [142, 134] on button "Collapse" at bounding box center [144, 131] width 35 height 11
type textarea "x"
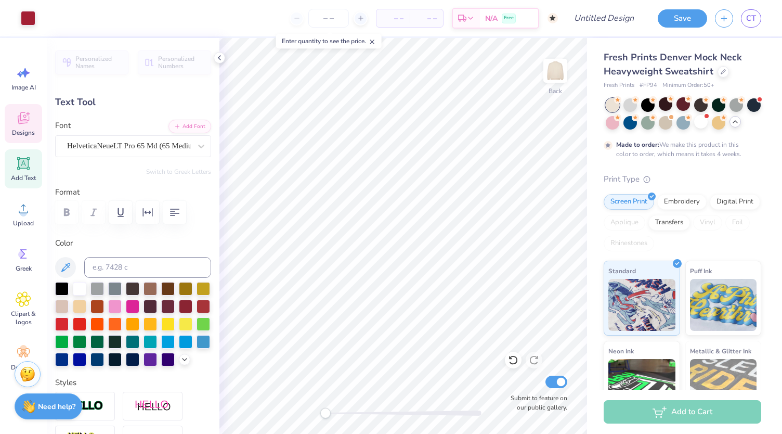
click at [23, 121] on icon at bounding box center [23, 119] width 10 height 8
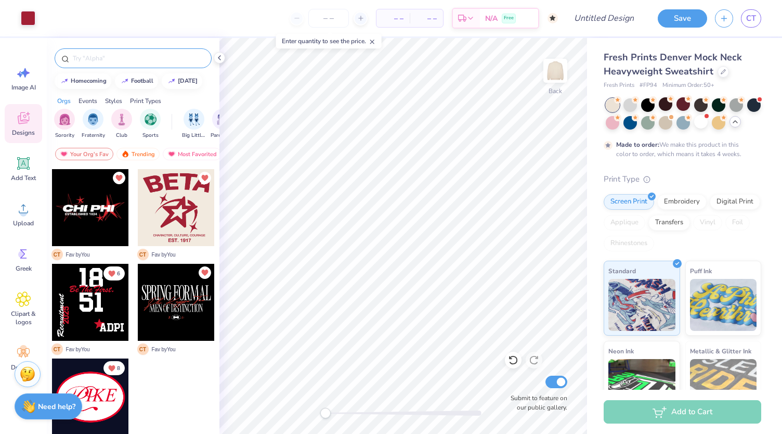
click at [127, 63] on div at bounding box center [133, 58] width 157 height 20
click at [19, 313] on span "Clipart & logos" at bounding box center [23, 318] width 34 height 17
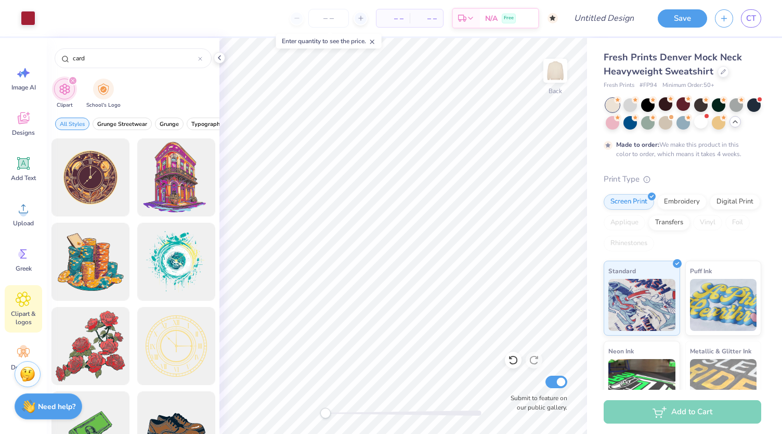
type input "card"
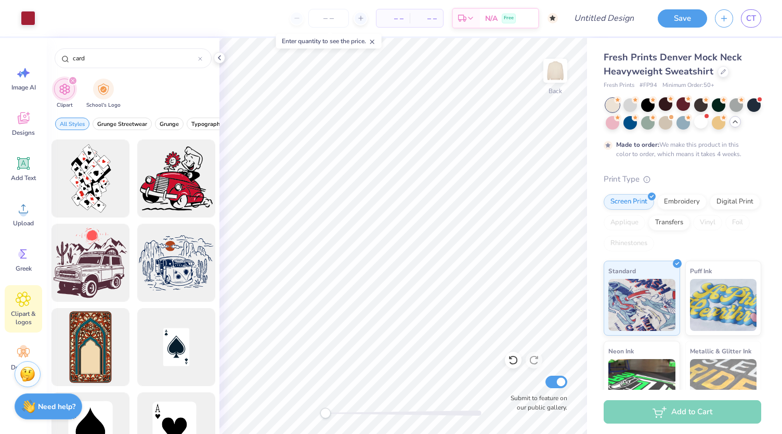
scroll to position [0, 0]
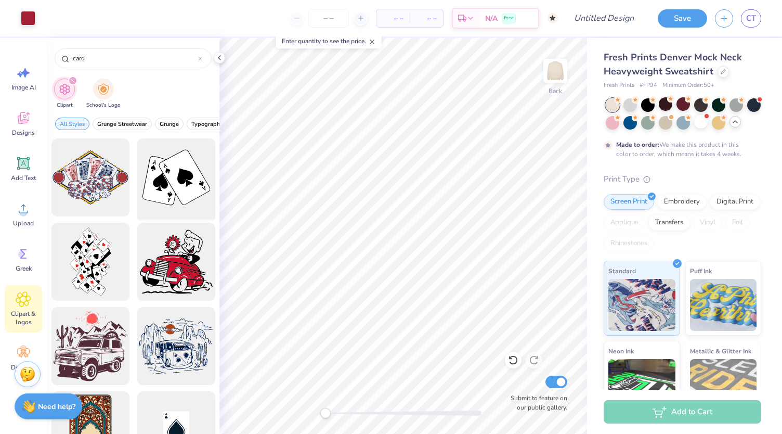
click at [179, 161] on div at bounding box center [176, 178] width 86 height 86
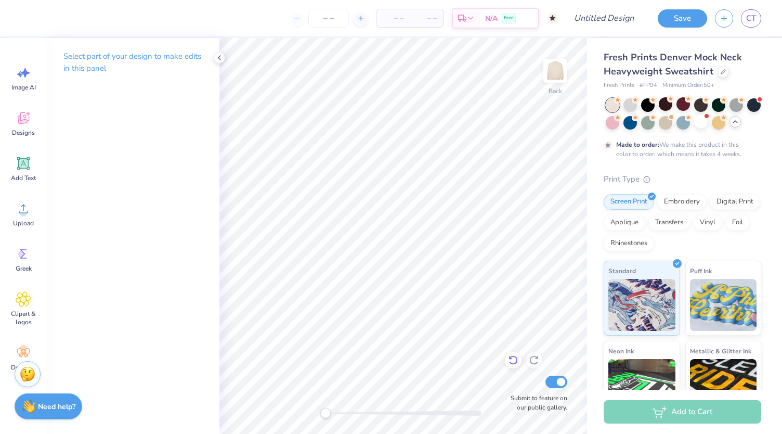
click at [512, 364] on icon at bounding box center [513, 360] width 9 height 9
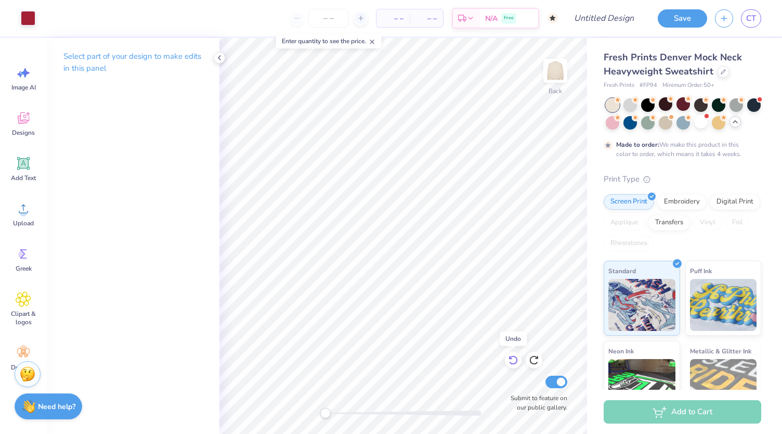
click at [512, 364] on icon at bounding box center [513, 360] width 9 height 9
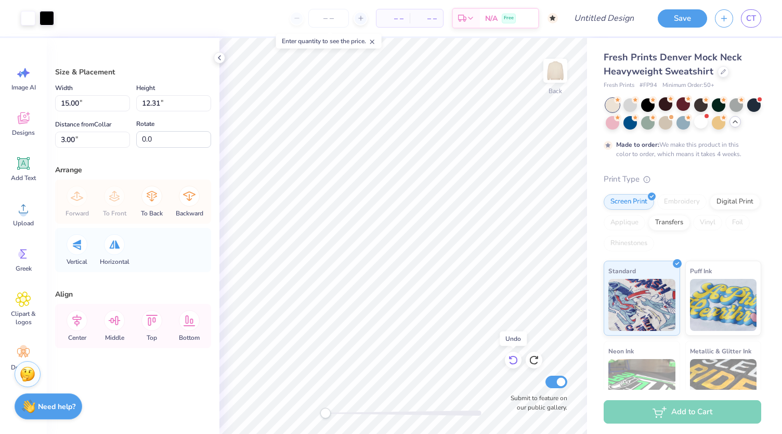
click at [512, 364] on icon at bounding box center [513, 360] width 9 height 9
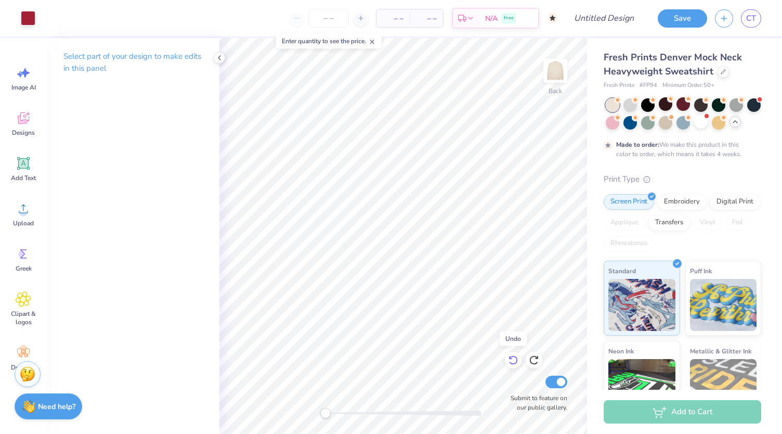
click at [512, 364] on icon at bounding box center [513, 360] width 9 height 9
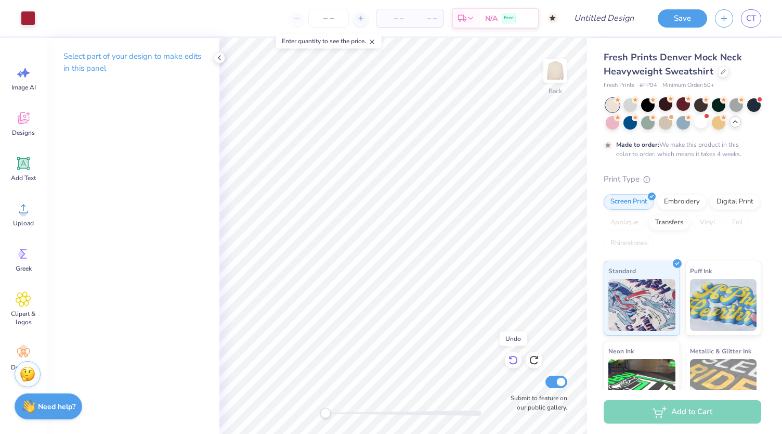
click at [512, 364] on icon at bounding box center [513, 360] width 9 height 9
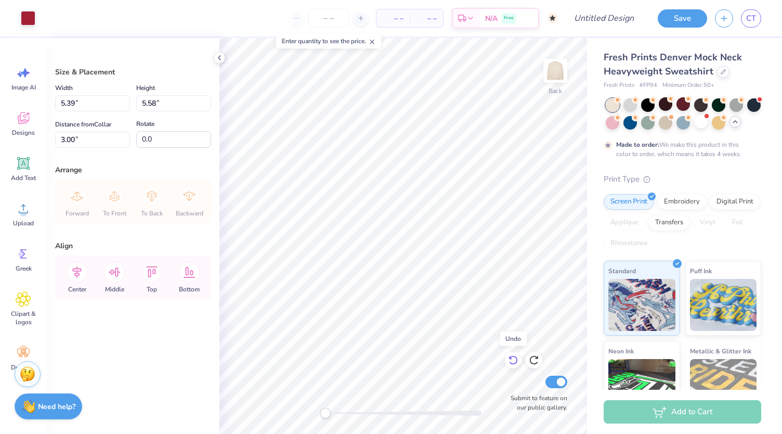
click at [512, 364] on icon at bounding box center [513, 360] width 9 height 9
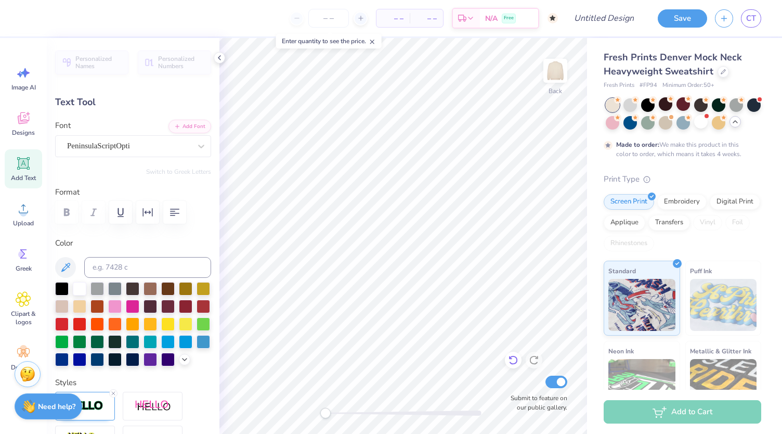
scroll to position [8, 1]
type textarea "G"
type textarea "Duke Business of Retail"
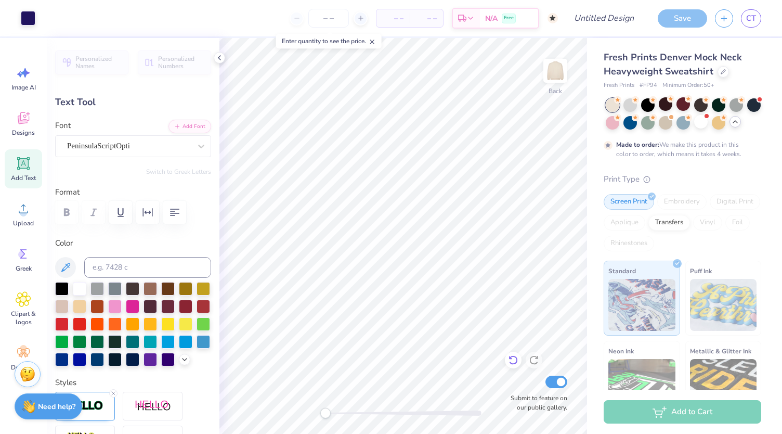
type input "0.0"
type input "16.27"
type input "3.97"
type input "1.90"
type input "-8.7"
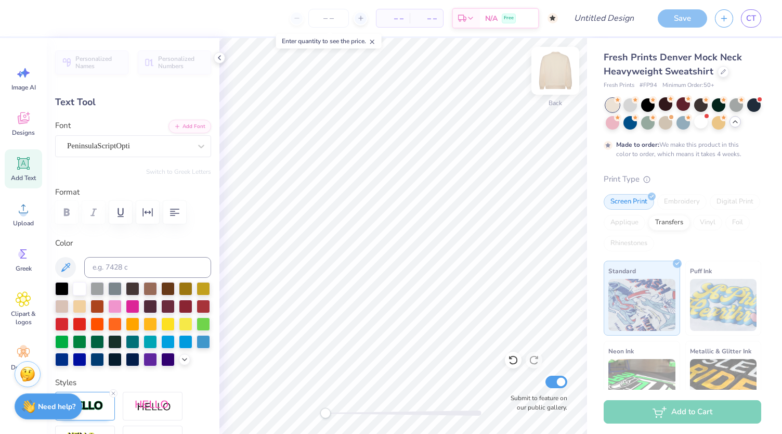
scroll to position [8, 1]
type textarea "DBRS"
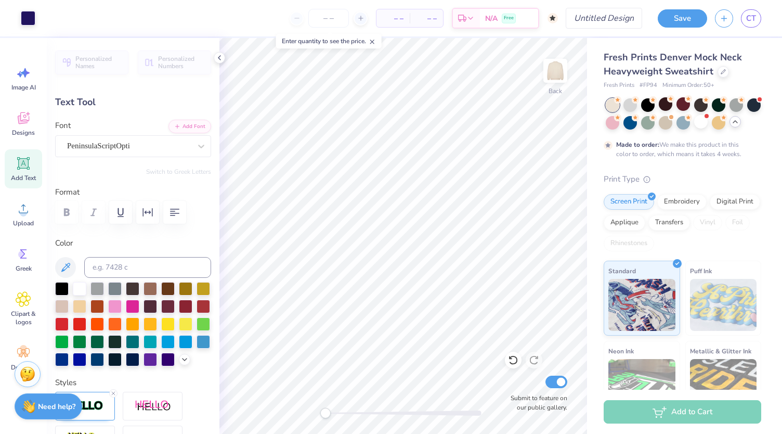
type input "0.0"
click at [10, 213] on div "Upload" at bounding box center [23, 214] width 37 height 39
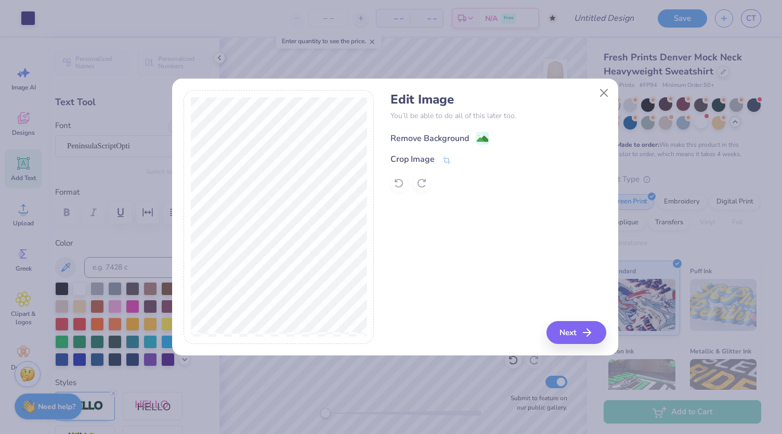
click at [451, 138] on div "Remove Background" at bounding box center [430, 138] width 79 height 12
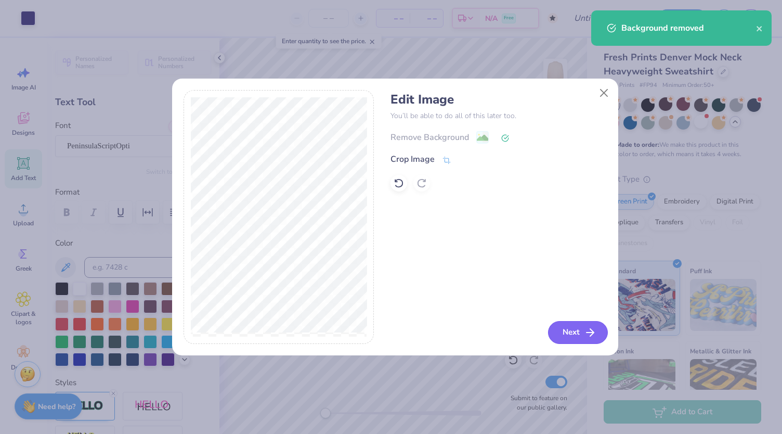
click at [577, 338] on button "Next" at bounding box center [578, 332] width 60 height 23
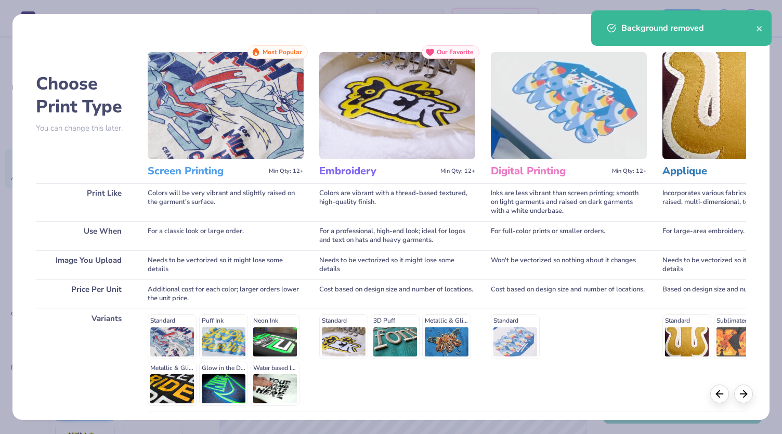
click at [215, 167] on h3 "Screen Printing" at bounding box center [206, 171] width 117 height 14
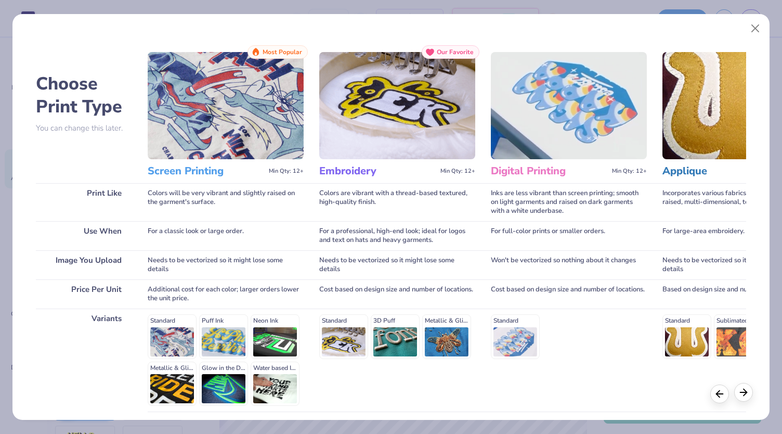
click at [744, 390] on icon at bounding box center [743, 392] width 11 height 11
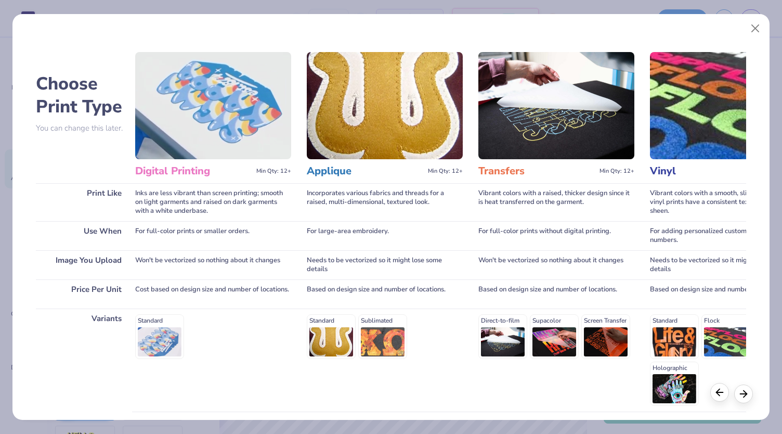
click at [723, 394] on icon at bounding box center [719, 392] width 11 height 11
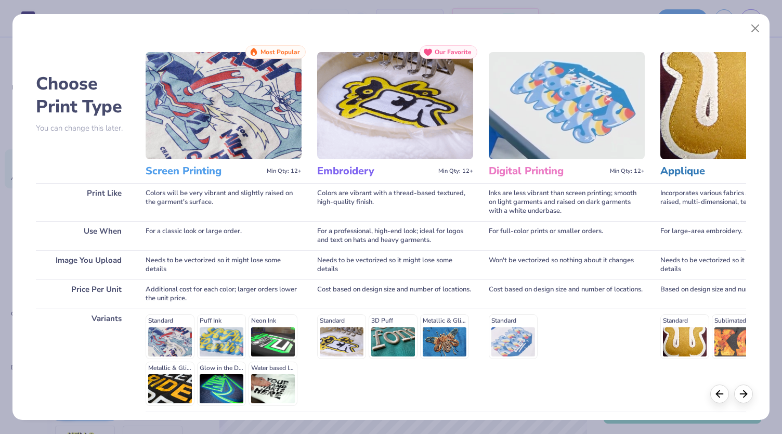
scroll to position [0, 0]
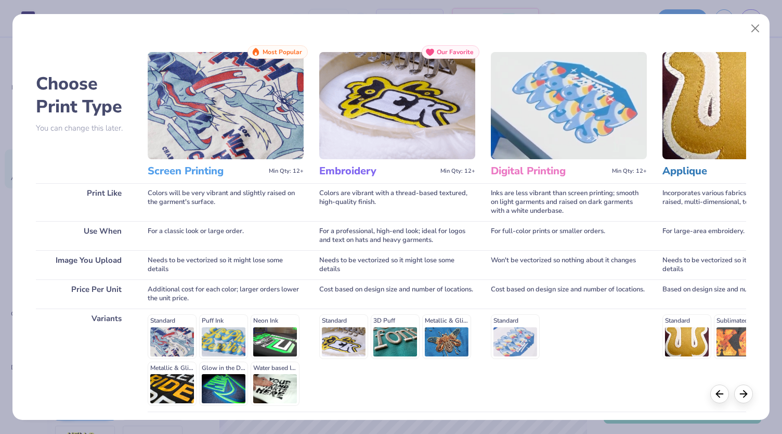
click at [202, 171] on h3 "Screen Printing" at bounding box center [206, 171] width 117 height 14
click at [239, 97] on img at bounding box center [226, 105] width 156 height 107
click at [223, 301] on div "Additional cost for each color; larger orders lower the unit price." at bounding box center [226, 293] width 156 height 29
click at [169, 338] on div "Standard Puff Ink Neon Ink Metallic & Glitter Ink Glow in the Dark Ink Water ba…" at bounding box center [226, 360] width 156 height 92
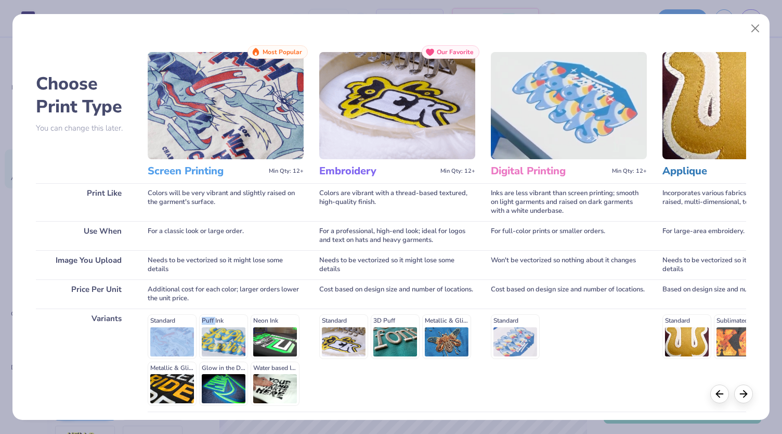
click at [169, 338] on div "Standard Puff Ink Neon Ink Metallic & Glitter Ink Glow in the Dark Ink Water ba…" at bounding box center [226, 360] width 156 height 92
click at [760, 27] on button "Close" at bounding box center [756, 29] width 20 height 20
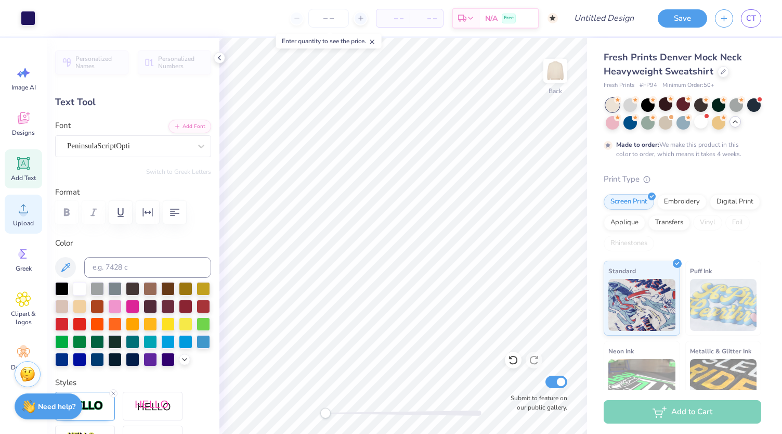
click at [15, 219] on span "Upload" at bounding box center [23, 223] width 21 height 8
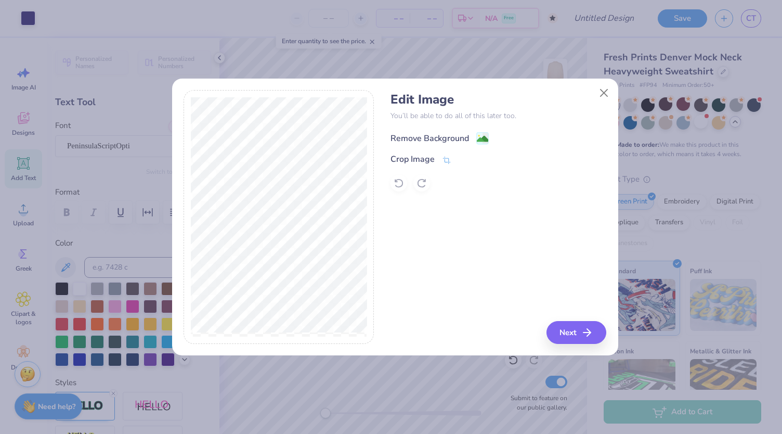
click at [458, 136] on div "Remove Background" at bounding box center [430, 138] width 79 height 12
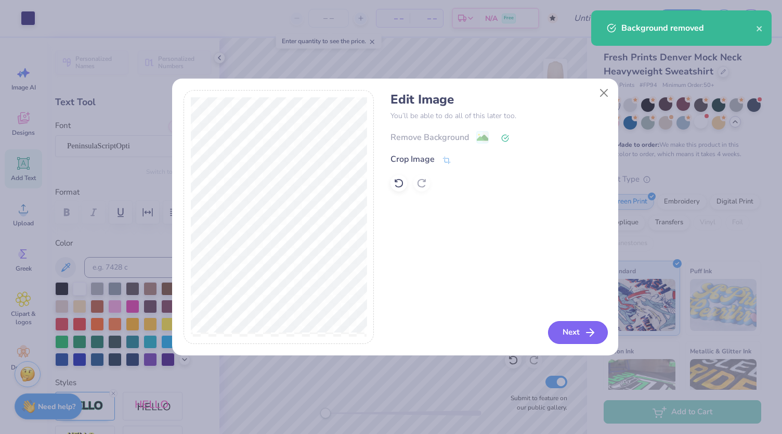
click at [582, 328] on button "Next" at bounding box center [578, 332] width 60 height 23
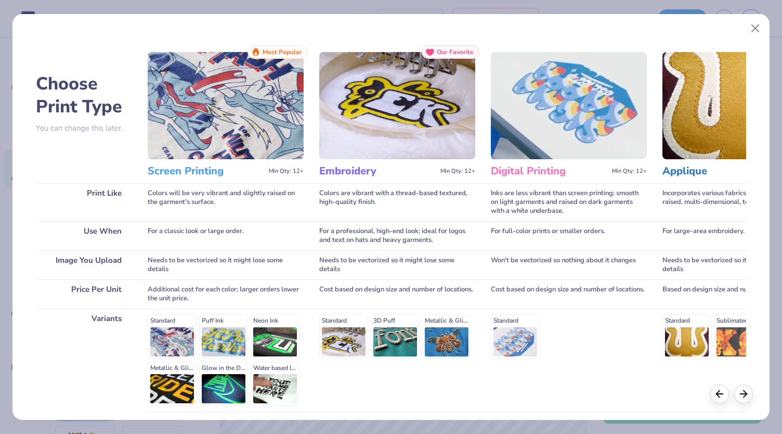
click at [239, 182] on div "Screen Printing Min Qty: 12+" at bounding box center [226, 171] width 156 height 24
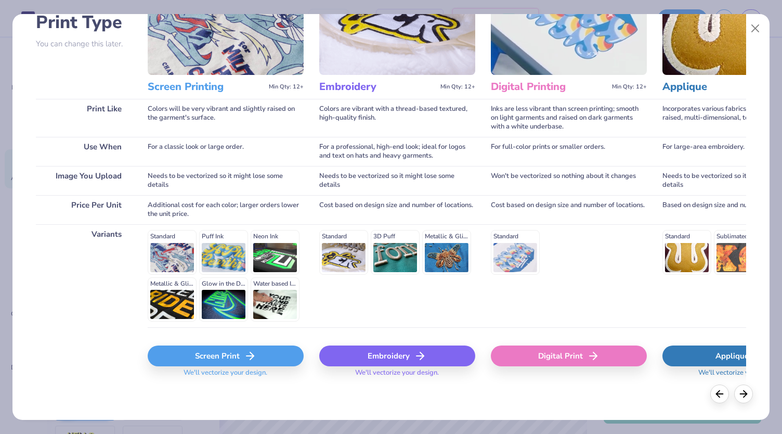
click at [205, 350] on div "Screen Print" at bounding box center [226, 355] width 156 height 21
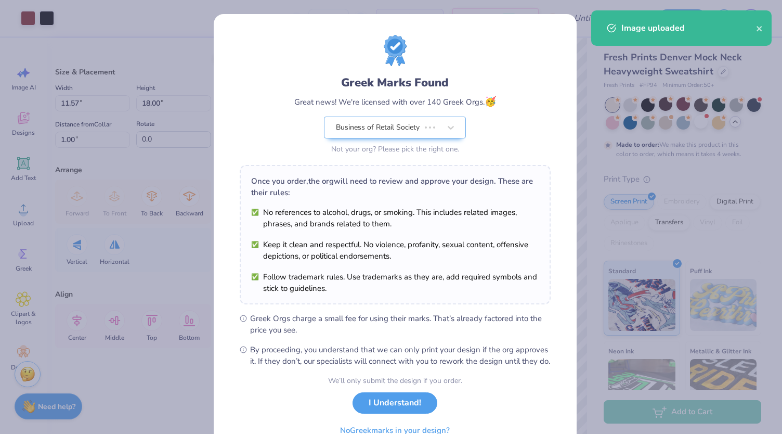
click at [402, 289] on body "Art colors – – Per Item – – Total Est. Delivery N/A Free Design Title Save CT I…" at bounding box center [391, 217] width 782 height 434
type input "6.75"
type input "10.50"
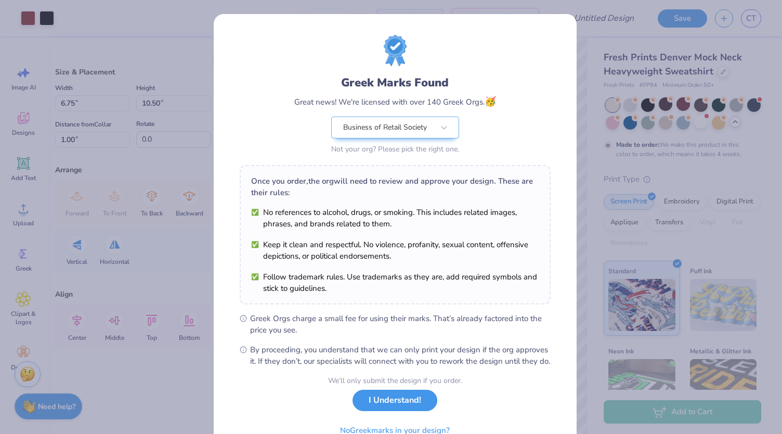
click at [384, 411] on button "I Understand!" at bounding box center [395, 400] width 85 height 21
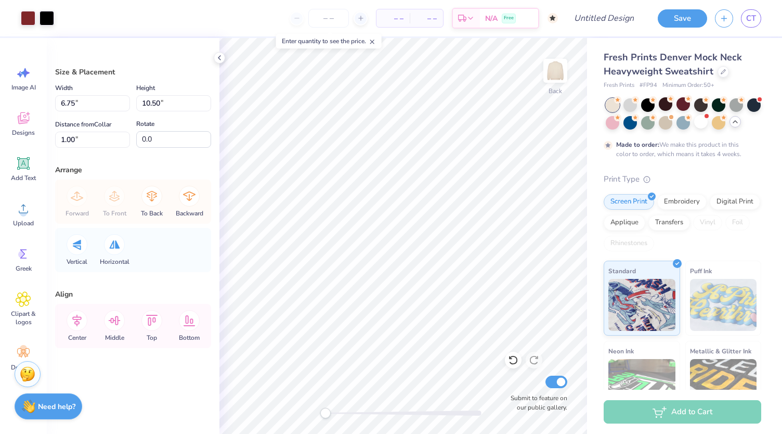
type input "2.90"
type input "3.17"
type input "4.92"
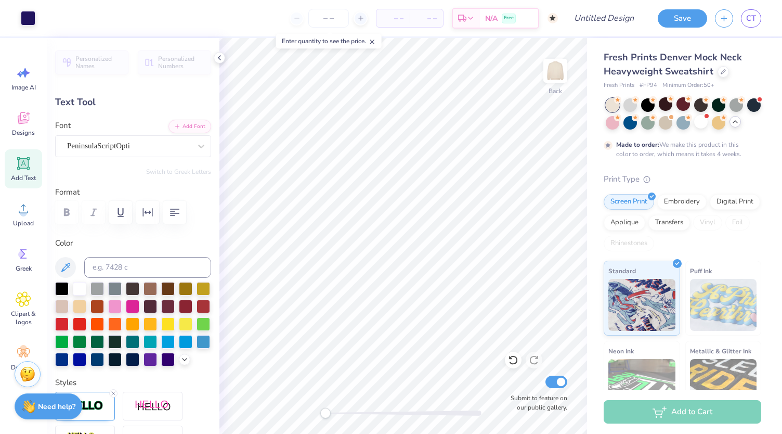
type input "0.0"
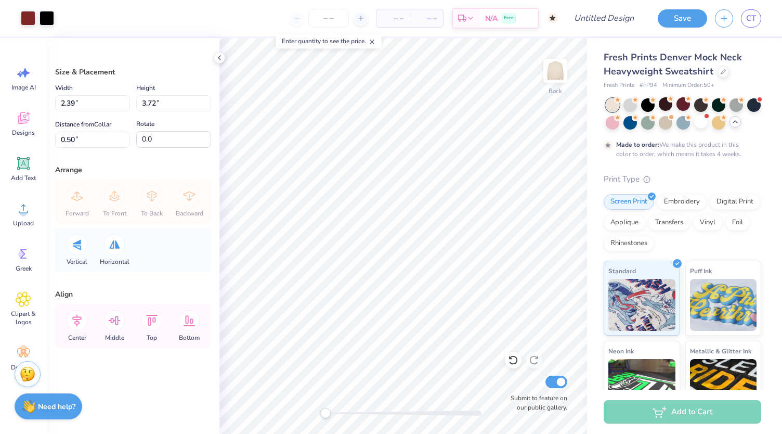
type input "2.39"
type input "3.72"
type input "0.50"
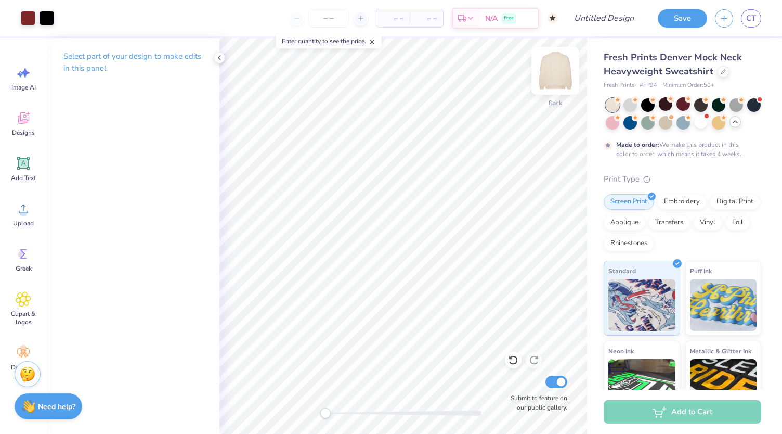
click at [556, 83] on img at bounding box center [556, 71] width 42 height 42
click at [557, 81] on img at bounding box center [555, 70] width 21 height 21
click at [553, 69] on img at bounding box center [556, 71] width 42 height 42
click at [28, 121] on icon at bounding box center [23, 118] width 11 height 12
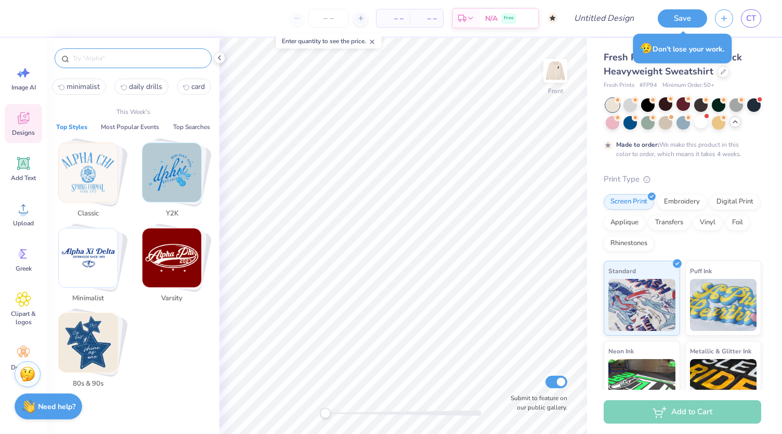
click at [131, 59] on input "text" at bounding box center [138, 58] width 133 height 10
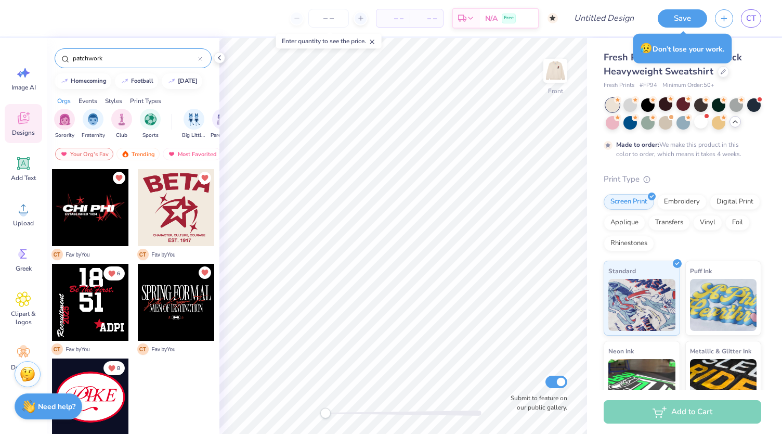
type input "patchwork"
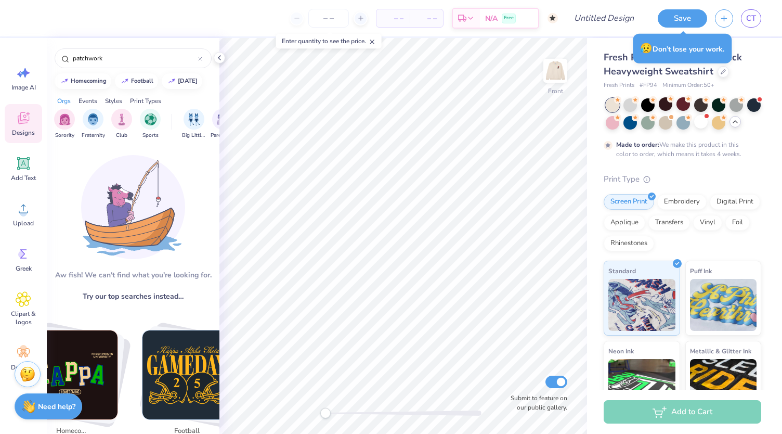
click at [96, 99] on div "Events" at bounding box center [88, 100] width 19 height 9
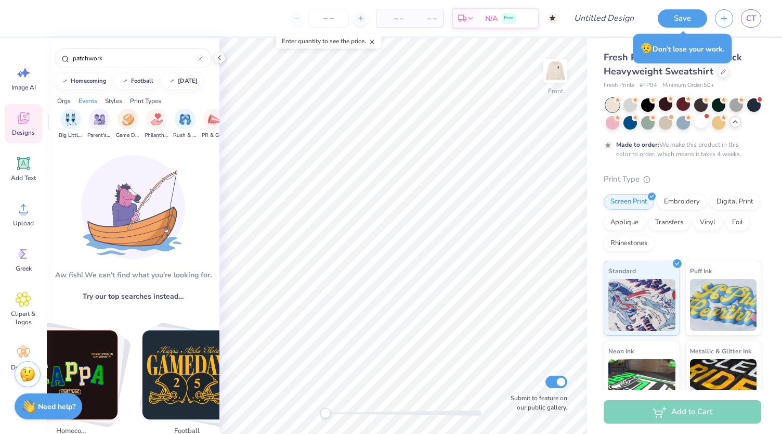
scroll to position [0, 130]
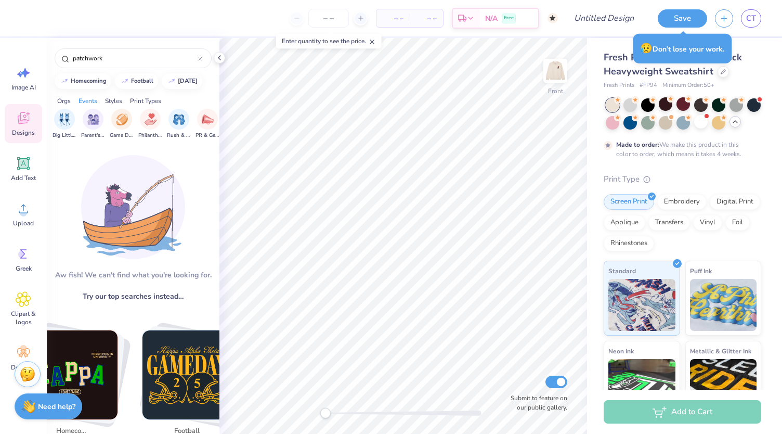
click at [116, 99] on div "Styles" at bounding box center [113, 100] width 17 height 9
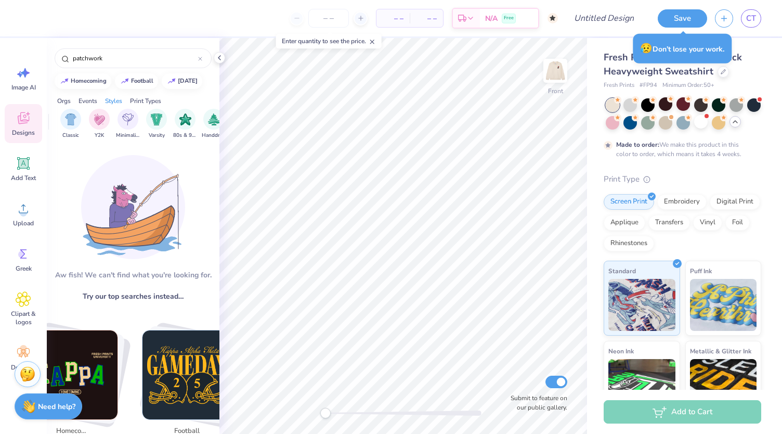
scroll to position [0, 545]
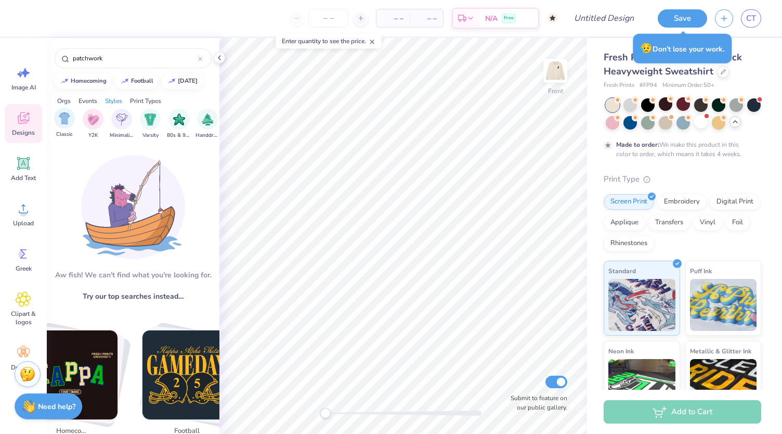
click at [74, 124] on div "Classic" at bounding box center [64, 123] width 21 height 31
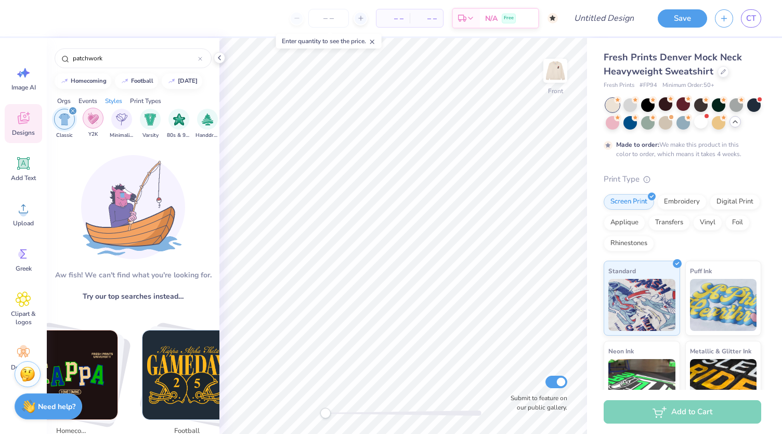
click at [84, 119] on div "filter for Y2K" at bounding box center [93, 118] width 21 height 21
drag, startPoint x: 60, startPoint y: 48, endPoint x: 43, endPoint y: 42, distance: 18.5
click at [43, 42] on div "– – Per Item – – Total Est. Delivery N/A Free Design Title Save CT Image AI Des…" at bounding box center [391, 217] width 782 height 434
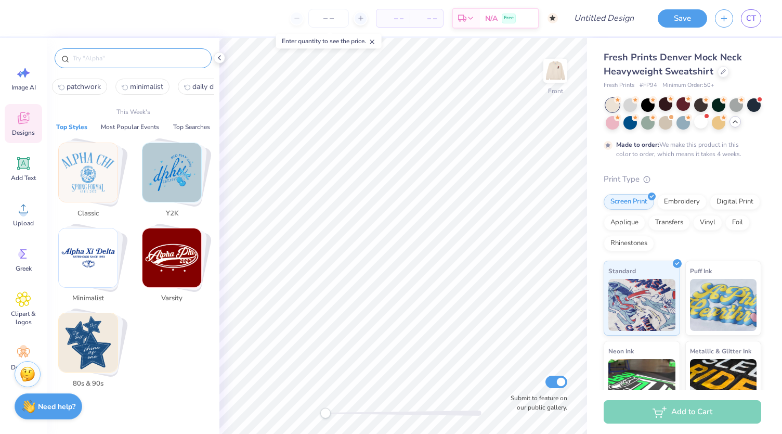
click at [165, 260] on img "Stack Card Button Varsity" at bounding box center [172, 257] width 59 height 59
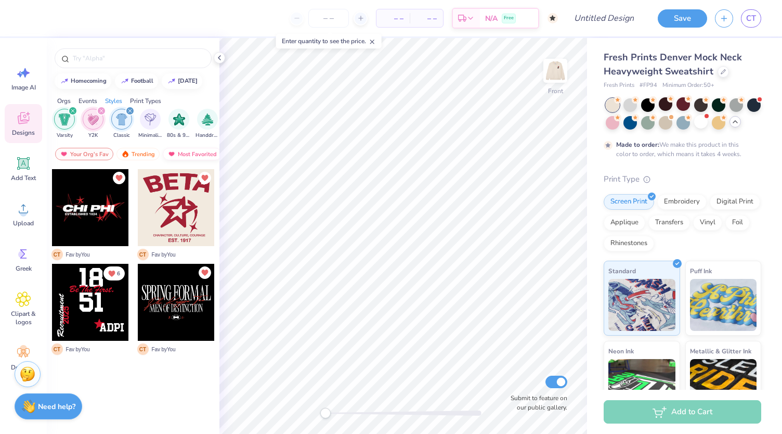
click at [174, 151] on div "Most Favorited" at bounding box center [192, 154] width 59 height 12
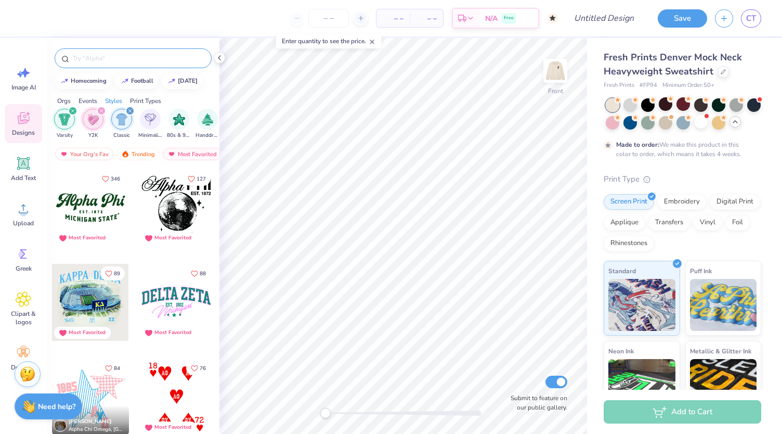
click at [134, 52] on div at bounding box center [133, 58] width 157 height 20
click at [128, 59] on input "text" at bounding box center [138, 58] width 133 height 10
type input "red"
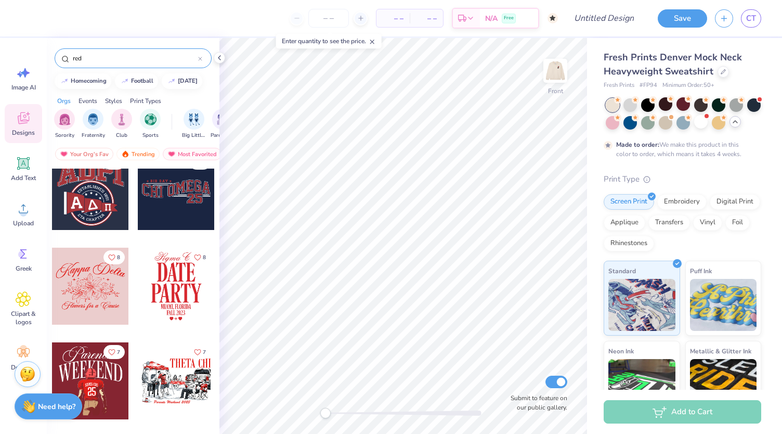
scroll to position [1049, 0]
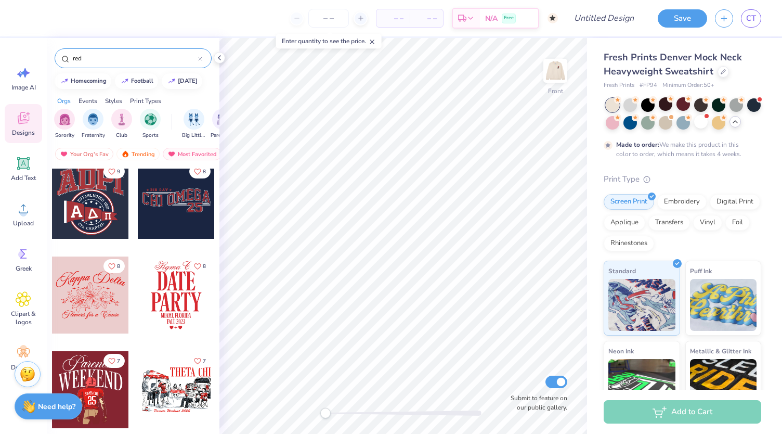
click at [173, 288] on div at bounding box center [176, 294] width 77 height 77
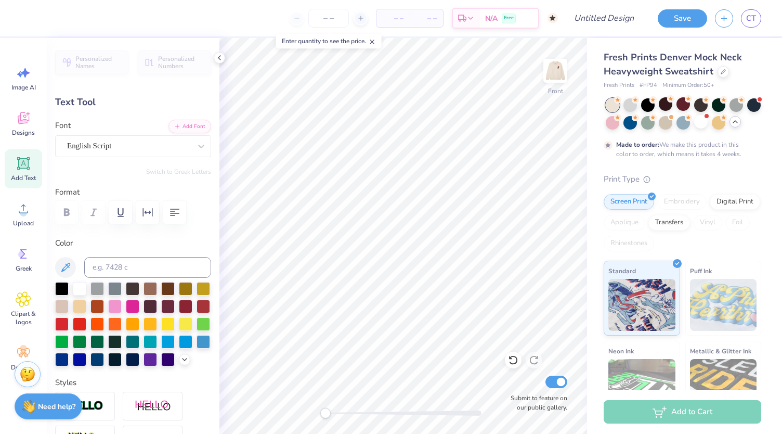
scroll to position [8, 3]
type input "8.07"
type input "3.12"
type input "7.99"
type input "6.15"
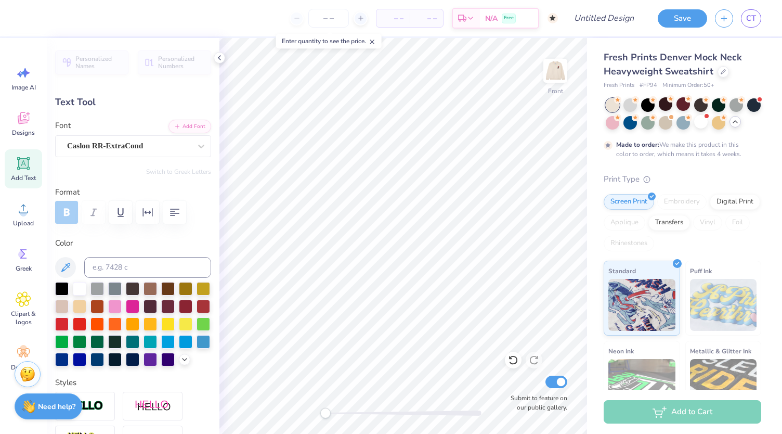
type input "4.62"
type textarea "DBRS"
type input "8.07"
type input "7.99"
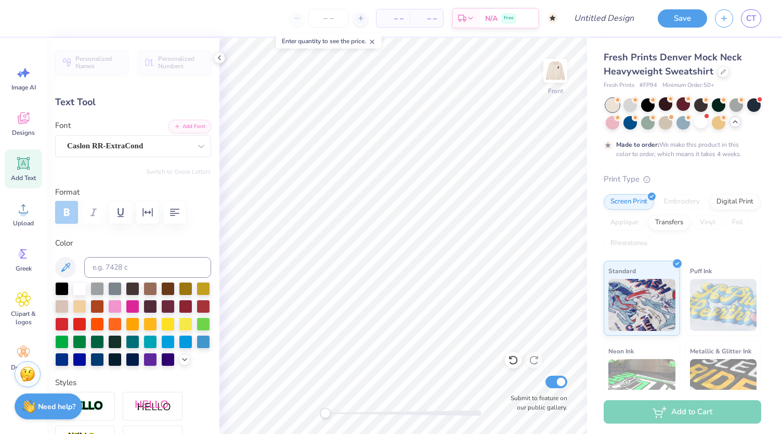
type textarea "PART"
type input "6.35"
type input "7.27"
type input "4.81"
type input "0.89"
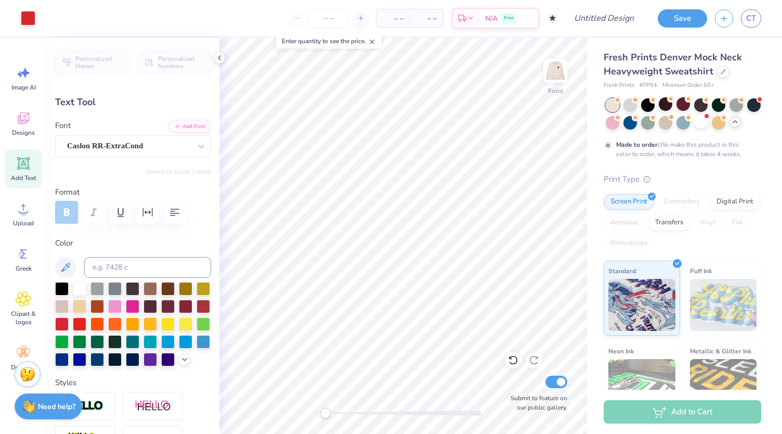
type input "11.36"
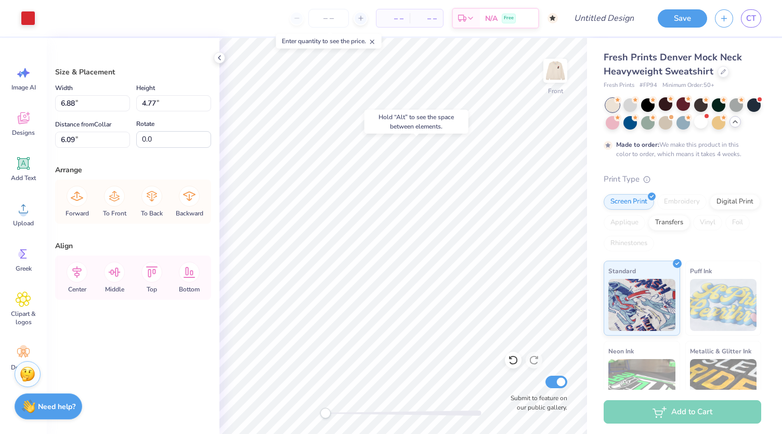
type input "6.09"
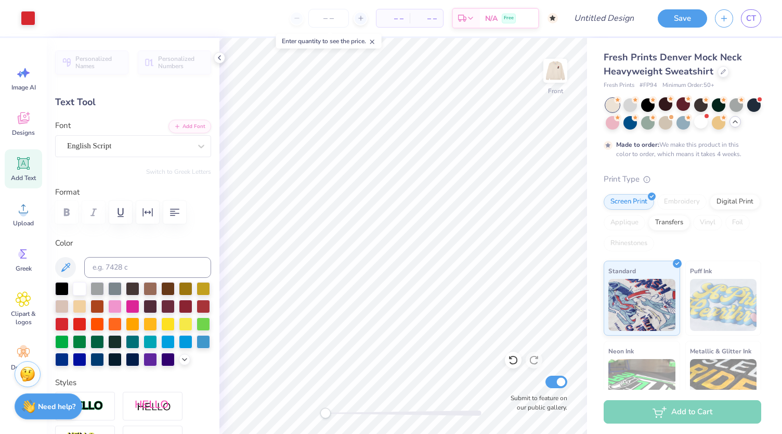
scroll to position [8, 1]
type textarea "S"
type textarea "D"
type textarea "duke university"
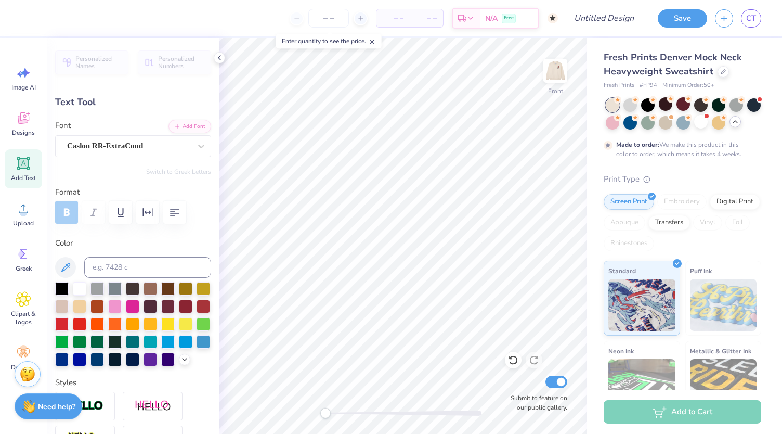
type input "4.81"
type input "0.89"
type input "11.36"
type textarea "[GEOGRAPHIC_DATA], [GEOGRAPHIC_DATA]"
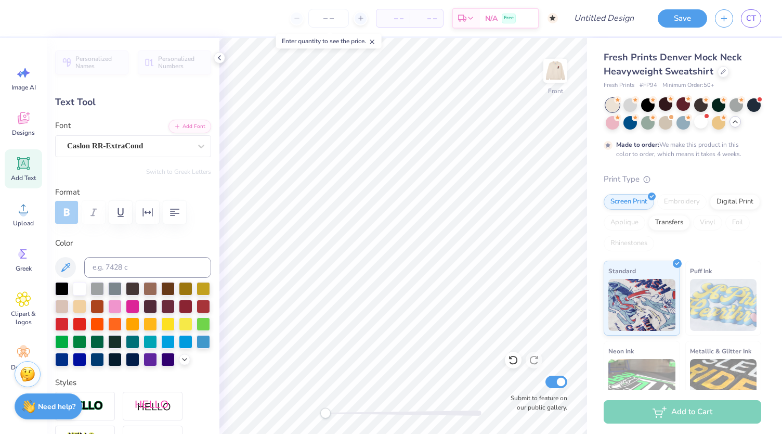
type input "2.96"
type input "0.78"
type input "12.35"
type textarea "F"
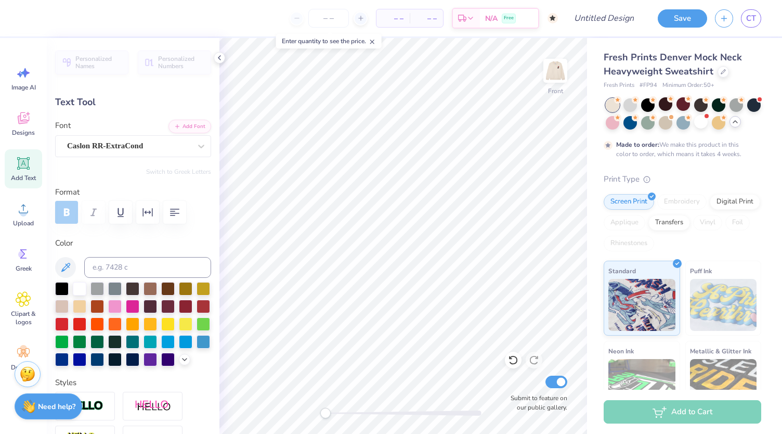
type textarea "2025"
type input "6.88"
type input "1.31"
type input "6.67"
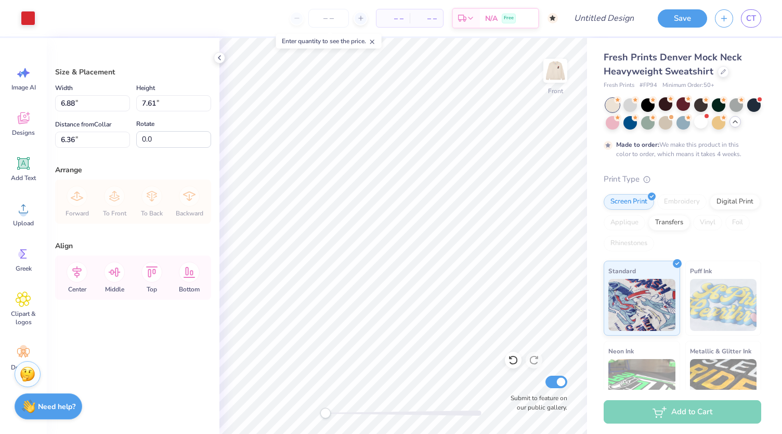
type input "9.20"
type input "10.18"
type input "3.79"
type input "11.77"
type input "13.02"
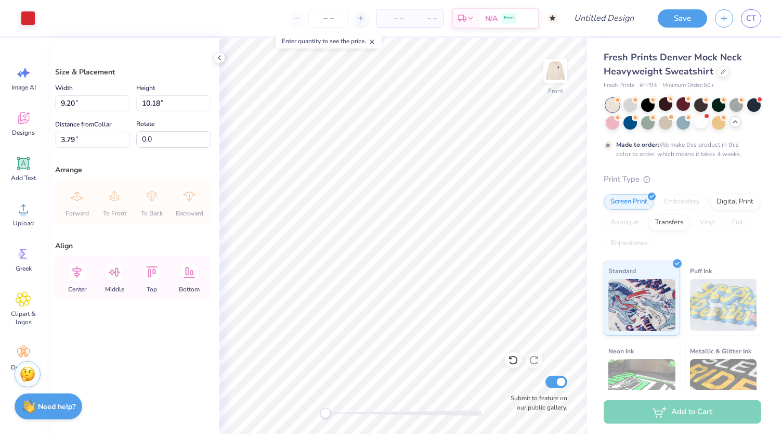
type input "4.01"
type input "12.37"
type input "13.68"
type input "4.06"
click at [16, 288] on div "Clipart & logos" at bounding box center [23, 308] width 37 height 47
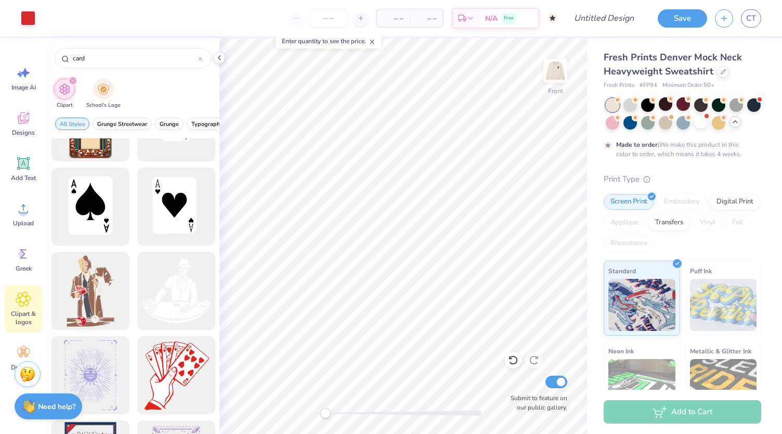
scroll to position [308, 0]
click at [161, 205] on div at bounding box center [176, 207] width 86 height 86
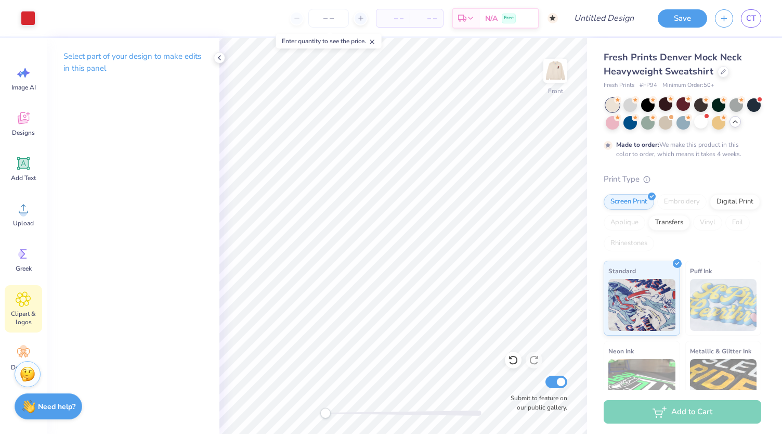
click at [20, 316] on span "Clipart & logos" at bounding box center [23, 318] width 34 height 17
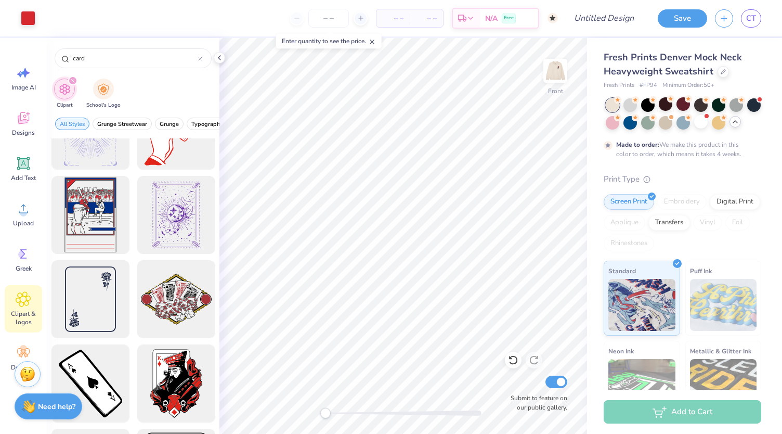
scroll to position [548, 0]
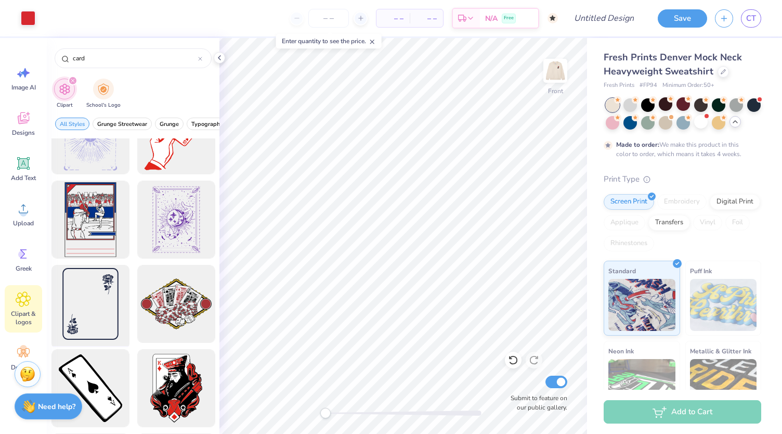
click at [105, 295] on div at bounding box center [90, 304] width 86 height 86
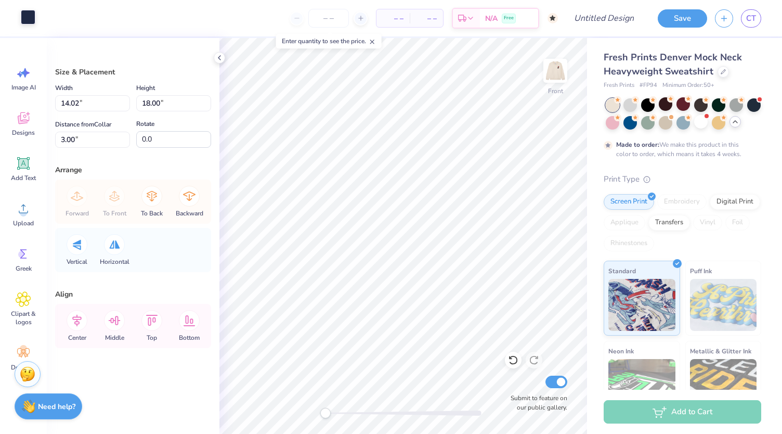
click at [26, 17] on div at bounding box center [28, 17] width 15 height 15
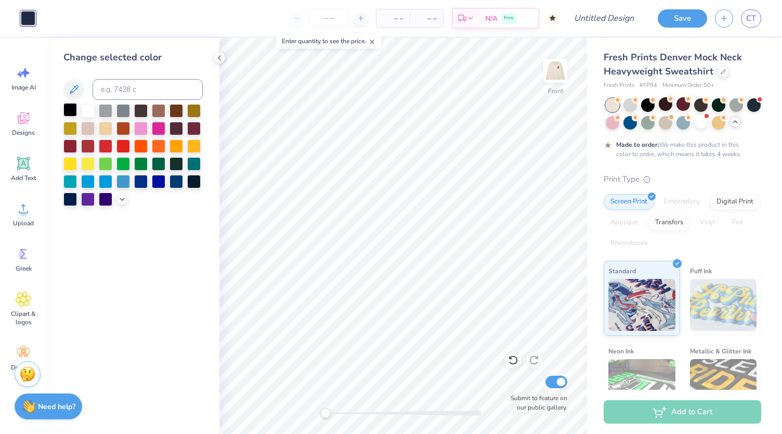
click at [67, 110] on div at bounding box center [70, 110] width 14 height 14
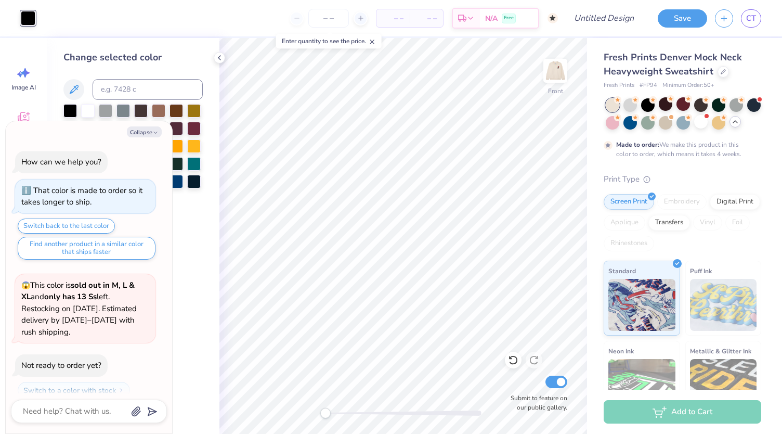
scroll to position [846, 0]
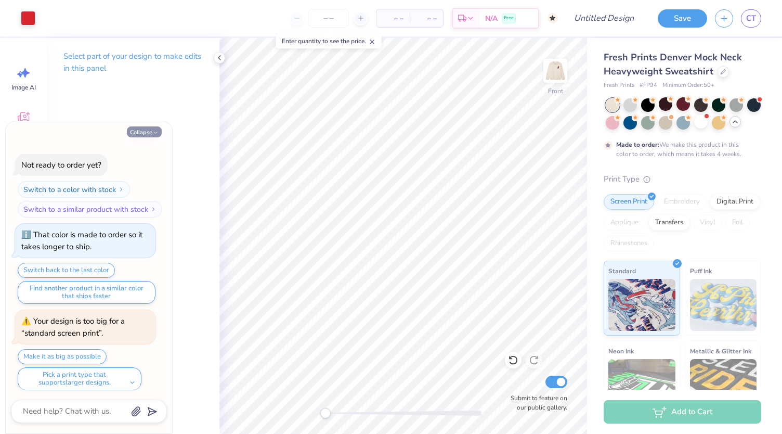
click at [146, 131] on button "Collapse" at bounding box center [144, 131] width 35 height 11
type textarea "x"
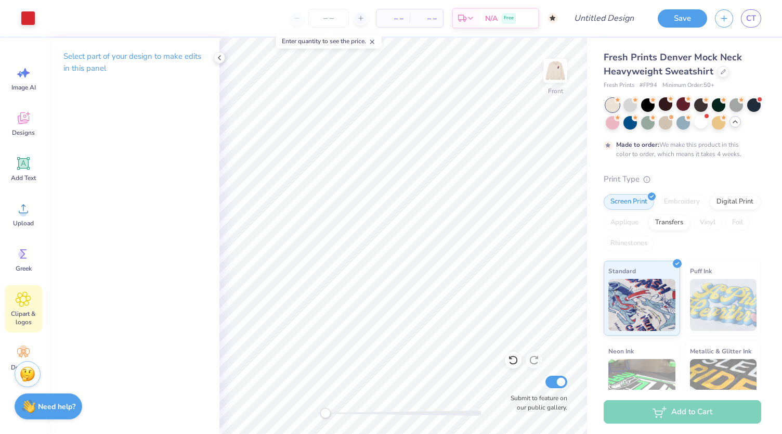
click at [28, 289] on div "Clipart & logos" at bounding box center [23, 308] width 37 height 47
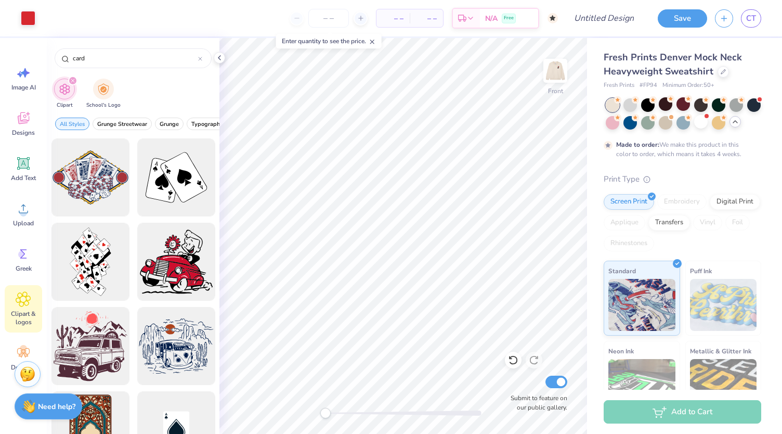
drag, startPoint x: 110, startPoint y: 57, endPoint x: 0, endPoint y: 38, distance: 111.4
click at [0, 38] on div "Art colors – – Per Item – – Total Est. Delivery N/A Free Design Title Save CT I…" at bounding box center [391, 217] width 782 height 434
type input "heart"
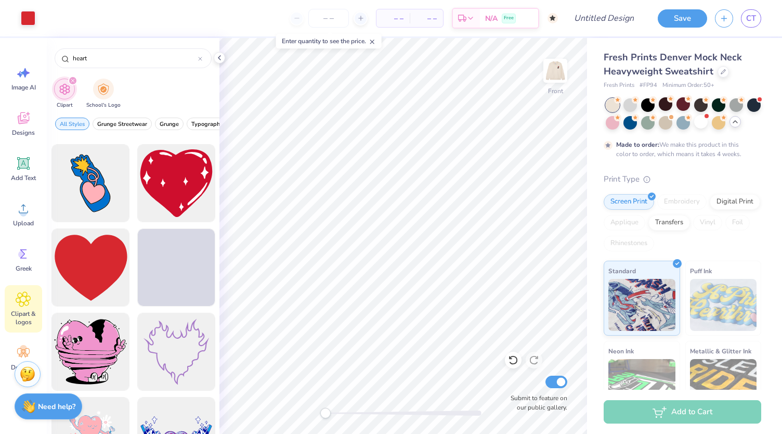
scroll to position [1592, 0]
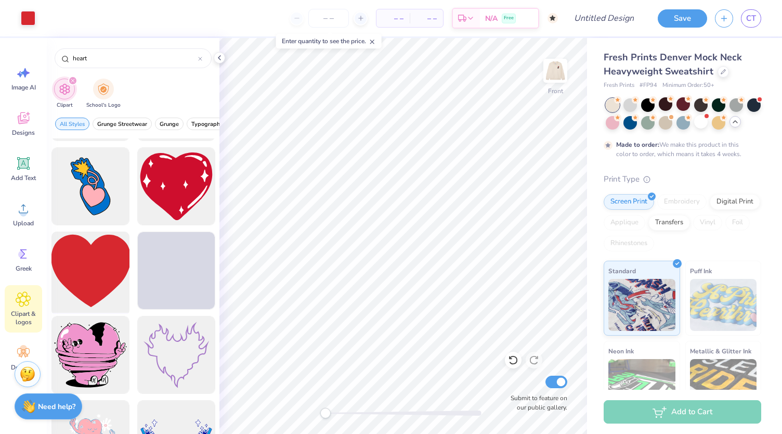
click at [96, 260] on div at bounding box center [90, 271] width 86 height 86
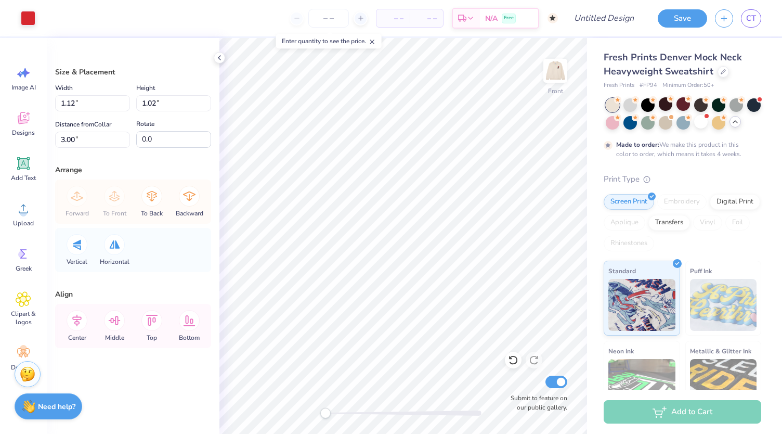
type input "1.12"
type input "1.02"
click at [414, 262] on li "Duplicate" at bounding box center [420, 261] width 82 height 20
type input "16.96"
click at [19, 311] on span "Clipart & logos" at bounding box center [23, 318] width 34 height 17
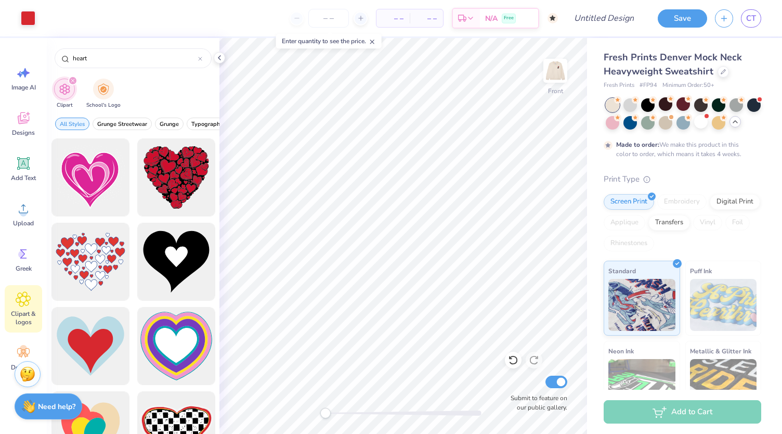
drag, startPoint x: 82, startPoint y: 57, endPoint x: 6, endPoint y: 45, distance: 76.4
click at [6, 45] on div "Art colors – – Per Item – – Total Est. Delivery N/A Free Design Title Save CT I…" at bounding box center [391, 217] width 782 height 434
type input "spade"
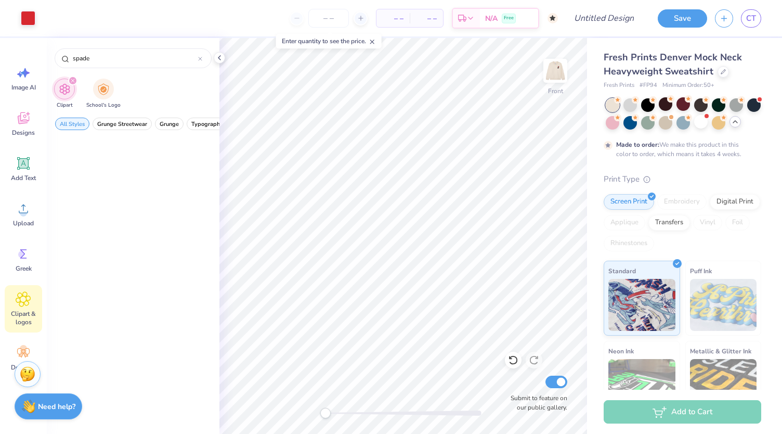
scroll to position [0, 0]
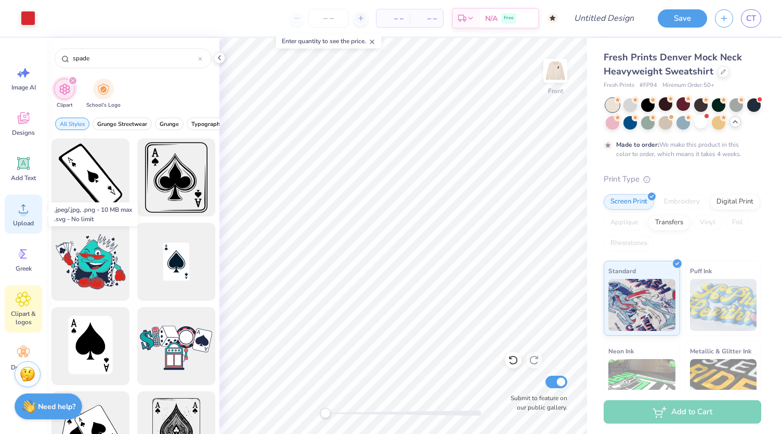
click at [19, 213] on icon at bounding box center [24, 209] width 16 height 16
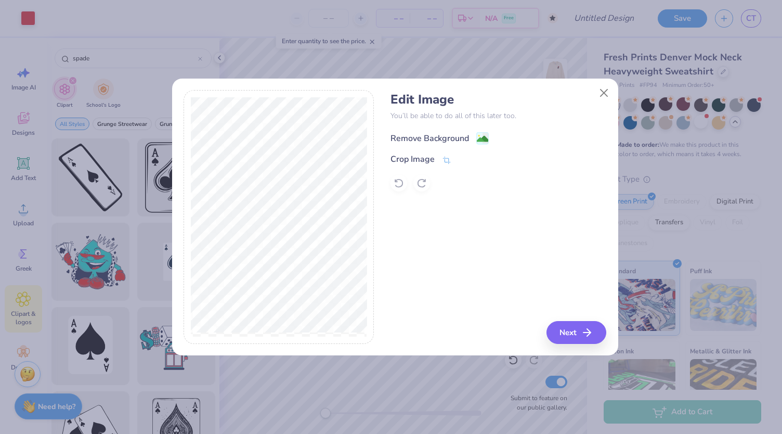
click at [459, 140] on div "Remove Background" at bounding box center [430, 138] width 79 height 12
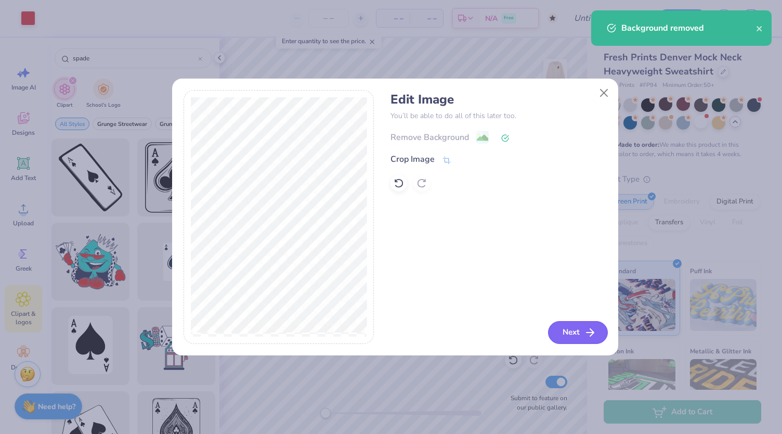
click at [568, 335] on button "Next" at bounding box center [578, 332] width 60 height 23
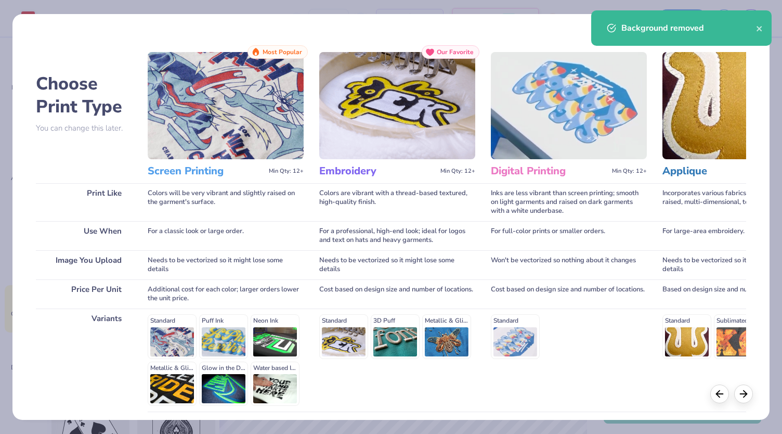
scroll to position [84, 0]
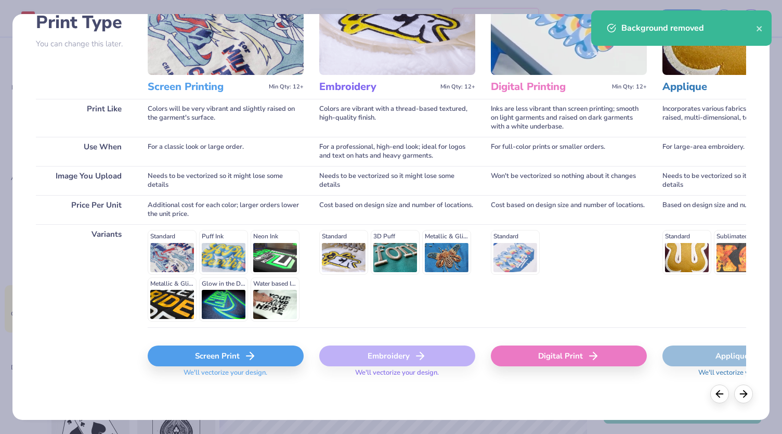
click at [210, 353] on div "Screen Print" at bounding box center [226, 355] width 156 height 21
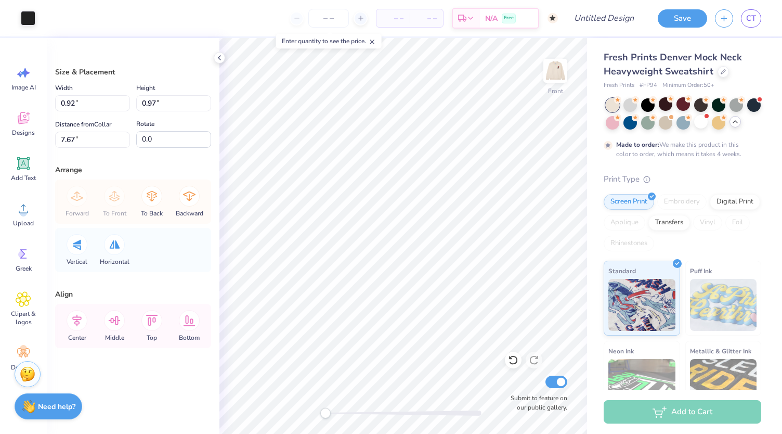
type input "0.92"
type input "0.97"
type input "1.37"
type input "1.44"
type input "1.12"
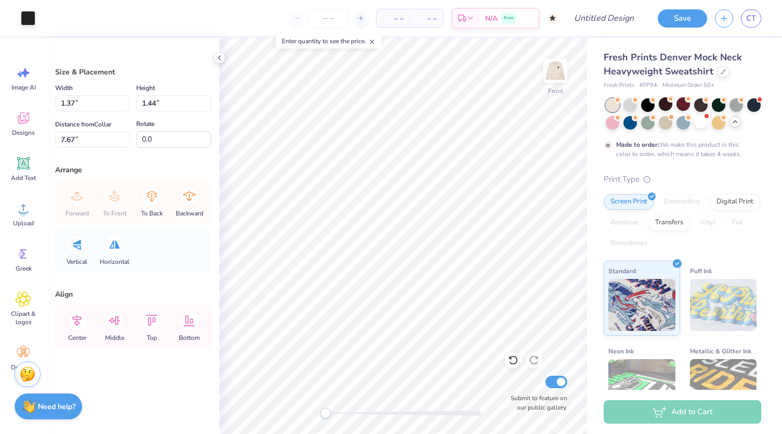
type input "1.02"
type input "16.96"
type input "1.37"
type input "1.44"
type input "16.75"
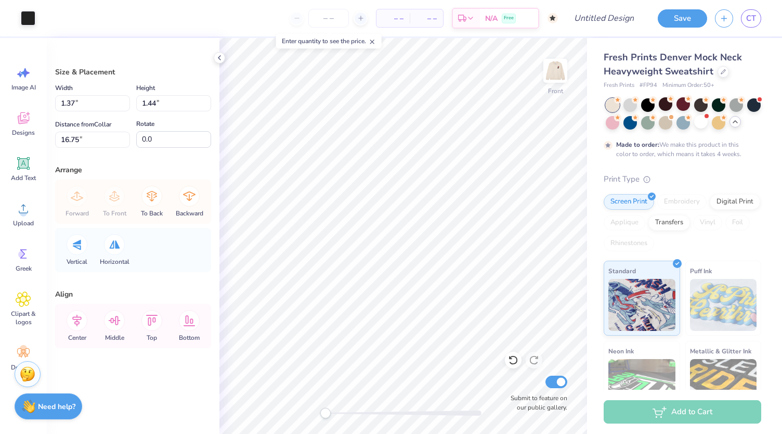
type input "1.12"
type input "1.02"
type input "16.96"
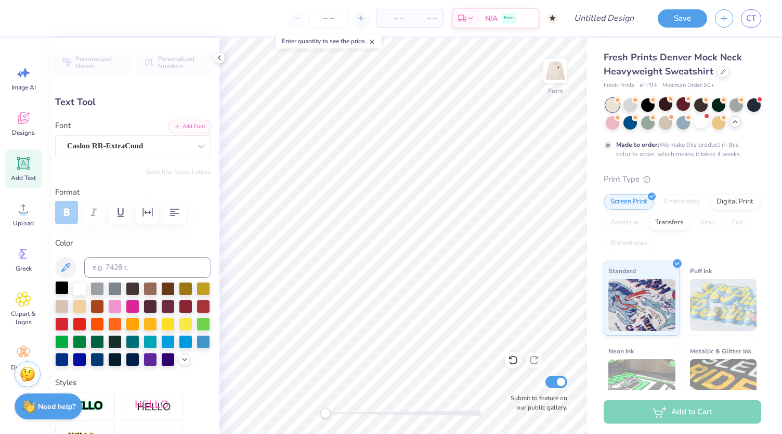
click at [59, 286] on div at bounding box center [62, 288] width 14 height 14
type input "12.37"
type input "2.36"
type input "4.06"
click at [61, 285] on div at bounding box center [62, 288] width 14 height 14
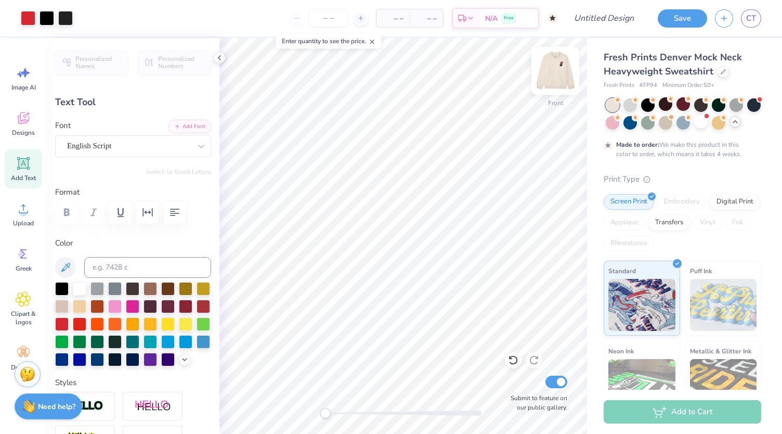
click at [557, 80] on img at bounding box center [556, 71] width 42 height 42
click at [545, 82] on img at bounding box center [556, 71] width 42 height 42
click at [567, 71] on div at bounding box center [556, 71] width 48 height 48
click at [551, 84] on img at bounding box center [556, 71] width 42 height 42
type input "11.77"
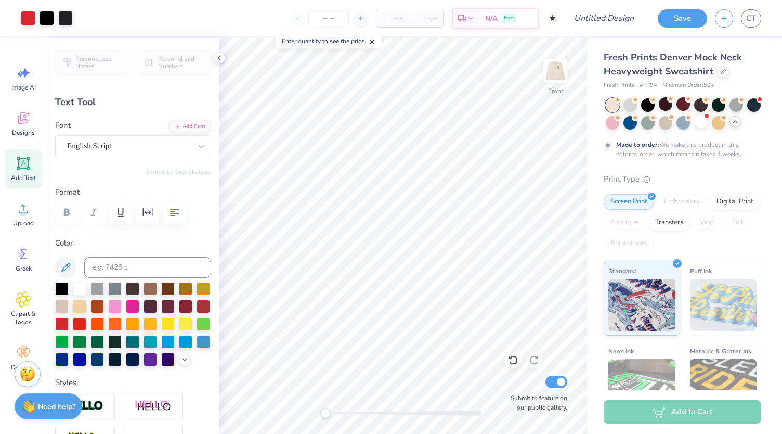
type input "5.72"
type input "6.42"
click at [65, 265] on icon at bounding box center [65, 267] width 12 height 12
click at [561, 75] on div "Front Submit to feature on our public gallery." at bounding box center [404, 236] width 368 height 396
click at [564, 66] on img at bounding box center [556, 71] width 42 height 42
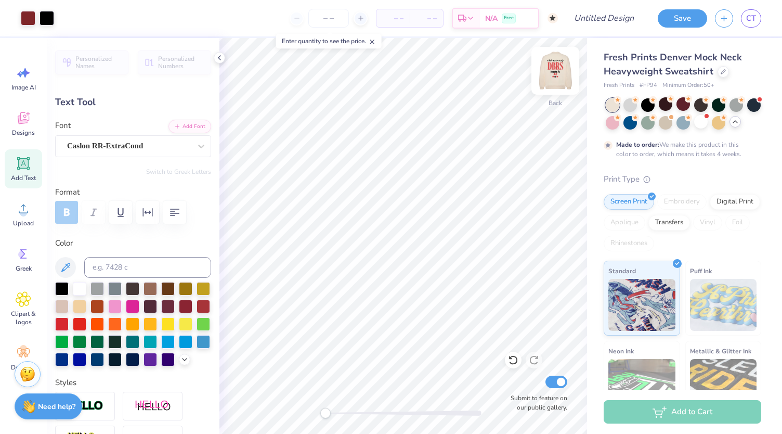
click at [555, 71] on img at bounding box center [556, 71] width 42 height 42
click at [179, 312] on div at bounding box center [186, 306] width 14 height 14
type input "2.59"
type input "1.41"
type input "14.81"
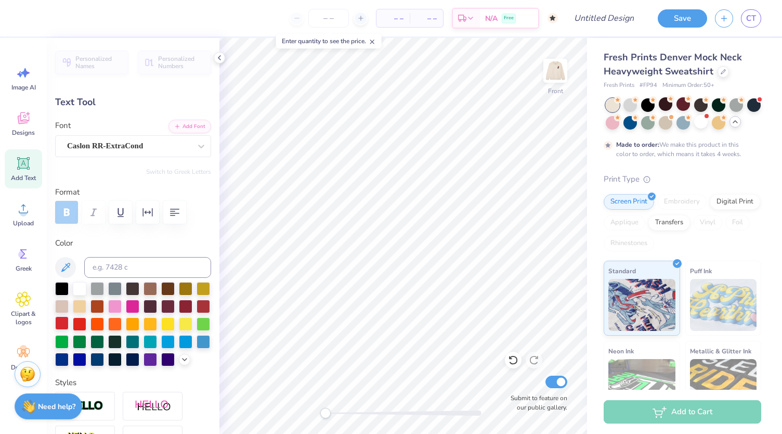
click at [69, 322] on div at bounding box center [62, 323] width 14 height 14
type input "11.77"
type input "5.72"
type input "6.42"
click at [86, 326] on div at bounding box center [80, 323] width 14 height 14
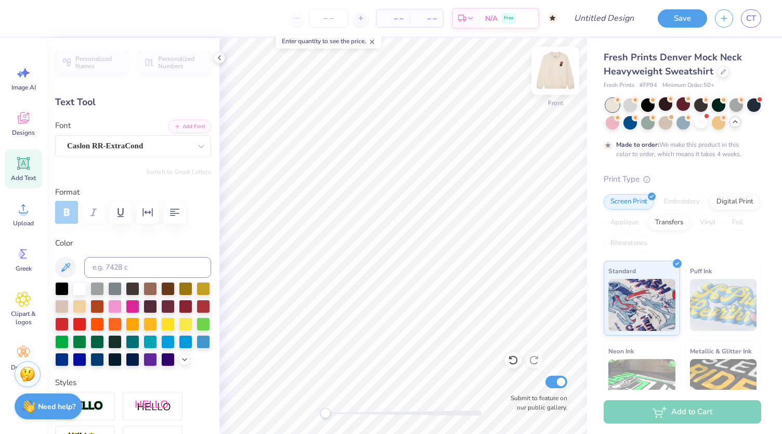
click at [556, 72] on img at bounding box center [556, 71] width 42 height 42
type input "11.78"
type input "1.88"
click at [559, 72] on img at bounding box center [556, 71] width 42 height 42
click at [678, 22] on button "Save" at bounding box center [682, 17] width 49 height 18
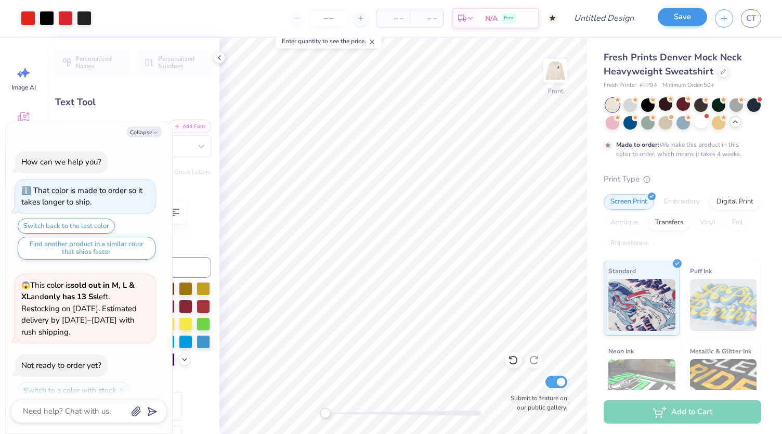
scroll to position [875, 0]
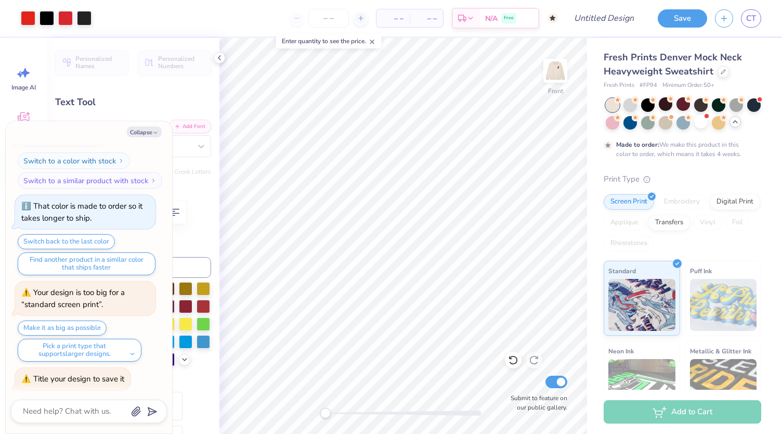
type textarea "x"
click at [606, 33] on div "Design Title" at bounding box center [604, 18] width 76 height 36
click at [605, 14] on input "Design Title" at bounding box center [616, 18] width 51 height 21
type input "D"
type textarea "x"
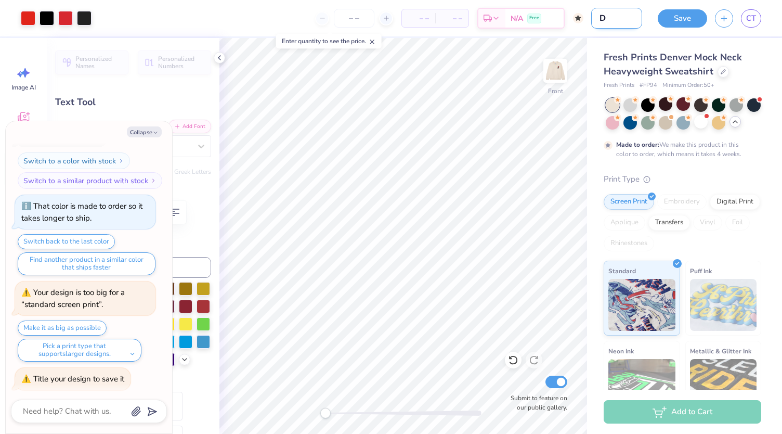
type input "DB"
type textarea "x"
type input "DBR"
type textarea "x"
type input "DBRS"
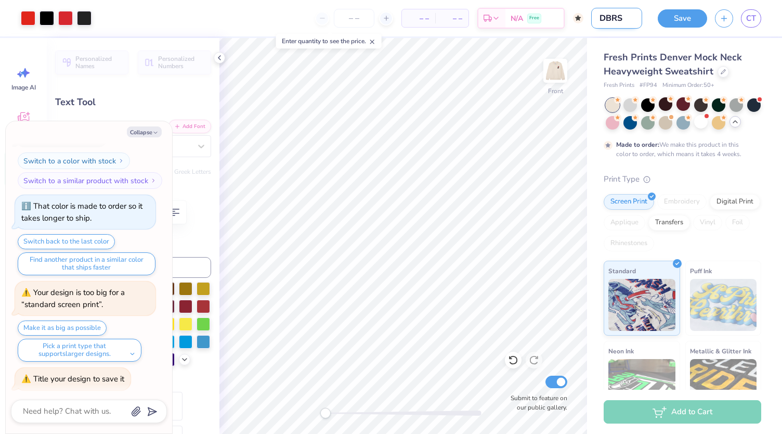
type textarea "x"
type input "DBRS"
click at [684, 22] on button "Save" at bounding box center [682, 17] width 49 height 18
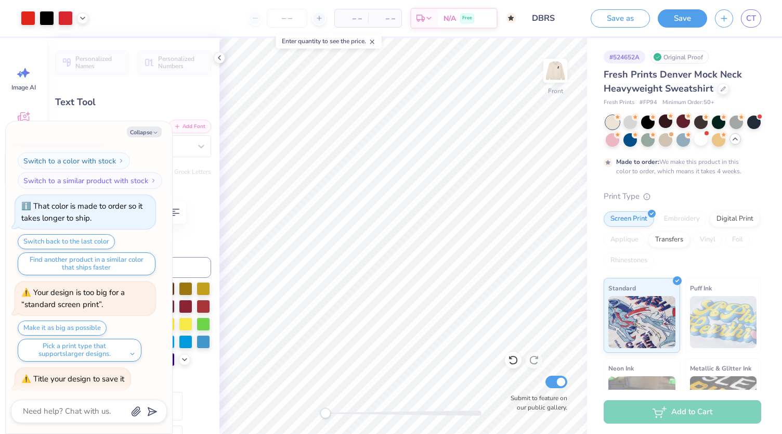
type textarea "x"
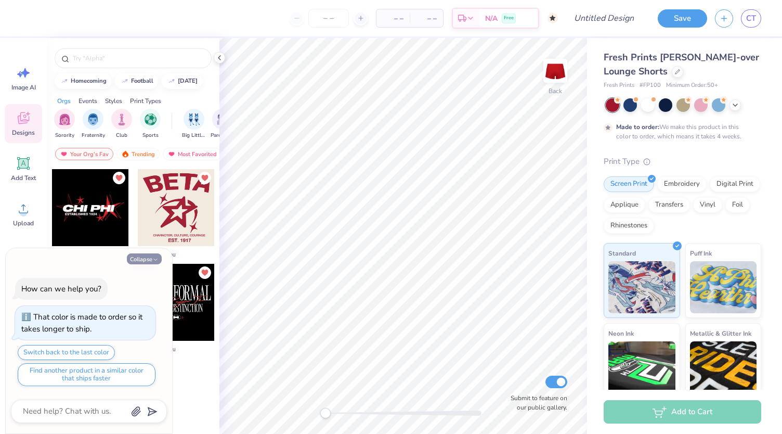
click at [151, 264] on button "Collapse" at bounding box center [144, 258] width 35 height 11
type textarea "x"
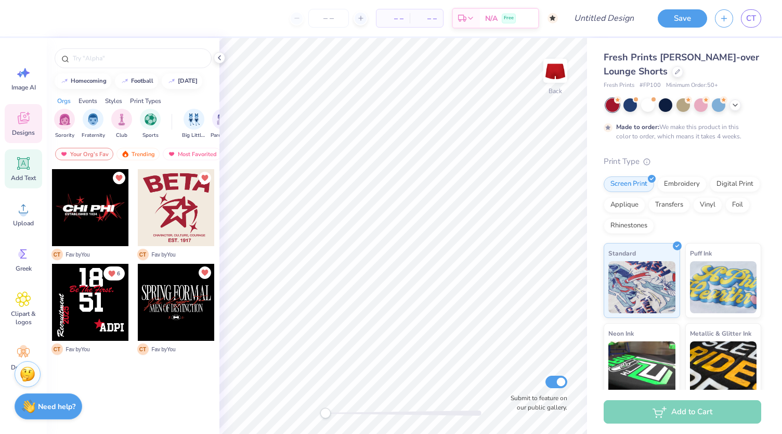
click at [11, 179] on span "Add Text" at bounding box center [23, 178] width 25 height 8
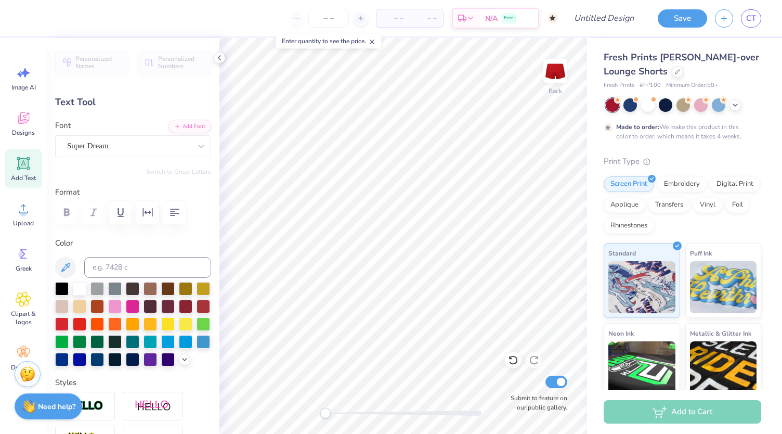
scroll to position [8, 2]
type textarea "DBRS"
click at [148, 144] on div "Super Dream" at bounding box center [129, 146] width 126 height 16
click at [203, 146] on div "Personalized Names Personalized Numbers Text Tool Add Font Font option Super Dr…" at bounding box center [133, 236] width 173 height 396
click at [196, 145] on icon at bounding box center [201, 146] width 10 height 10
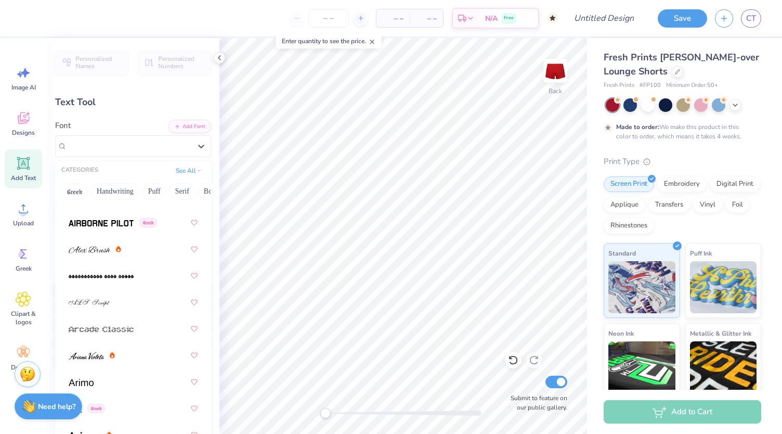
scroll to position [259, 0]
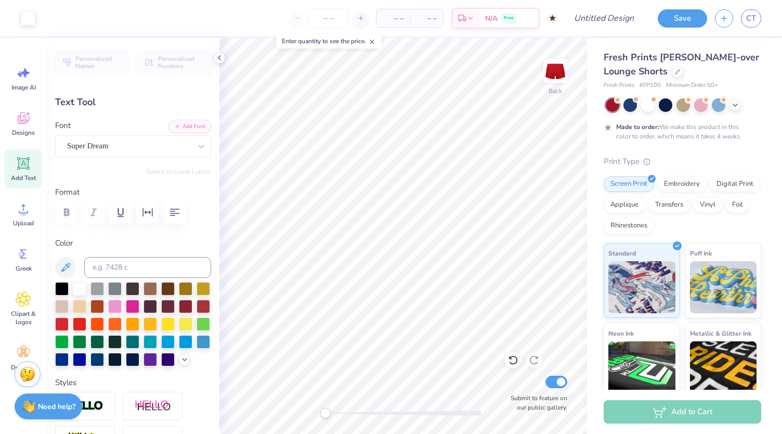
type input "2.90"
type input "0.86"
type input "3.32"
click at [23, 113] on icon at bounding box center [24, 118] width 16 height 16
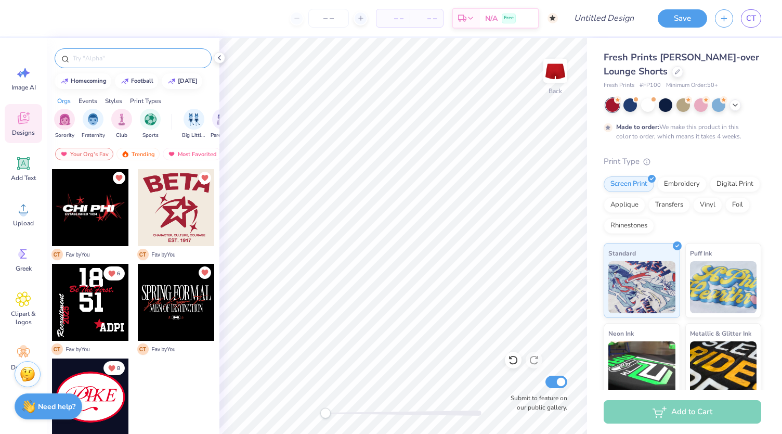
click at [88, 59] on input "text" at bounding box center [138, 58] width 133 height 10
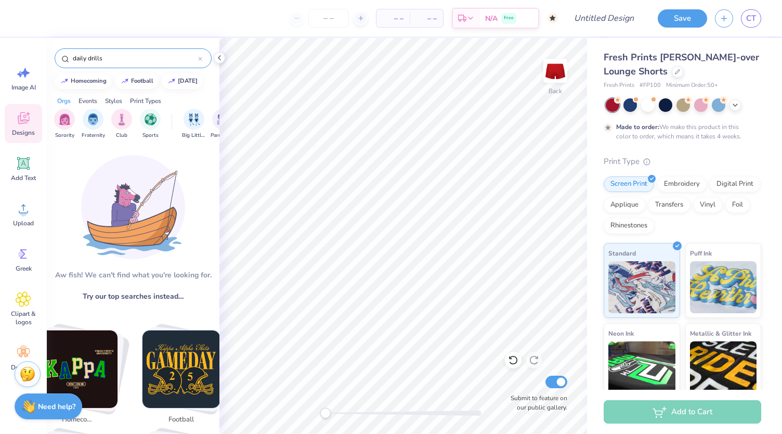
drag, startPoint x: 111, startPoint y: 57, endPoint x: 0, endPoint y: 56, distance: 110.8
click at [0, 56] on div "– – Per Item – – Total Est. Delivery N/A Free Design Title Save CT Image AI Des…" at bounding box center [391, 217] width 782 height 434
type input "m"
type input "minimalist"
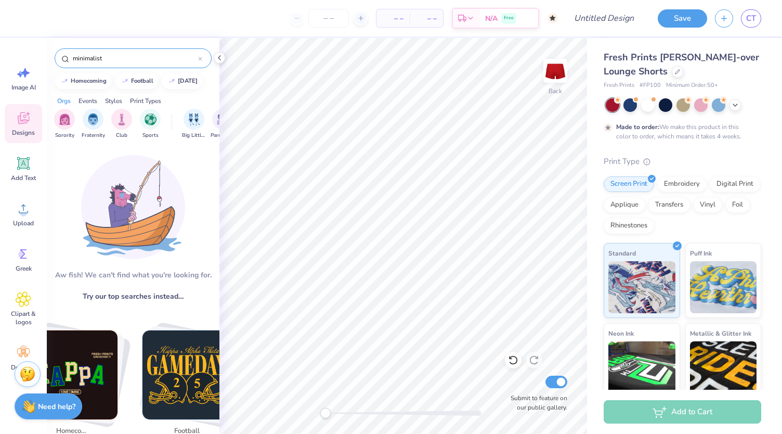
drag, startPoint x: 109, startPoint y: 62, endPoint x: 0, endPoint y: 29, distance: 114.2
click at [0, 29] on div "– – Per Item – – Total Est. Delivery N/A Free Design Title Save CT Image AI Des…" at bounding box center [391, 217] width 782 height 434
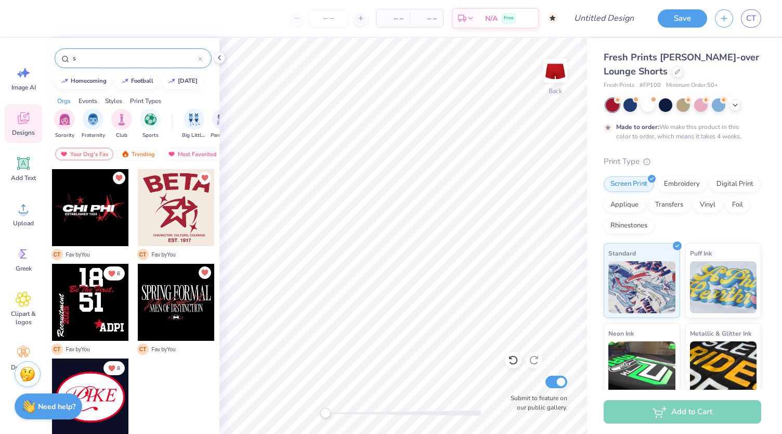
type input "s"
click at [113, 101] on div "Styles" at bounding box center [113, 100] width 17 height 9
click at [126, 134] on span "Minimalist" at bounding box center [122, 135] width 24 height 8
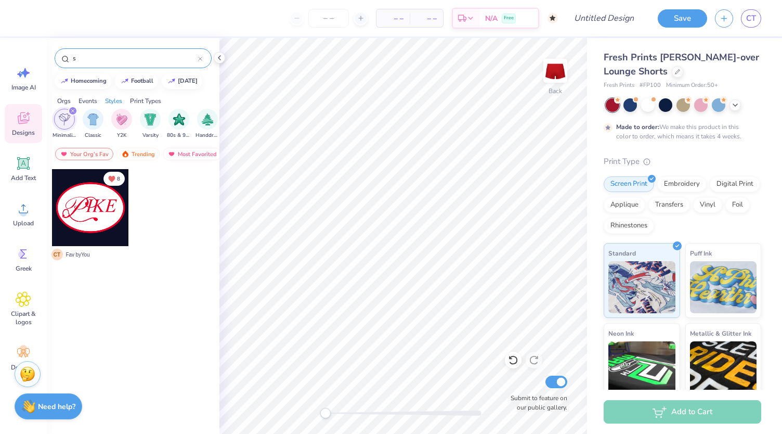
click at [176, 160] on div "Your Org's Fav Trending Most Favorited Newest" at bounding box center [133, 157] width 173 height 24
click at [177, 160] on div "Your Org's Fav Trending Most Favorited Newest" at bounding box center [133, 157] width 173 height 24
click at [179, 157] on div "Most Favorited" at bounding box center [192, 154] width 59 height 12
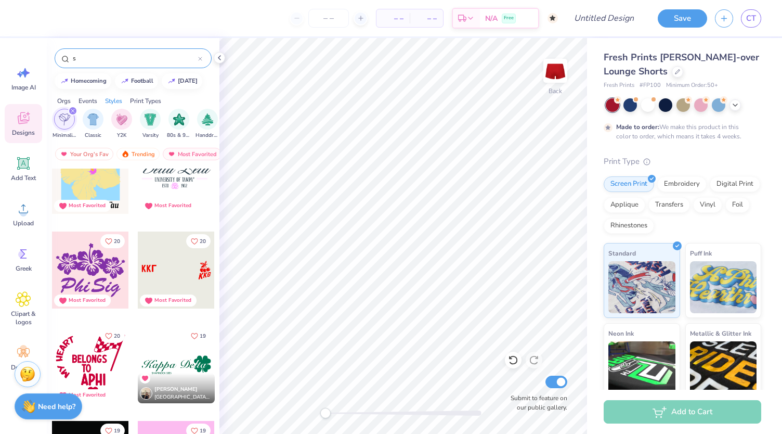
scroll to position [1351, 0]
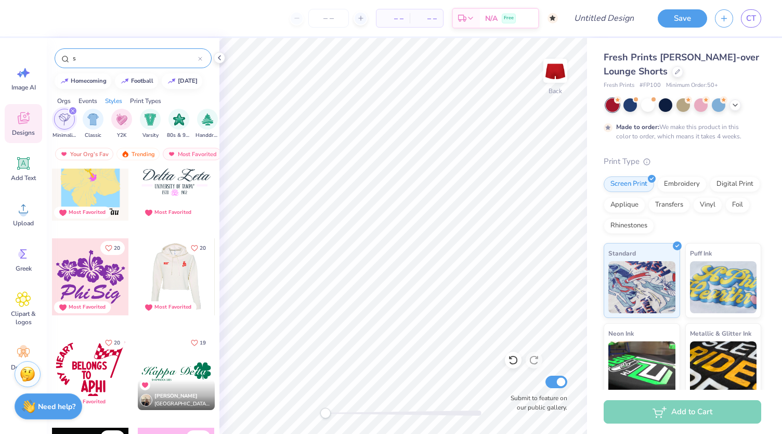
click at [181, 276] on div at bounding box center [175, 276] width 77 height 77
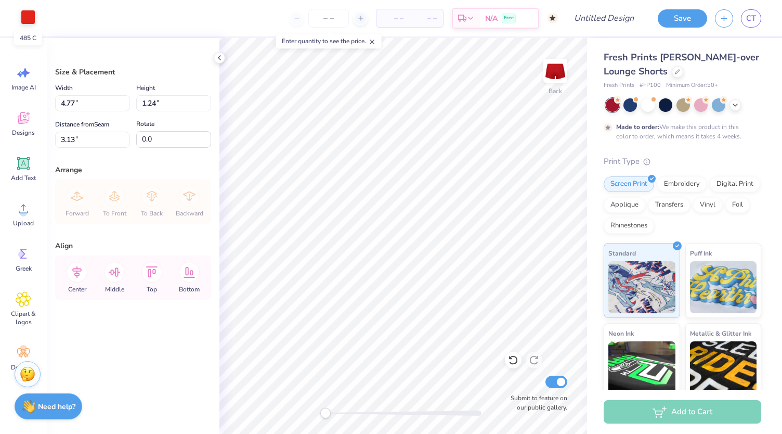
click at [29, 20] on div at bounding box center [28, 17] width 15 height 15
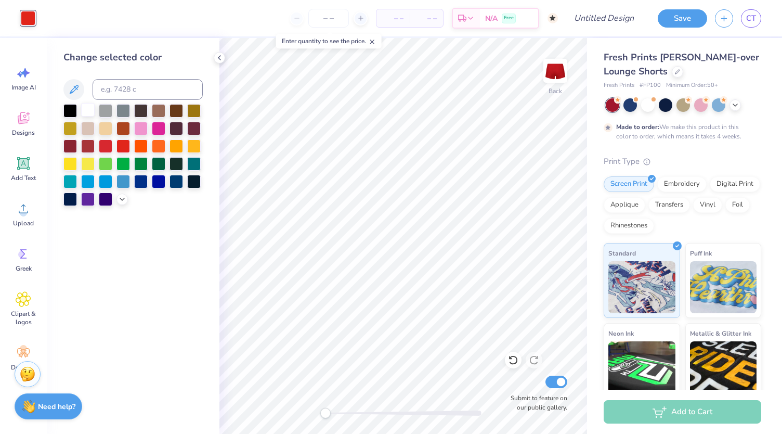
click at [88, 106] on div at bounding box center [88, 110] width 14 height 14
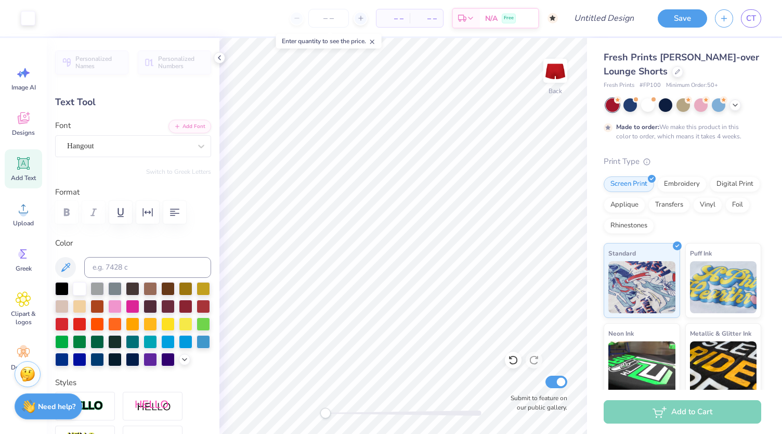
scroll to position [8, 1]
type textarea "DBRS"
type input "0.40"
type input "0.50"
type input "3.42"
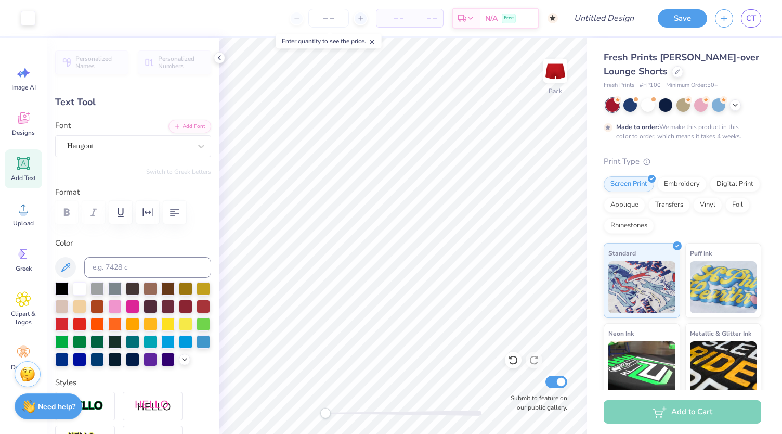
type input "0.24"
type input "0.30"
type input "3.98"
type input "13.3"
type input "0.29"
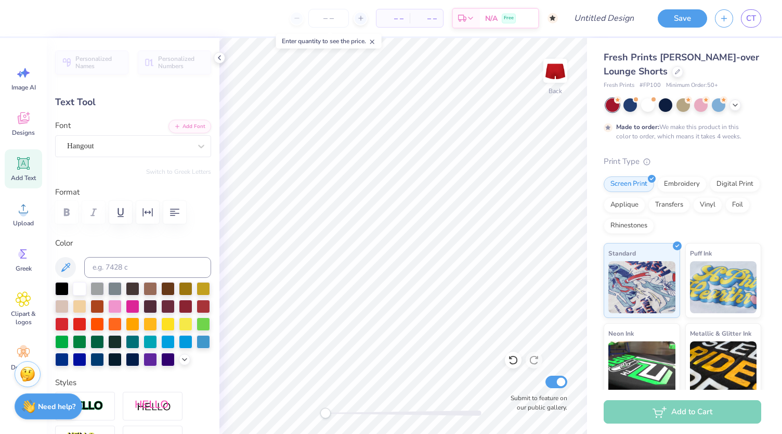
type input "0.36"
type input "4.01"
type textarea "D"
type input "0.24"
type input "0.30"
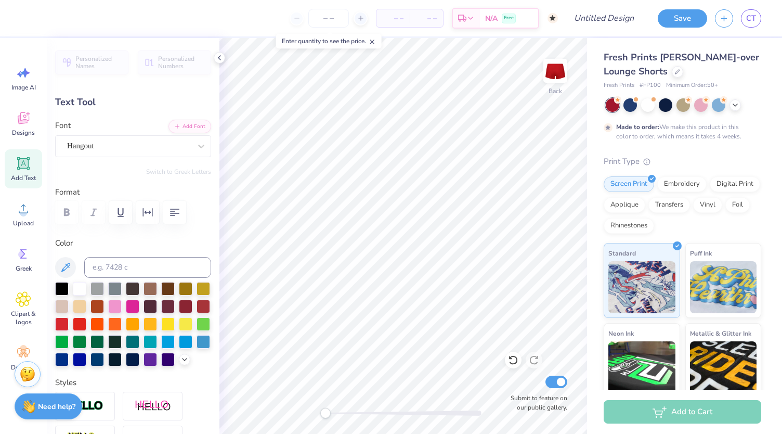
type input "3.98"
type textarea "B"
type input "0.18"
type input "0.24"
type input "3.96"
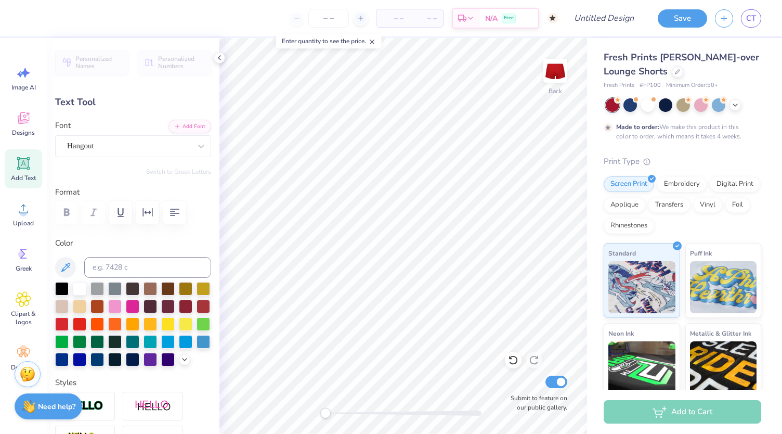
type textarea "RS"
type input "0.0"
type input "0.36"
type input "0.25"
type input "3.95"
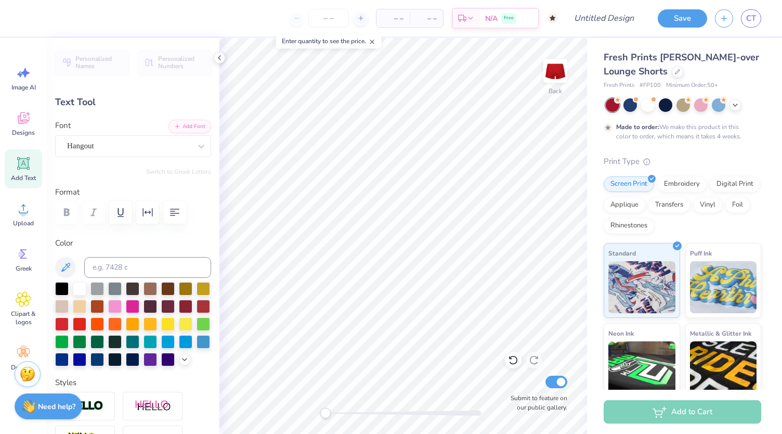
type input "0.0"
type input "0.34"
type input "0.0"
type input "0.32"
type input "0.27"
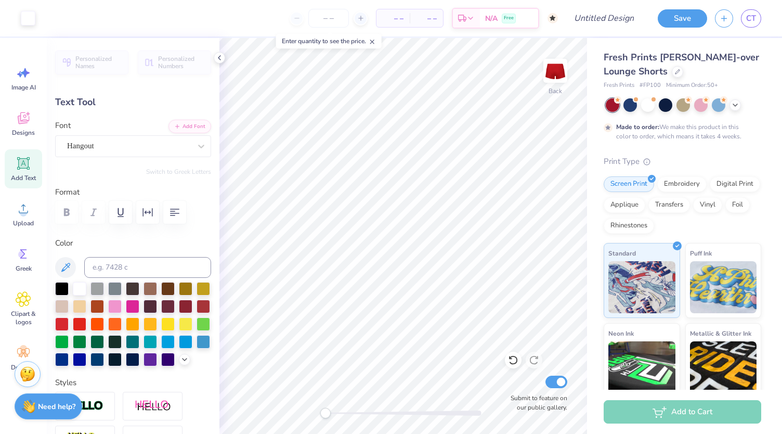
type input "3.93"
type input "0.0"
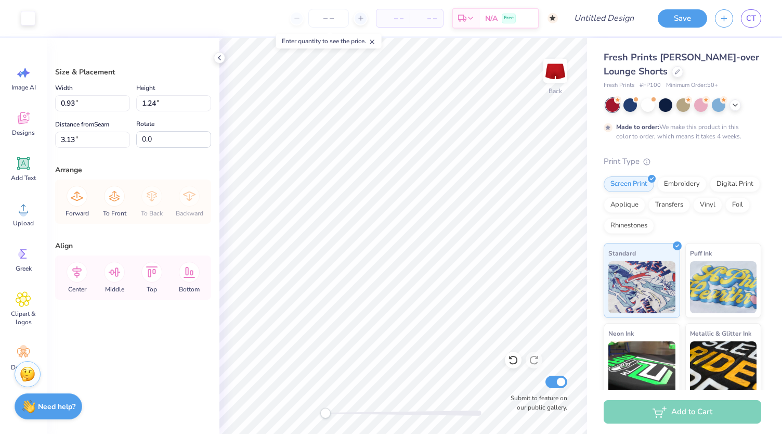
type input "3.47"
type input "1.27"
type input "1.70"
type input "3.00"
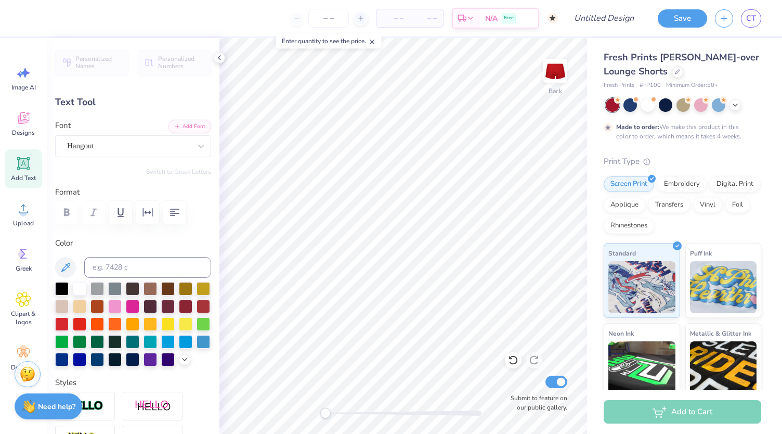
scroll to position [8, 2]
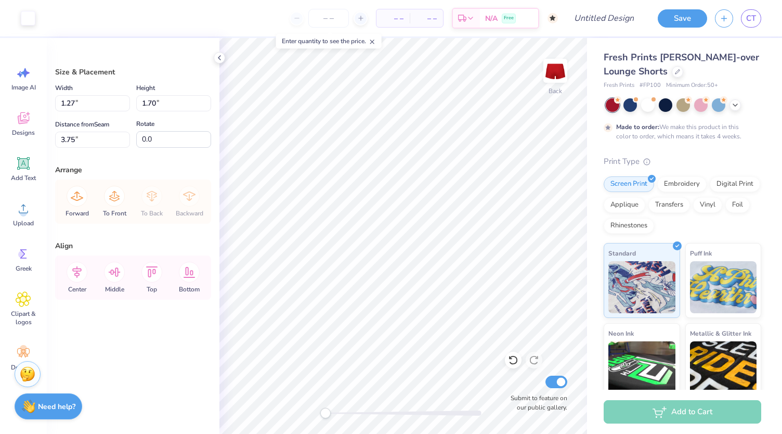
type input "3.75"
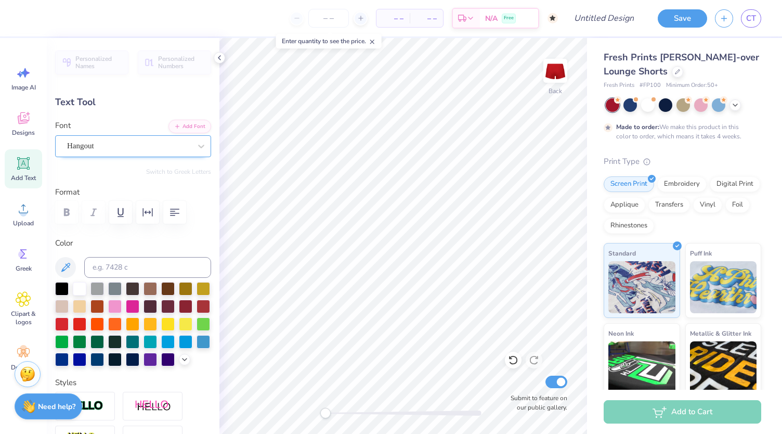
click at [138, 149] on div "Hangout" at bounding box center [129, 146] width 126 height 16
click at [218, 60] on icon at bounding box center [219, 58] width 8 height 8
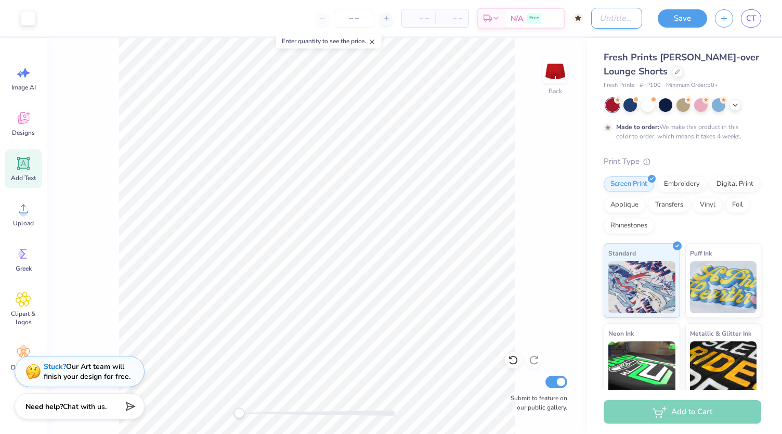
click at [614, 15] on input "Design Title" at bounding box center [616, 18] width 51 height 21
type input "DBRS shorts"
click at [691, 15] on button "Save" at bounding box center [682, 17] width 49 height 18
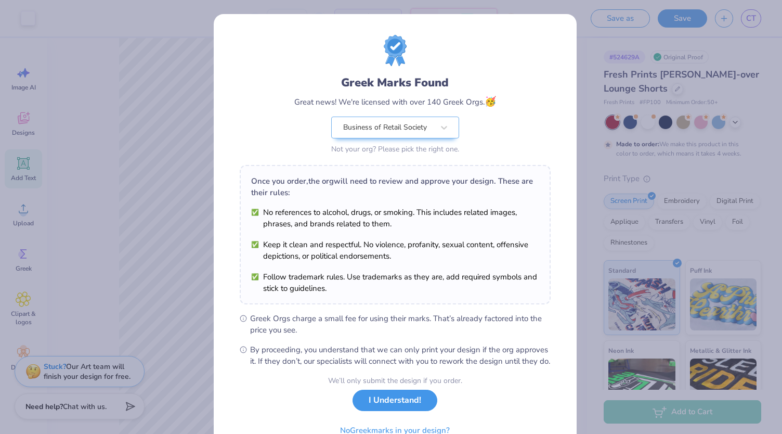
click at [388, 410] on button "I Understand!" at bounding box center [395, 400] width 85 height 21
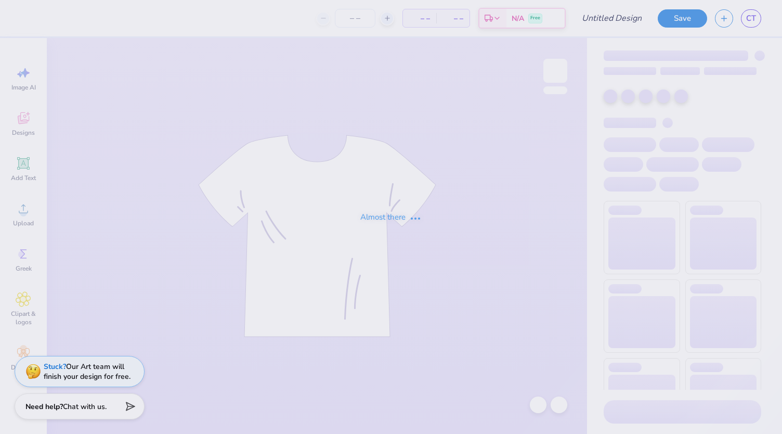
type input "DBRS"
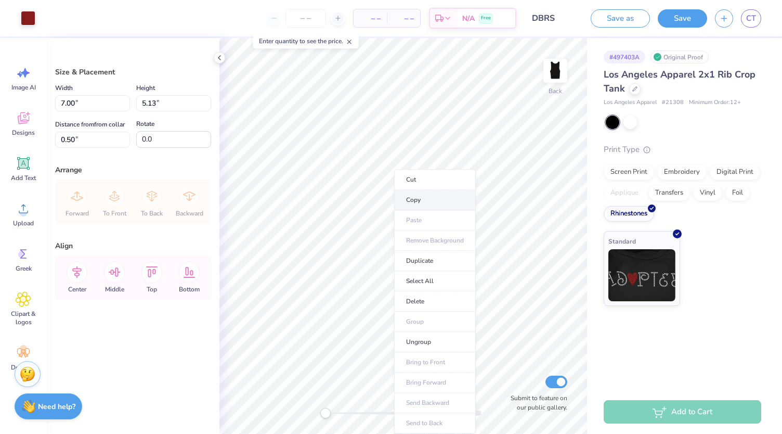
click at [441, 195] on li "Copy" at bounding box center [435, 200] width 82 height 20
click at [14, 123] on div "Designs" at bounding box center [23, 123] width 37 height 39
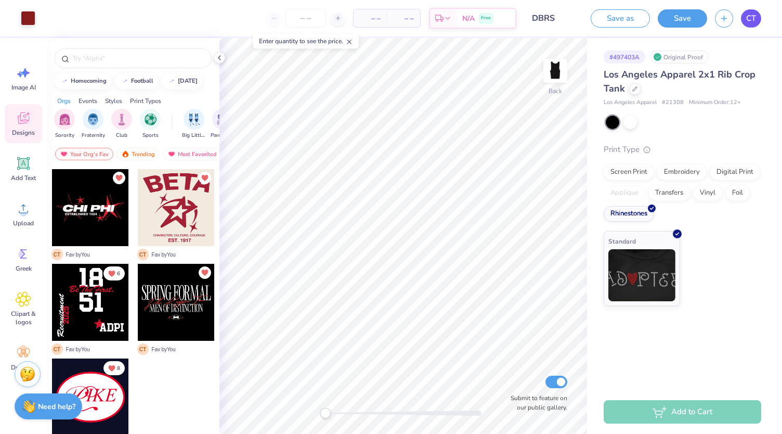
click at [750, 22] on span "CT" at bounding box center [752, 18] width 10 height 12
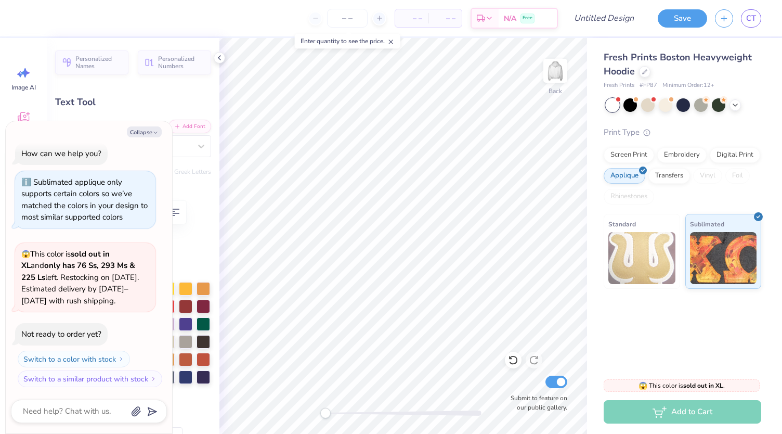
scroll to position [8, 1]
type textarea "x"
type textarea "D"
type textarea "x"
type textarea "DB"
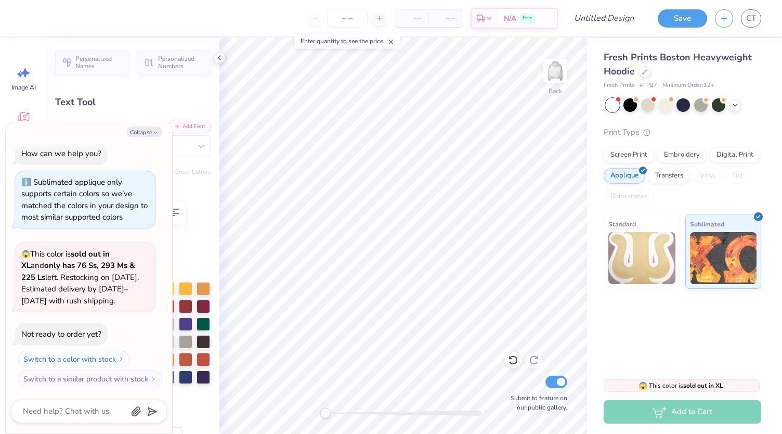
type textarea "x"
type textarea "DBR"
type textarea "x"
type textarea "DBRS"
type textarea "x"
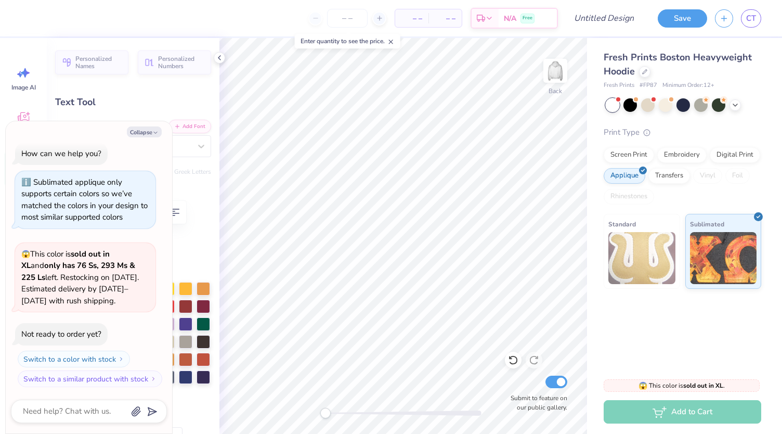
type input "5.56"
type input "0.46"
type input "6.99"
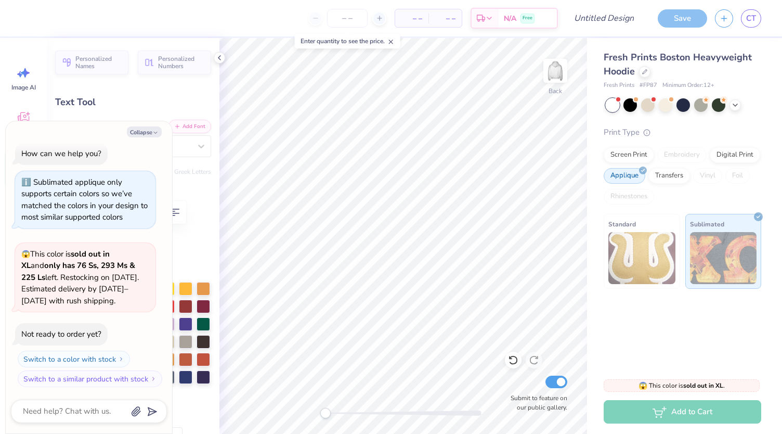
type textarea "GAMMA PHI"
type textarea "x"
type textarea "GAMMA PHI"
type textarea "x"
type textarea "GAMMA PH"
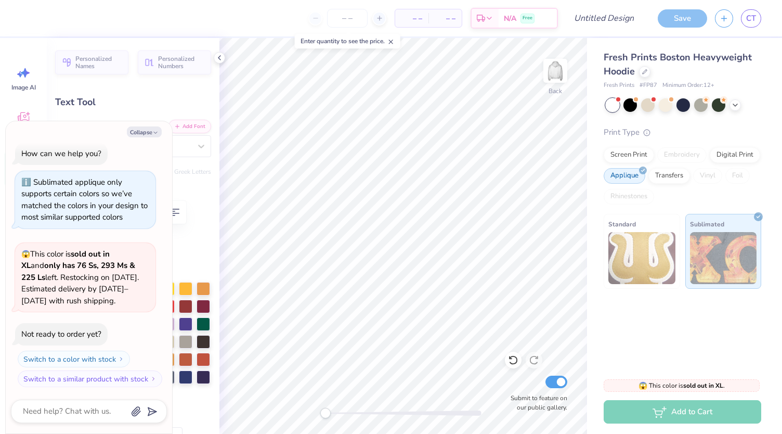
type textarea "x"
type textarea "GAMMA P"
type textarea "x"
type textarea "GAMMA"
type textarea "x"
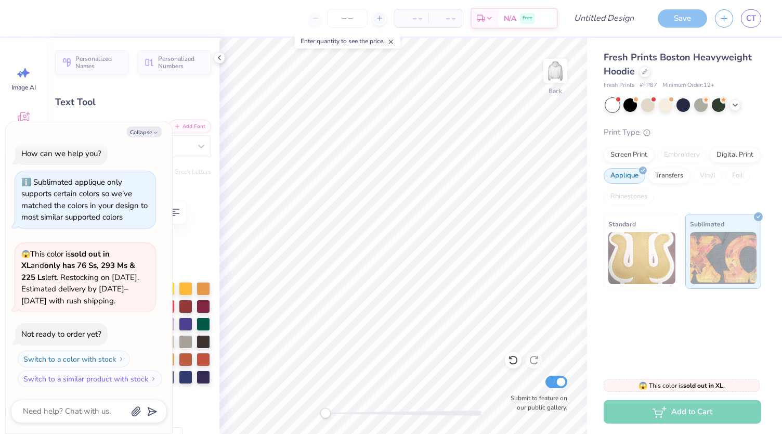
type textarea "GAMMA"
type textarea "x"
type textarea "[PERSON_NAME]"
type textarea "x"
type textarea "GAM"
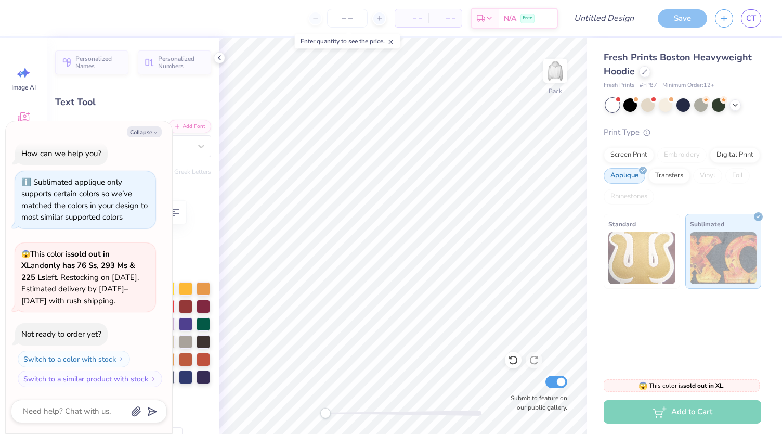
type textarea "x"
type textarea "GA"
type textarea "x"
type textarea "G"
type textarea "x"
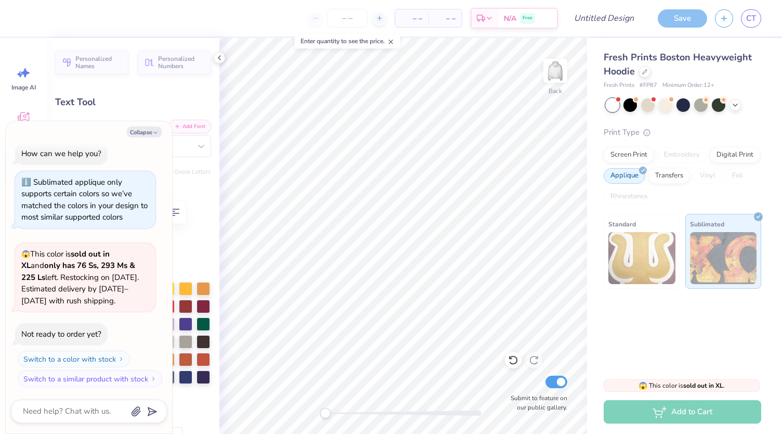
type textarea "x"
type textarea "D"
type textarea "x"
type textarea "DU"
type textarea "x"
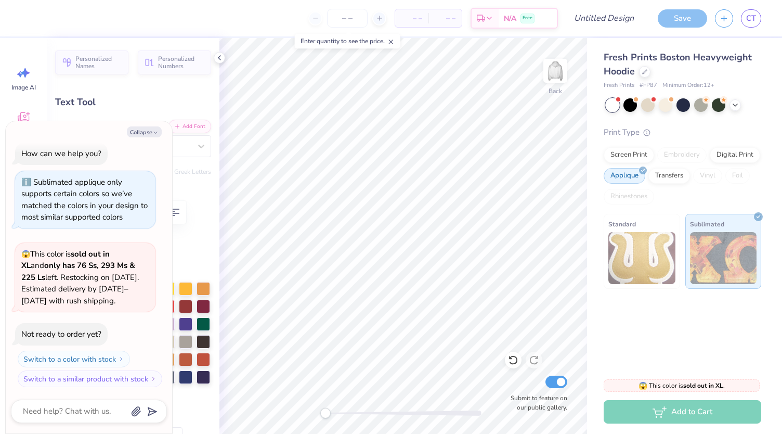
type textarea "DUR"
type textarea "x"
type textarea "DURH"
type textarea "x"
type textarea "DURHA"
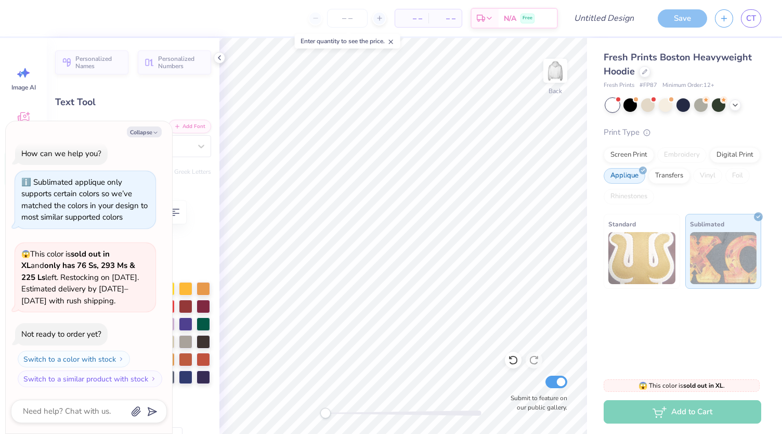
type textarea "x"
type textarea "DURHAM"
type textarea "x"
type textarea "DURHAM,"
type textarea "x"
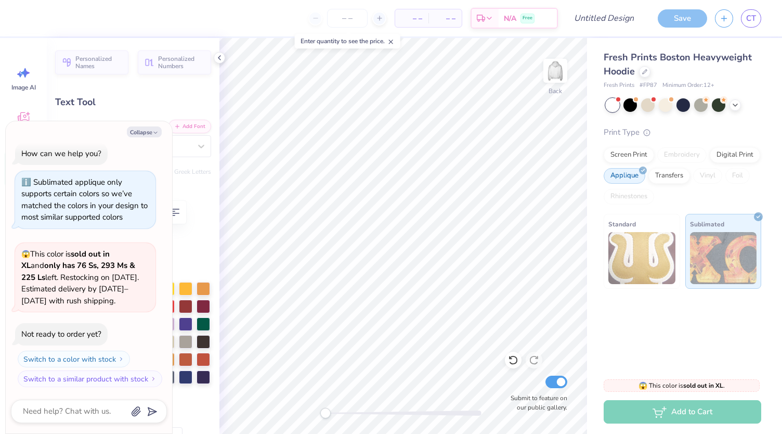
type textarea "DURHAM,"
type textarea "x"
type textarea "DURHAM, C"
type textarea "x"
type textarea "DURHAM,"
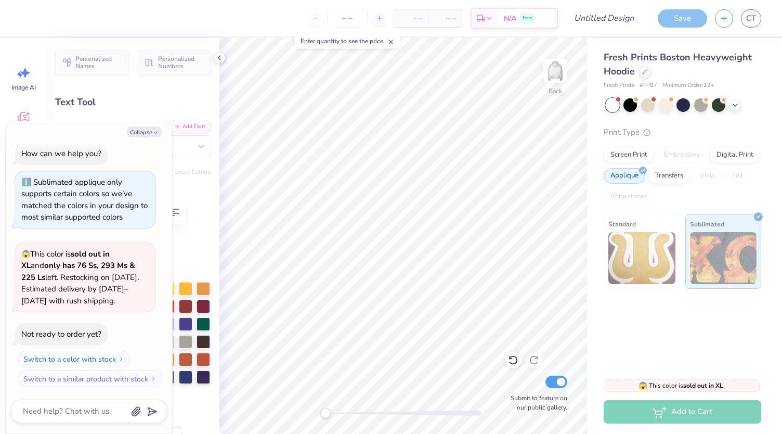
type textarea "x"
type textarea "DURHAM, N"
type textarea "x"
type textarea "DURHAM, NC"
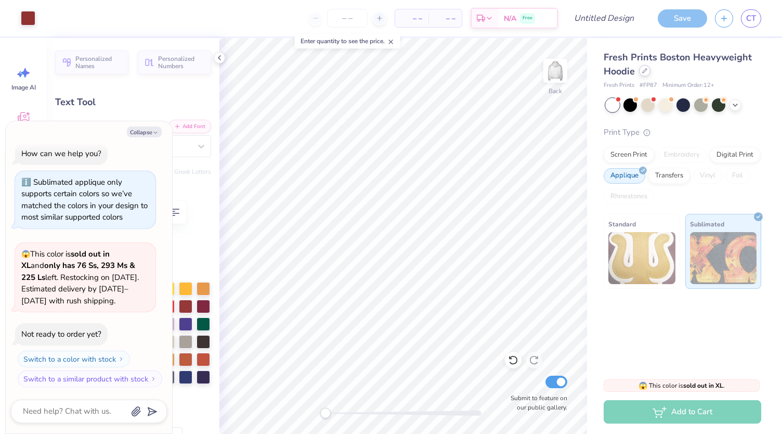
click at [642, 69] on icon at bounding box center [644, 70] width 5 height 5
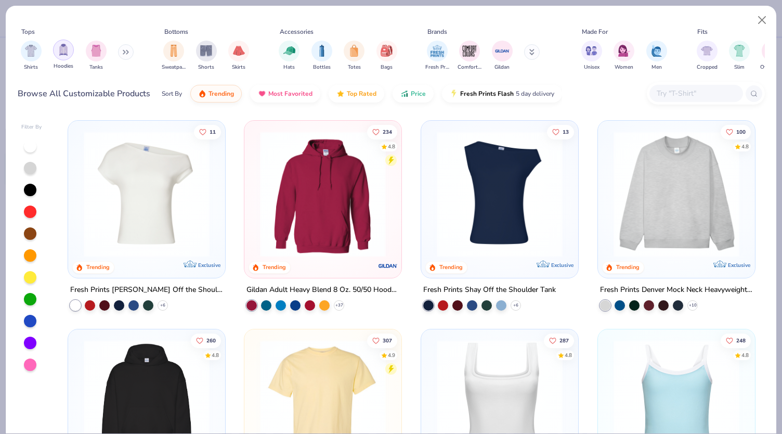
click at [69, 53] on div "filter for Hoodies" at bounding box center [63, 50] width 21 height 21
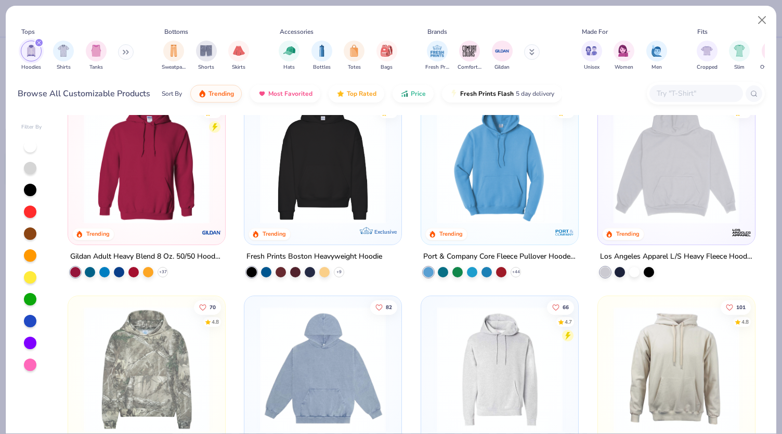
scroll to position [33, 0]
click at [632, 273] on div at bounding box center [634, 271] width 10 height 10
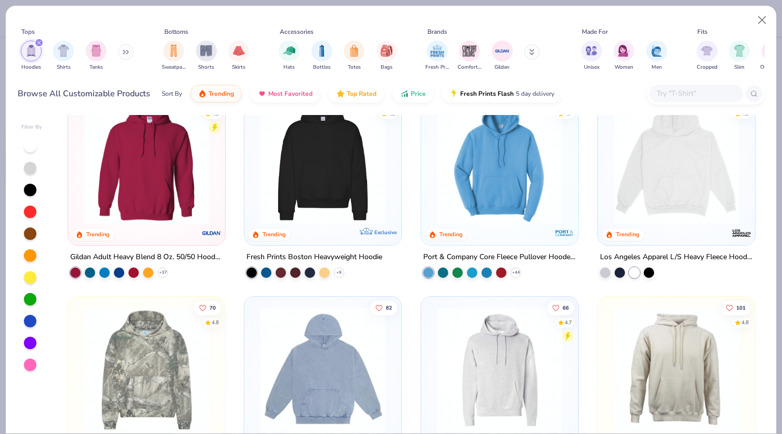
click at [698, 210] on img at bounding box center [677, 161] width 136 height 126
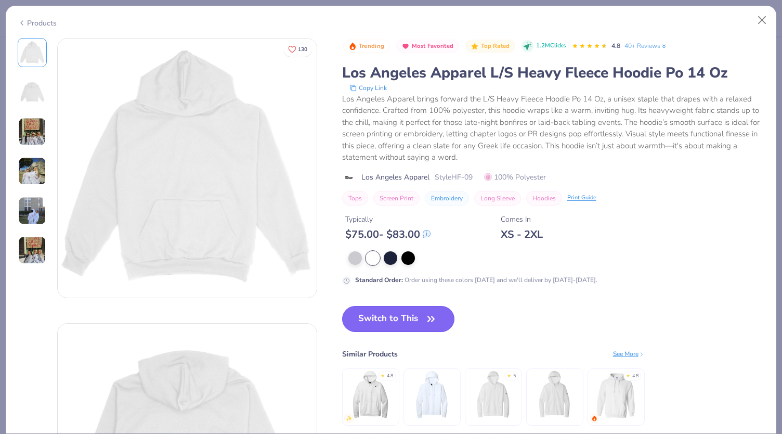
click at [387, 325] on button "Switch to This" at bounding box center [398, 319] width 113 height 26
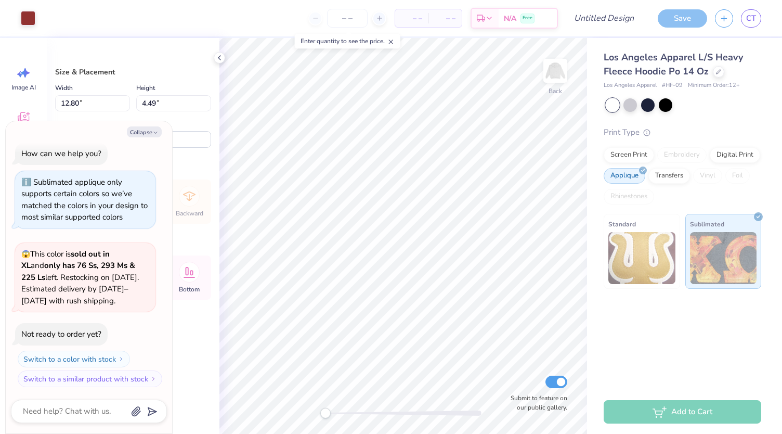
type textarea "x"
type input "7.63"
click at [155, 133] on icon "button" at bounding box center [155, 133] width 6 height 6
type textarea "x"
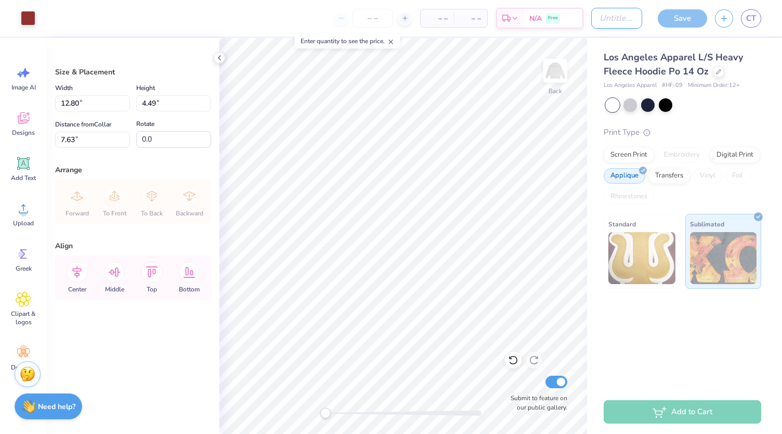
click at [599, 16] on input "Design Title" at bounding box center [616, 18] width 51 height 21
type input "HOODIE"
click at [638, 56] on span "Los Angeles Apparel L/S Heavy Fleece Hoodie Po 14 Oz" at bounding box center [673, 64] width 139 height 27
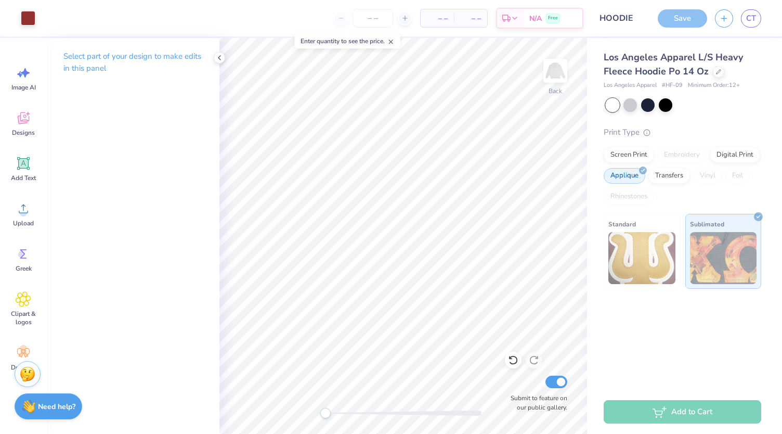
click at [681, 22] on div "Save" at bounding box center [682, 18] width 49 height 18
click at [222, 59] on icon at bounding box center [219, 58] width 8 height 8
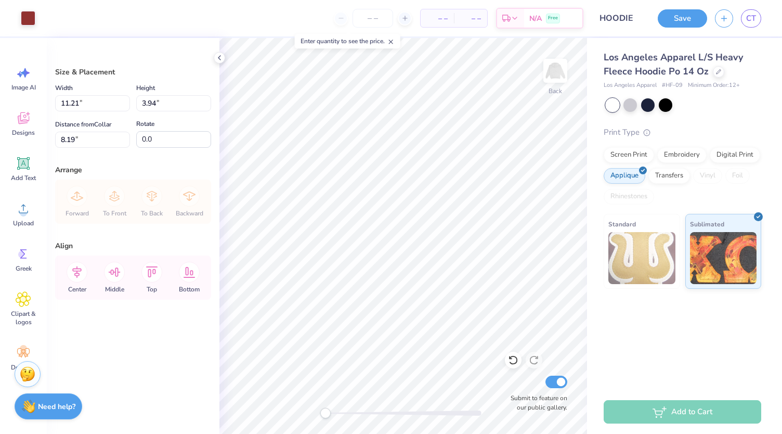
type input "11.21"
type input "3.94"
type input "8.19"
type input "8.01"
click at [691, 22] on button "Save" at bounding box center [682, 17] width 49 height 18
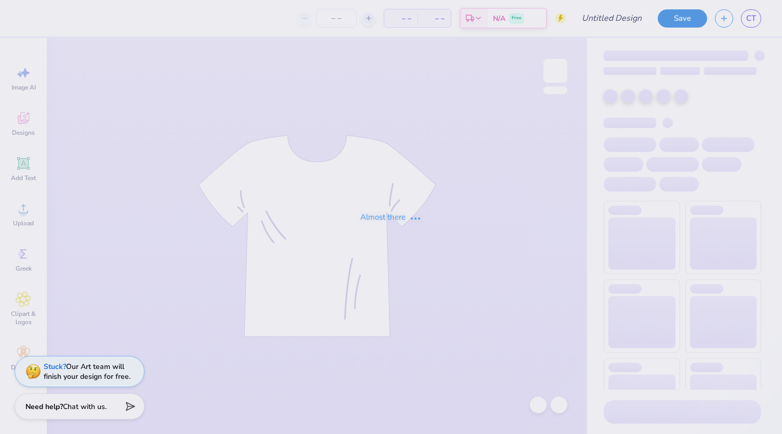
type input "DBRS top"
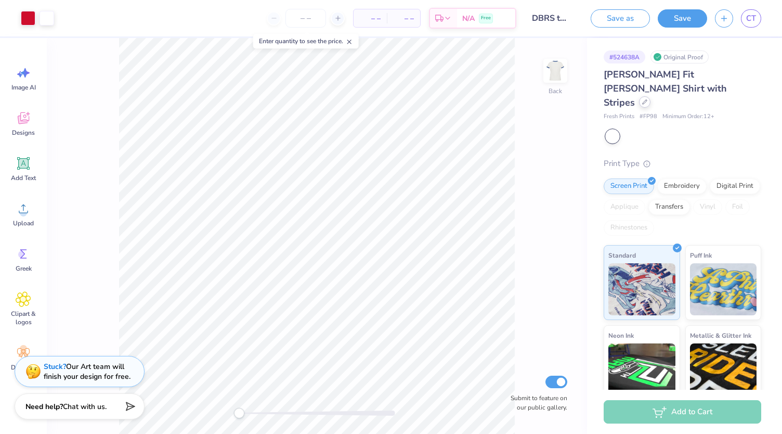
click at [647, 99] on icon at bounding box center [644, 101] width 5 height 5
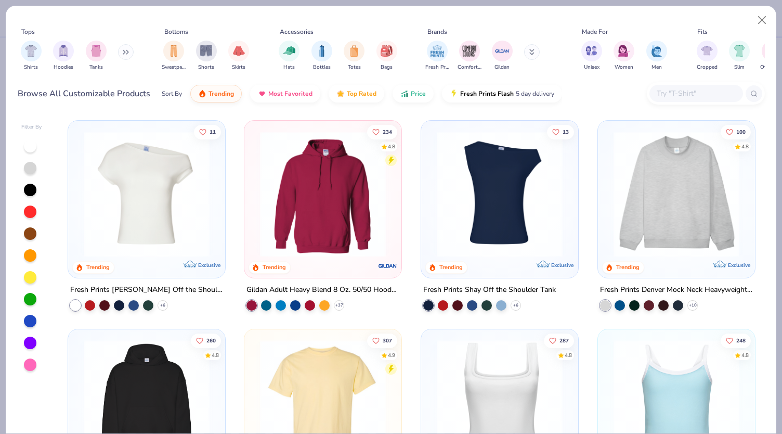
click at [93, 196] on img at bounding box center [147, 194] width 136 height 126
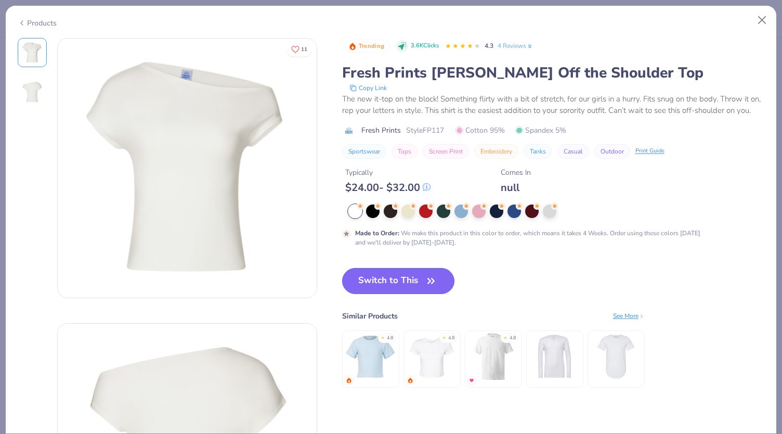
click at [383, 292] on button "Switch to This" at bounding box center [398, 281] width 113 height 26
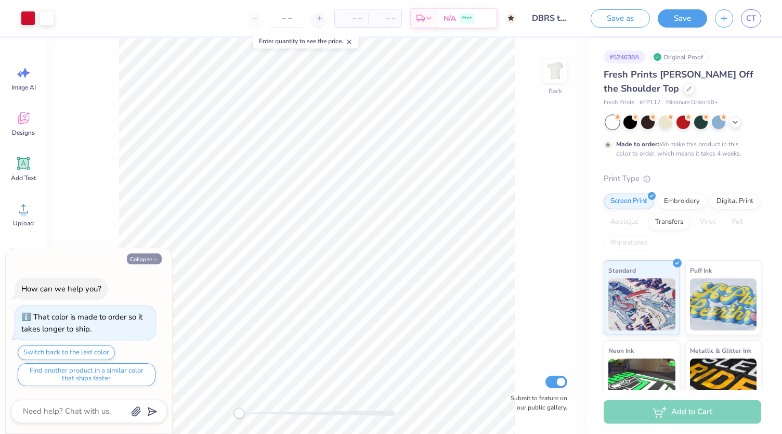
click at [151, 259] on button "Collapse" at bounding box center [144, 258] width 35 height 11
type textarea "x"
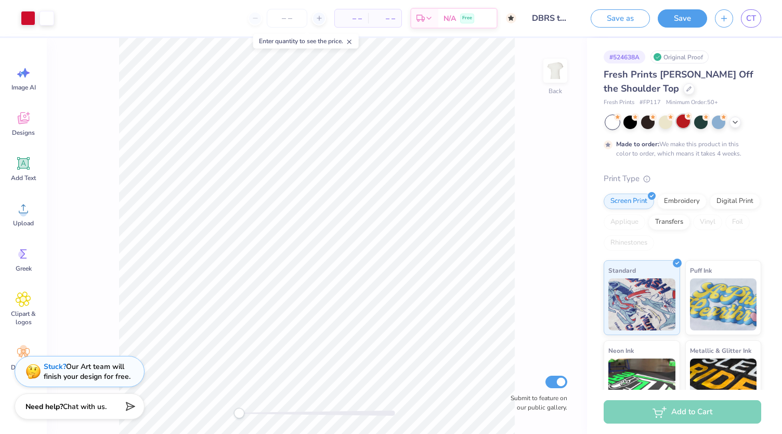
click at [688, 121] on div at bounding box center [684, 121] width 14 height 14
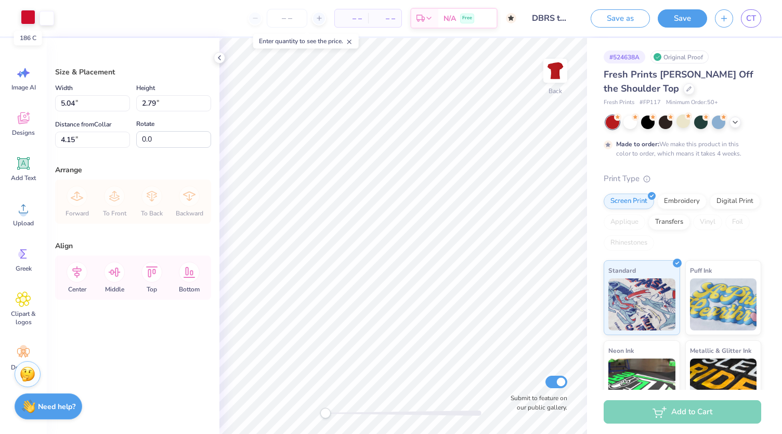
click at [29, 20] on div at bounding box center [28, 17] width 15 height 15
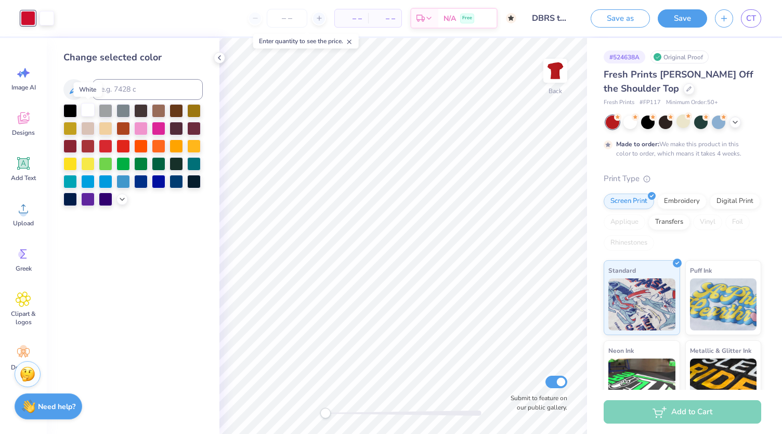
click at [82, 115] on div at bounding box center [88, 110] width 14 height 14
click at [48, 20] on div "– – Per Item – – Total Est. Delivery N/A Free" at bounding box center [279, 18] width 473 height 36
click at [108, 146] on div at bounding box center [106, 145] width 14 height 14
click at [511, 361] on icon at bounding box center [513, 360] width 10 height 10
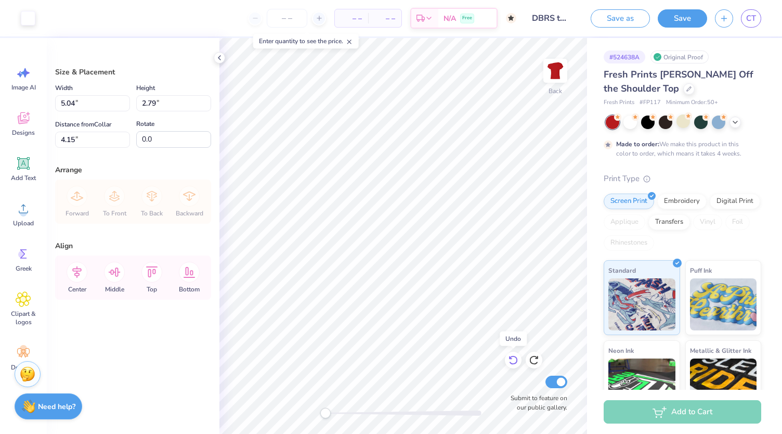
click at [516, 364] on icon at bounding box center [513, 360] width 10 height 10
click at [50, 22] on div at bounding box center [47, 17] width 15 height 15
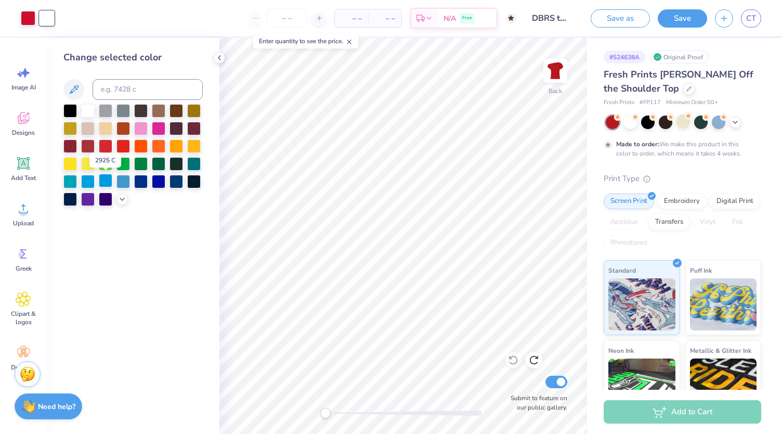
click at [106, 186] on div at bounding box center [106, 181] width 14 height 14
click at [28, 12] on div at bounding box center [28, 17] width 15 height 15
click at [87, 111] on div at bounding box center [88, 110] width 14 height 14
click at [48, 16] on div at bounding box center [47, 17] width 15 height 15
click at [99, 146] on div at bounding box center [106, 145] width 14 height 14
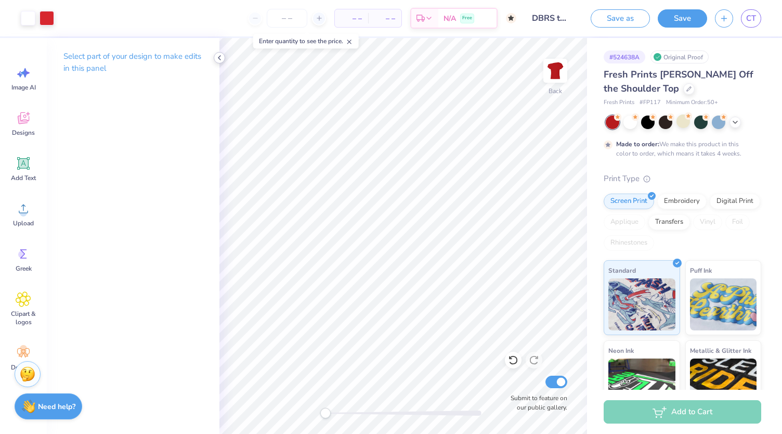
click at [215, 55] on div at bounding box center [219, 57] width 11 height 11
